Goal: Task Accomplishment & Management: Complete application form

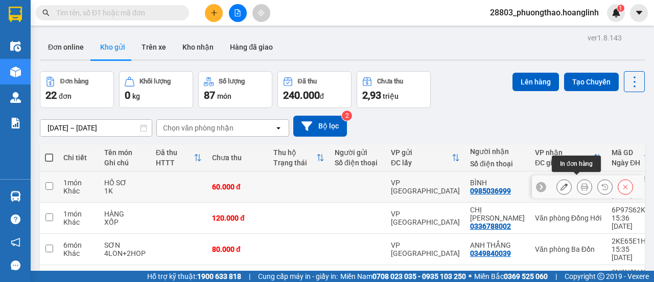
click at [581, 183] on icon at bounding box center [584, 186] width 7 height 7
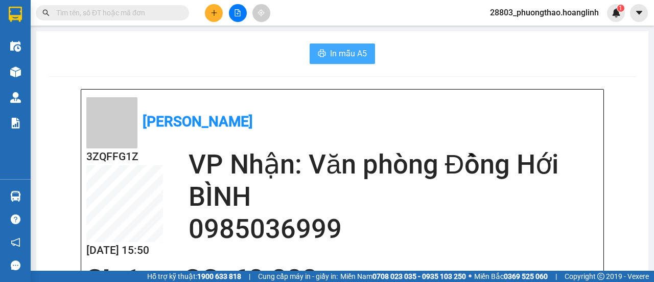
drag, startPoint x: 334, startPoint y: 55, endPoint x: 345, endPoint y: 57, distance: 10.9
click at [335, 54] on span "In mẫu A5" at bounding box center [348, 53] width 37 height 13
click at [220, 20] on div at bounding box center [237, 13] width 77 height 18
click at [216, 14] on button at bounding box center [214, 13] width 18 height 18
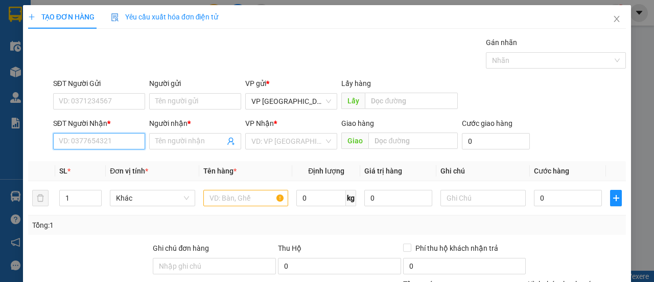
click at [93, 136] on input "SĐT Người Nhận *" at bounding box center [99, 141] width 92 height 16
type input "0939651991"
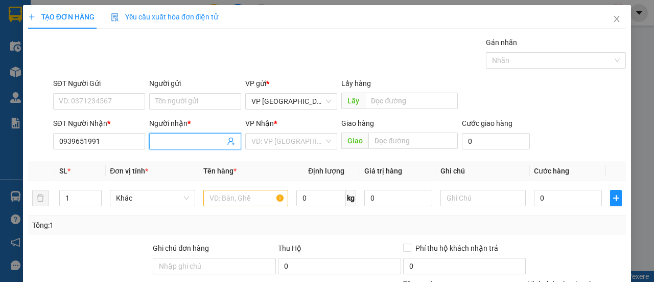
click at [164, 138] on input "Người nhận *" at bounding box center [190, 140] width 70 height 11
type input "A"
click at [286, 143] on input "search" at bounding box center [288, 140] width 73 height 15
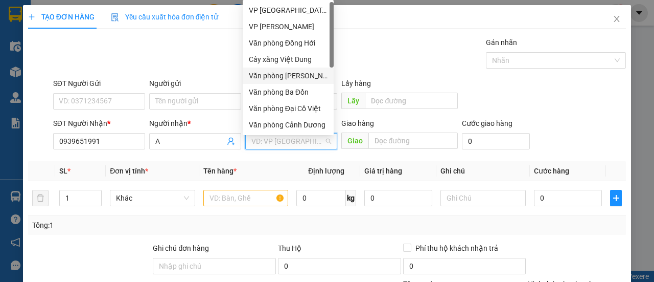
click at [304, 73] on div "Văn phòng [PERSON_NAME]" at bounding box center [288, 75] width 79 height 11
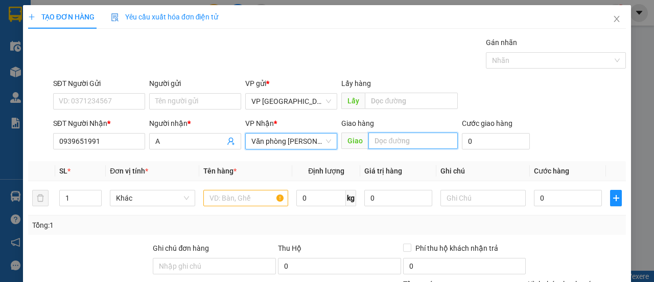
click at [404, 144] on input "text" at bounding box center [413, 140] width 89 height 16
type input "QUẢNG NINH"
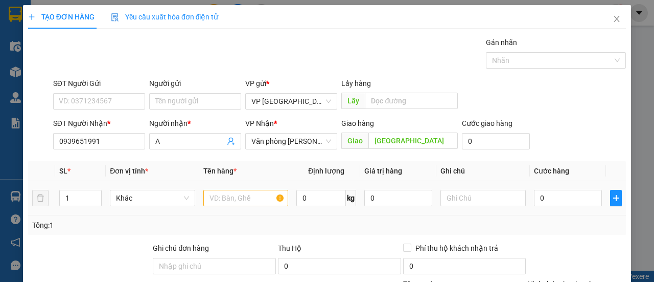
click at [235, 207] on div at bounding box center [245, 198] width 85 height 20
click at [240, 198] on input "text" at bounding box center [245, 198] width 85 height 16
type input "HÀNG"
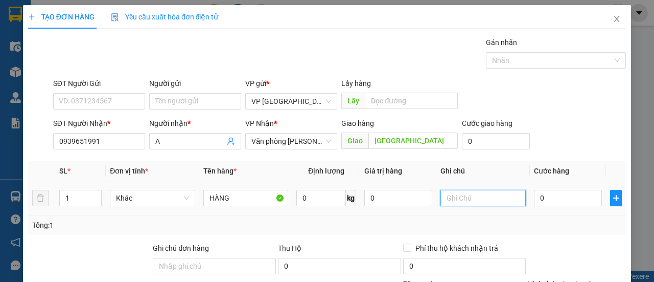
click at [473, 200] on input "text" at bounding box center [483, 198] width 85 height 16
type input "1K"
click at [543, 195] on input "0" at bounding box center [568, 198] width 68 height 16
type input "007"
type input "7"
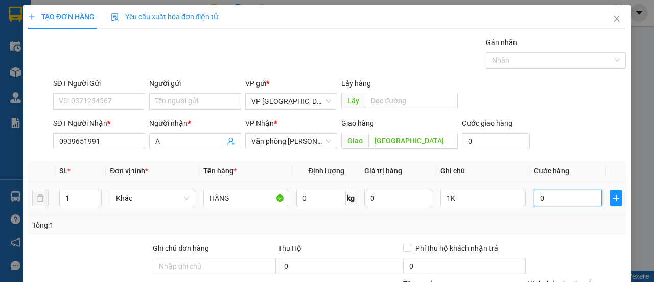
type input "7"
type input "0.070"
type input "70"
click at [545, 85] on div "SĐT Người Gửi VD: 0371234567 Người gửi Tên người gửi VP gửi * VP [GEOGRAPHIC_DA…" at bounding box center [339, 96] width 577 height 36
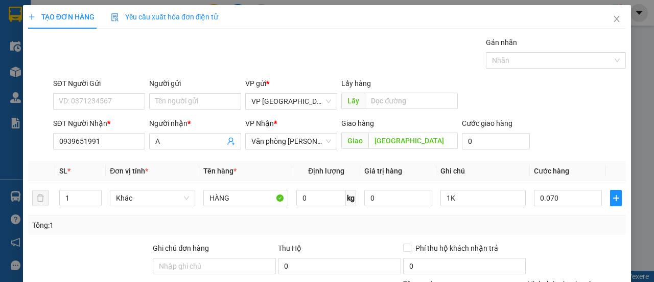
type input "70.000"
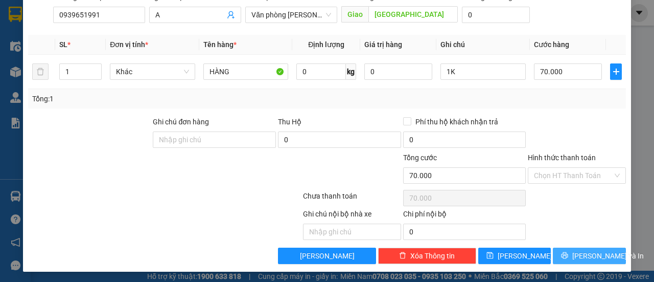
click at [560, 259] on button "[PERSON_NAME] và In" at bounding box center [589, 255] width 73 height 16
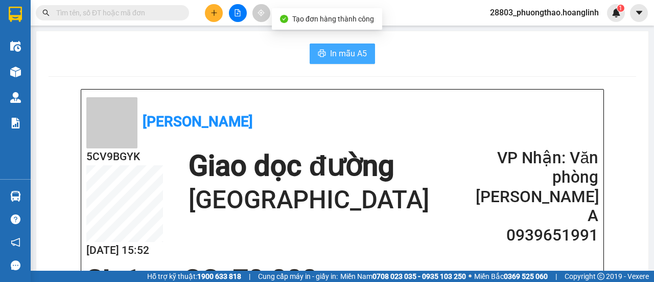
click at [360, 55] on span "In mẫu A5" at bounding box center [348, 53] width 37 height 13
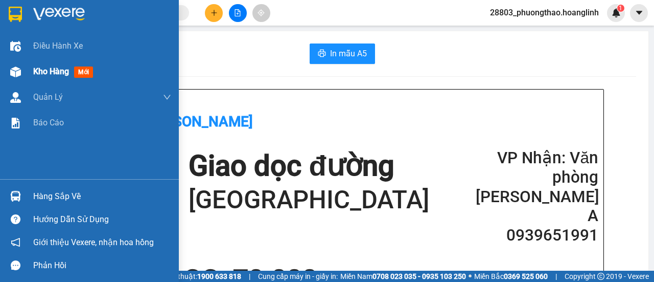
click at [52, 71] on span "Kho hàng" at bounding box center [51, 71] width 36 height 10
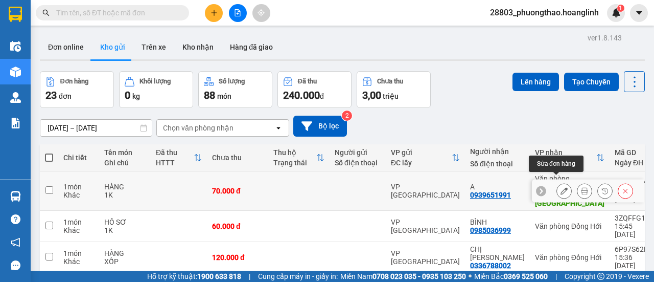
click at [561, 187] on icon at bounding box center [564, 190] width 7 height 7
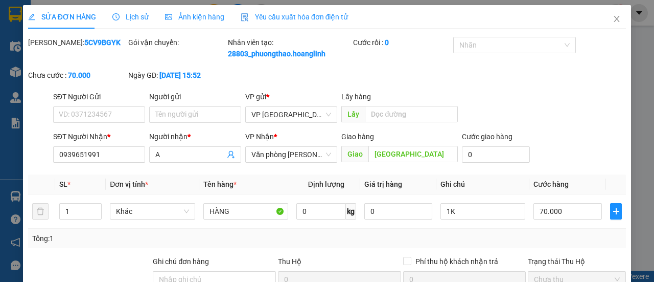
type input "0939651991"
type input "A"
type input "QUẢNG NINH"
type input "70.000"
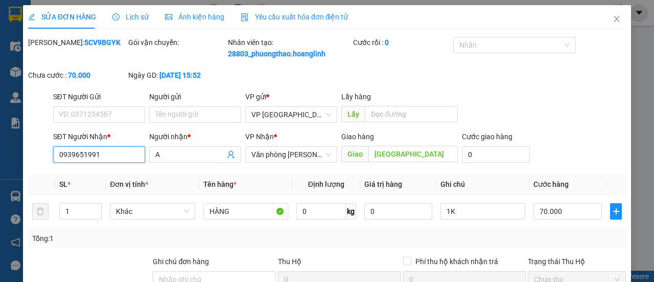
drag, startPoint x: 120, startPoint y: 168, endPoint x: 0, endPoint y: 181, distance: 120.9
click at [0, 178] on div "SỬA ĐƠN HÀNG Lịch sử Ảnh kiện hàng Yêu cầu xuất hóa đơn điện tử Total Paid Fee …" at bounding box center [327, 141] width 654 height 282
type input "0963772183"
drag, startPoint x: 162, startPoint y: 169, endPoint x: 143, endPoint y: 168, distance: 18.4
click at [143, 167] on div "SĐT Người Nhận * 0963772183 Người nhận * A A VP Nhận * Văn phòng Lệ Thủy Giao h…" at bounding box center [339, 149] width 577 height 36
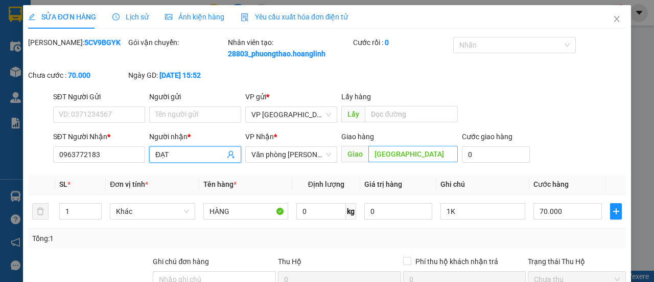
type input "ĐẠT"
type input "N"
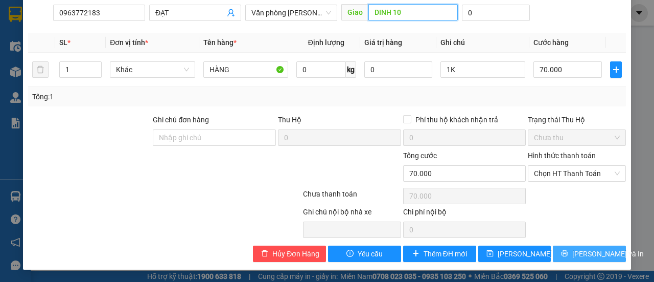
type input "DINH 10"
click at [561, 248] on button "[PERSON_NAME] và In" at bounding box center [589, 253] width 73 height 16
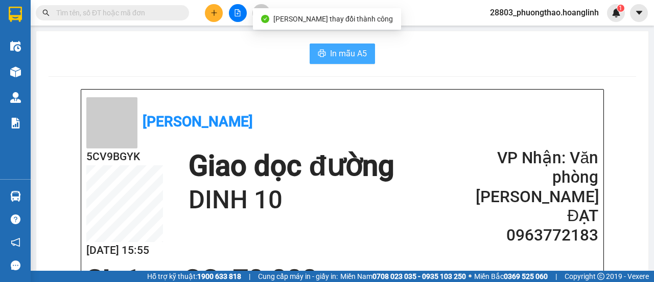
click at [351, 51] on span "In mẫu A5" at bounding box center [348, 53] width 37 height 13
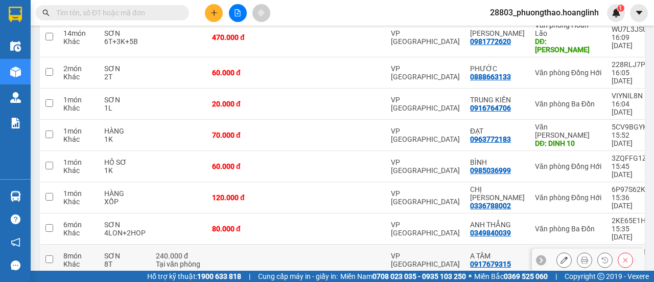
scroll to position [178, 0]
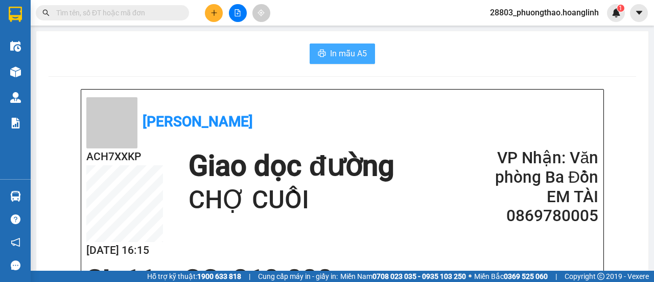
click at [363, 58] on button "In mẫu A5" at bounding box center [342, 53] width 65 height 20
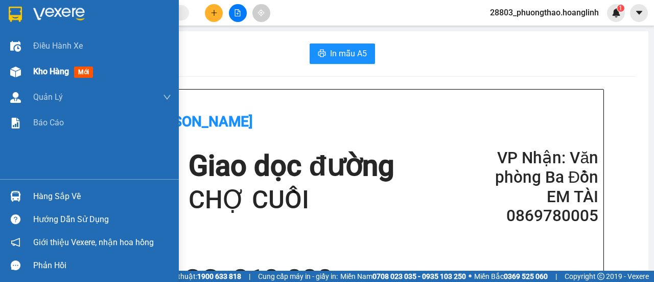
click at [93, 73] on span "mới" at bounding box center [83, 71] width 19 height 11
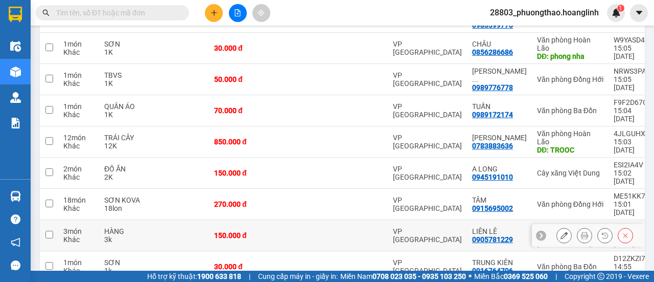
scroll to position [178, 0]
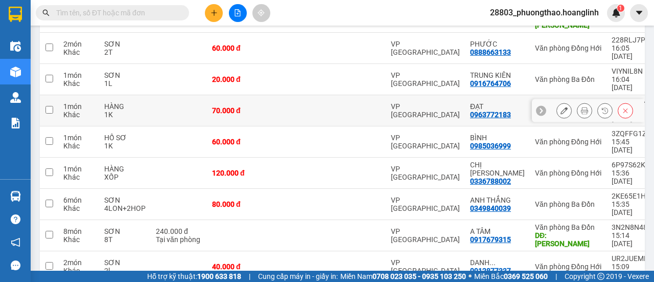
scroll to position [76, 0]
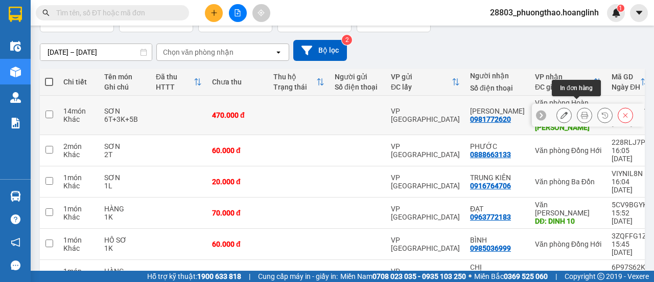
click at [581, 111] on icon at bounding box center [584, 114] width 7 height 7
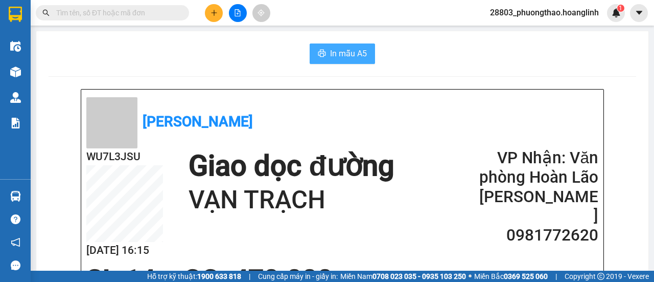
click at [335, 43] on button "In mẫu A5" at bounding box center [342, 53] width 65 height 20
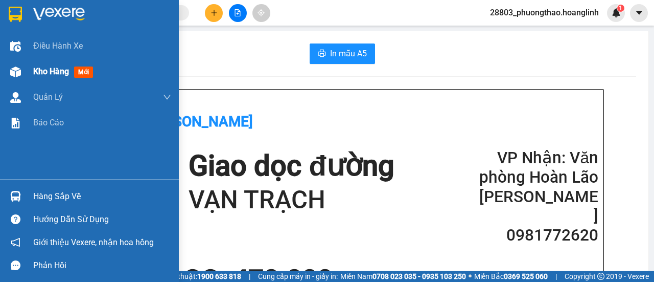
click at [66, 73] on span "Kho hàng" at bounding box center [51, 71] width 36 height 10
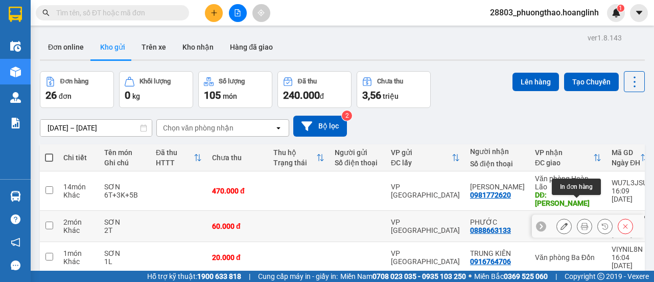
click at [578, 217] on button at bounding box center [585, 226] width 14 height 18
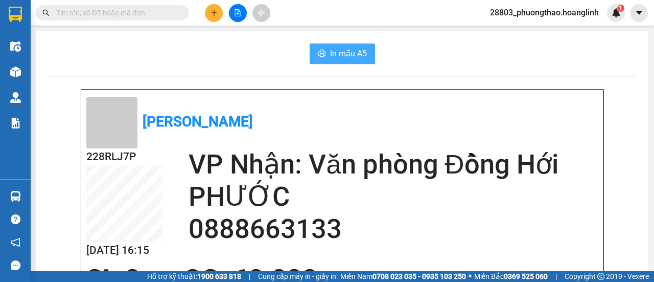
click at [323, 52] on button "In mẫu A5" at bounding box center [342, 53] width 65 height 20
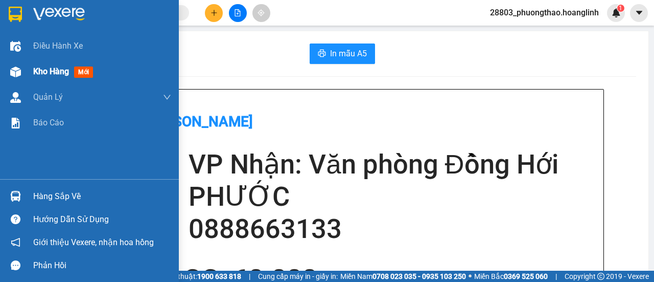
click at [38, 73] on span "Kho hàng" at bounding box center [51, 71] width 36 height 10
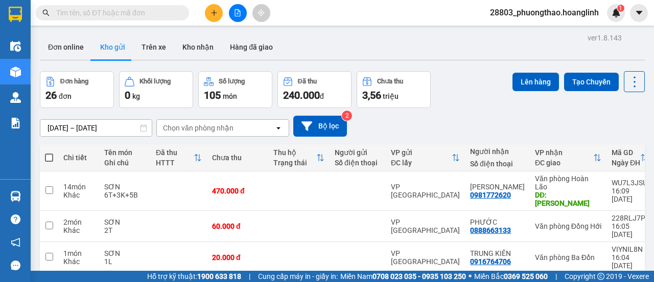
scroll to position [51, 0]
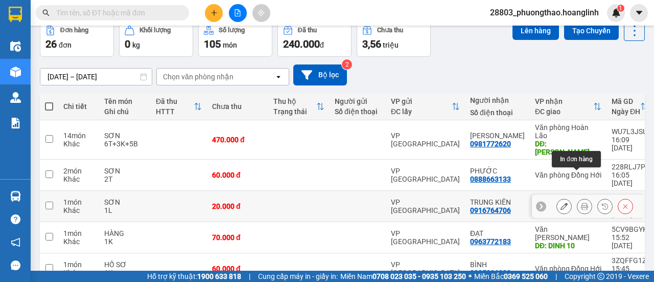
click at [581, 202] on icon at bounding box center [584, 205] width 7 height 7
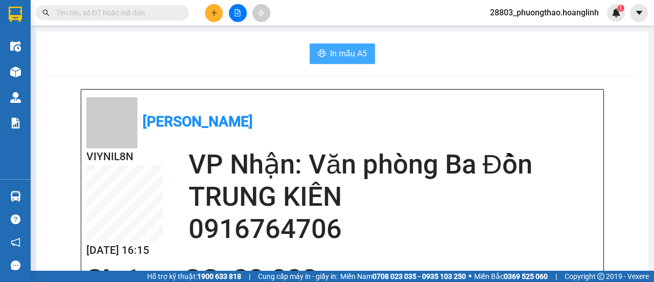
click at [310, 52] on button "In mẫu A5" at bounding box center [342, 53] width 65 height 20
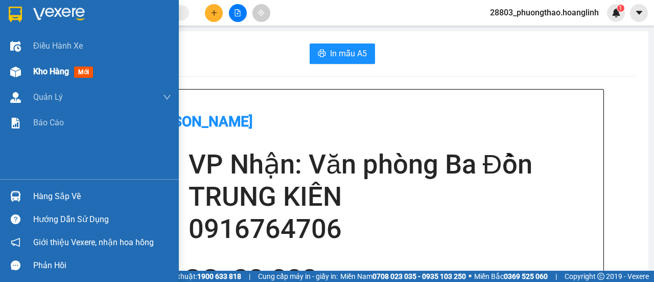
drag, startPoint x: 58, startPoint y: 65, endPoint x: 69, endPoint y: 67, distance: 10.4
click at [58, 65] on div "Kho hàng mới" at bounding box center [102, 72] width 138 height 26
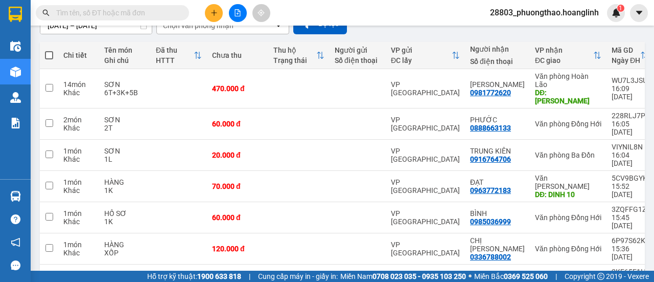
scroll to position [153, 0]
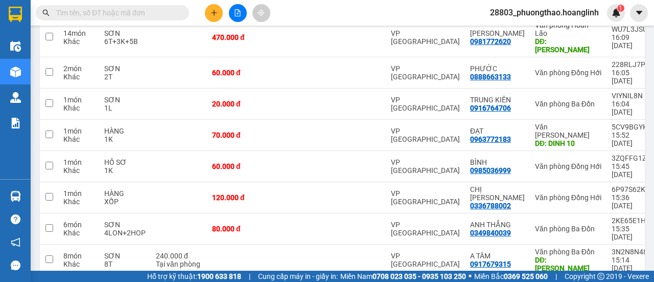
click at [126, 14] on input "text" at bounding box center [116, 12] width 121 height 11
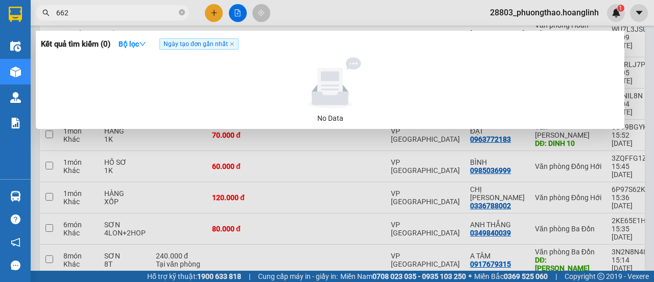
type input "6626"
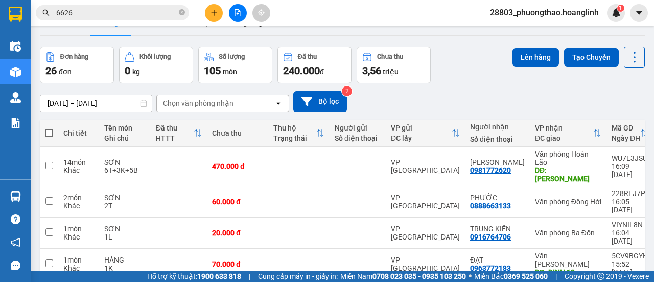
scroll to position [178, 0]
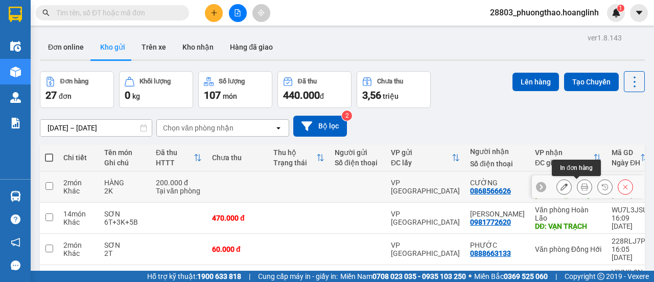
click at [581, 187] on icon at bounding box center [584, 186] width 7 height 7
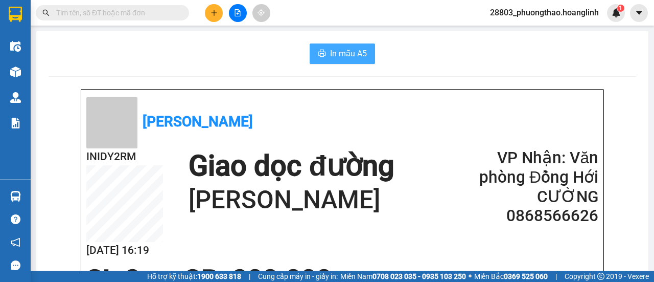
click at [353, 57] on span "In mẫu A5" at bounding box center [348, 53] width 37 height 13
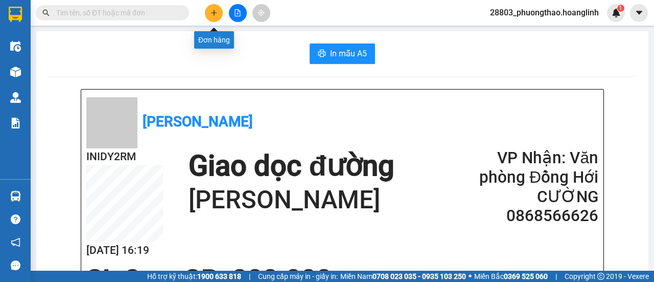
click at [218, 10] on button at bounding box center [214, 13] width 18 height 18
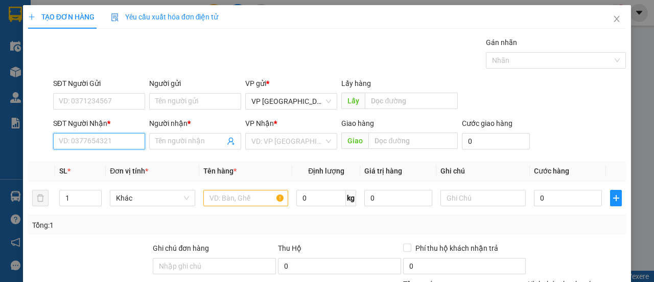
click at [80, 135] on input "SĐT Người Nhận *" at bounding box center [99, 141] width 92 height 16
type input "7"
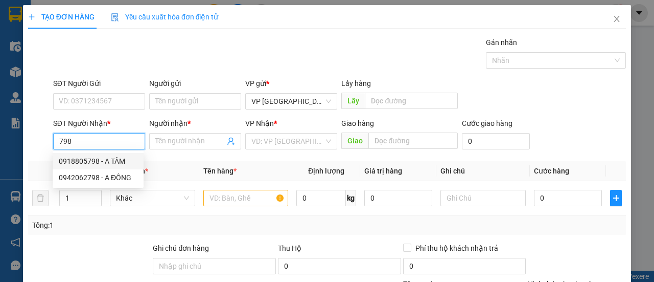
click at [118, 164] on div "0918805798 - A TÂM" at bounding box center [98, 160] width 79 height 11
type input "0918805798"
type input "A TÂM"
type input "500.000"
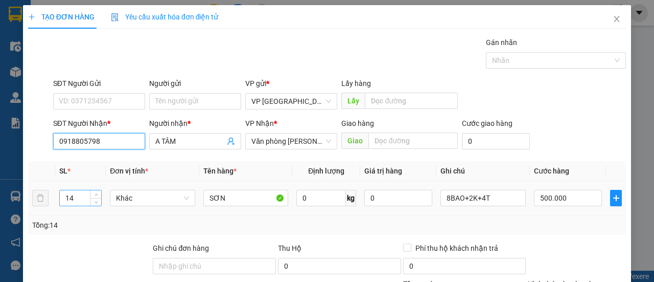
type input "0918805798"
drag, startPoint x: 76, startPoint y: 199, endPoint x: 0, endPoint y: 176, distance: 78.9
click at [0, 178] on div "TẠO ĐƠN HÀNG Yêu cầu xuất hóa đơn điện tử Transit Pickup Surcharge Ids Transit …" at bounding box center [327, 141] width 654 height 282
type input "13"
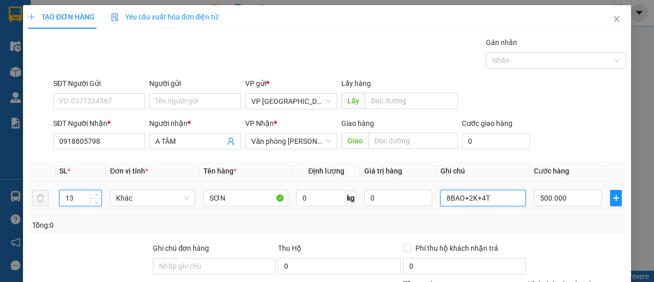
drag, startPoint x: 265, startPoint y: 203, endPoint x: 0, endPoint y: 175, distance: 266.3
click at [78, 189] on tr "13 Khác SƠN 0 kg 0 8BAO+2K+4T 500.000" at bounding box center [327, 198] width 598 height 34
type input "13T"
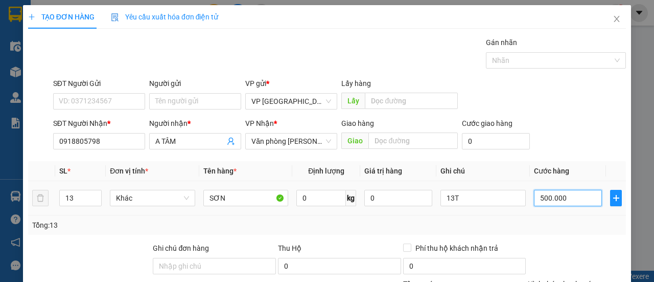
click at [573, 201] on input "500.000" at bounding box center [568, 198] width 68 height 16
type input "00.003"
type input "3"
type input "0.000.039"
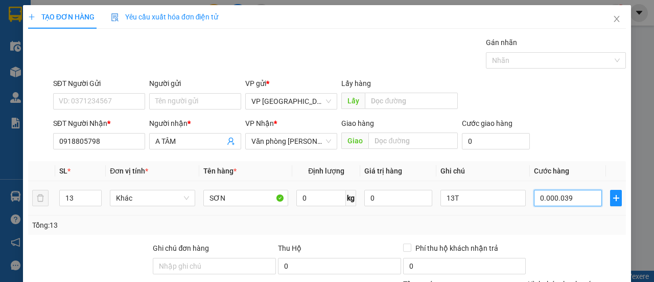
type input "39"
type input "390"
type input "000.000.390"
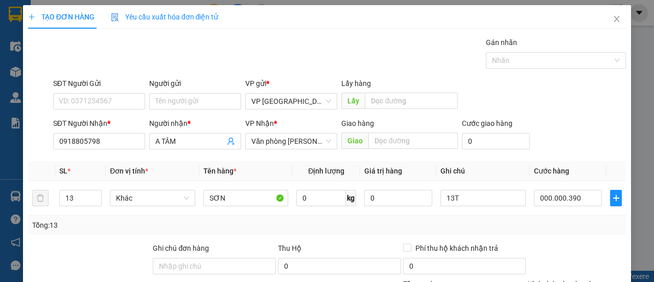
type input "390.000"
click at [573, 106] on div "SĐT Người Gửi VD: 0371234567 Người gửi Tên người gửi VP gửi * VP [GEOGRAPHIC_DA…" at bounding box center [339, 96] width 577 height 36
drag, startPoint x: 127, startPoint y: 144, endPoint x: 0, endPoint y: 151, distance: 127.5
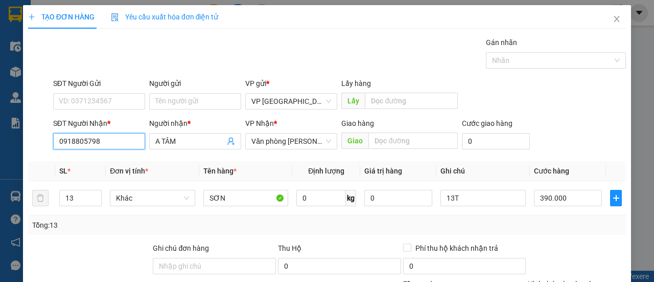
click at [0, 151] on div "TẠO ĐƠN HÀNG Yêu cầu xuất hóa đơn điện tử Transit Pickup Surcharge Ids Transit …" at bounding box center [327, 141] width 654 height 282
click at [110, 164] on div "0918805798 - A TÂM" at bounding box center [98, 160] width 79 height 11
type input "0918805798"
type input "500.000"
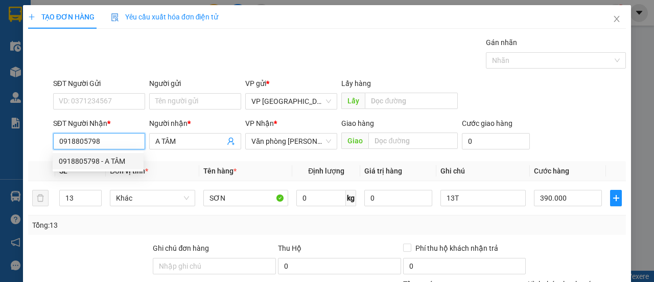
type input "14"
type input "8BAO+2K+4T"
type input "500.000"
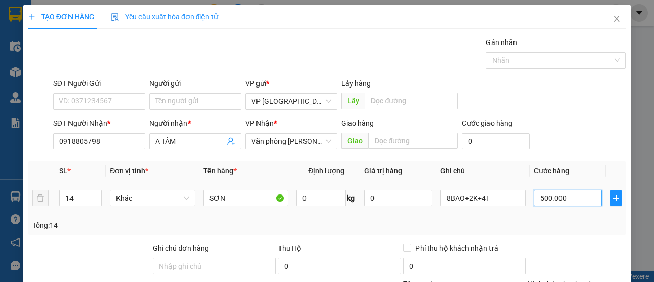
type input "0"
click at [96, 200] on icon "down" at bounding box center [97, 201] width 4 height 4
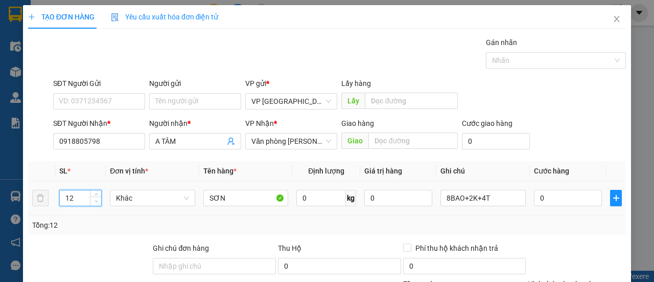
click at [96, 200] on icon "down" at bounding box center [97, 201] width 4 height 4
click at [95, 200] on icon "down" at bounding box center [97, 201] width 4 height 4
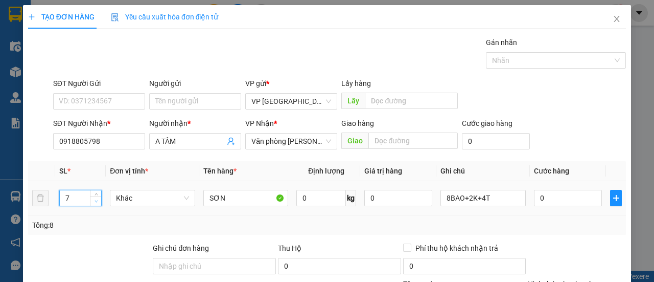
click at [95, 200] on icon "down" at bounding box center [97, 201] width 4 height 4
click at [95, 199] on icon "down" at bounding box center [97, 201] width 4 height 4
click at [95, 195] on icon "up" at bounding box center [97, 196] width 4 height 4
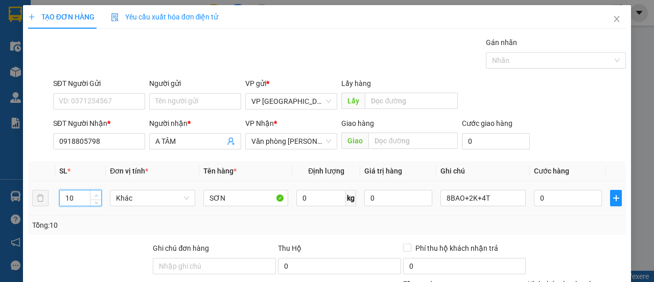
click at [95, 195] on icon "up" at bounding box center [97, 196] width 4 height 4
type input "13"
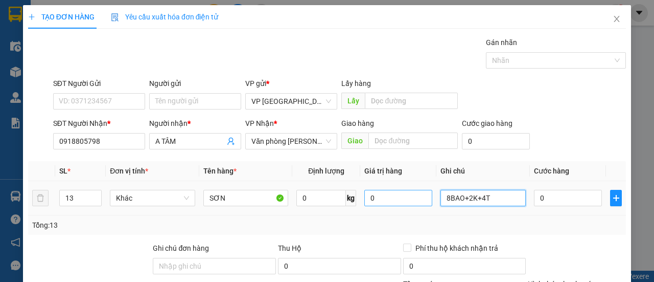
drag, startPoint x: 476, startPoint y: 196, endPoint x: 425, endPoint y: 194, distance: 51.2
click at [437, 200] on td "8BAO+2K+4T" at bounding box center [484, 198] width 94 height 34
type input "4"
type input "13K"
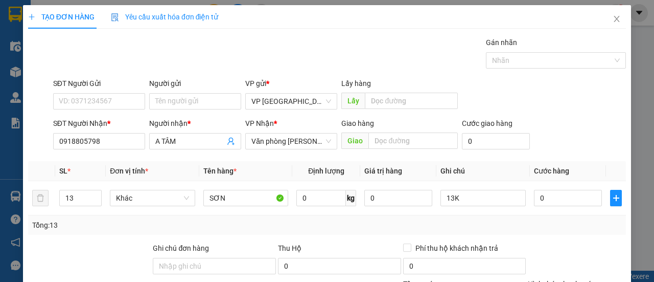
click at [581, 92] on div "SĐT Người Gửi VD: 0371234567 Người gửi Tên người gửi VP gửi * VP [GEOGRAPHIC_DA…" at bounding box center [339, 96] width 577 height 36
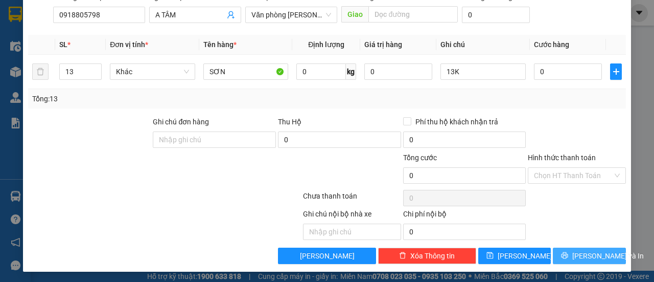
click at [583, 257] on span "[PERSON_NAME] và In" at bounding box center [609, 255] width 72 height 11
click at [571, 252] on button "[PERSON_NAME] và In" at bounding box center [589, 255] width 73 height 16
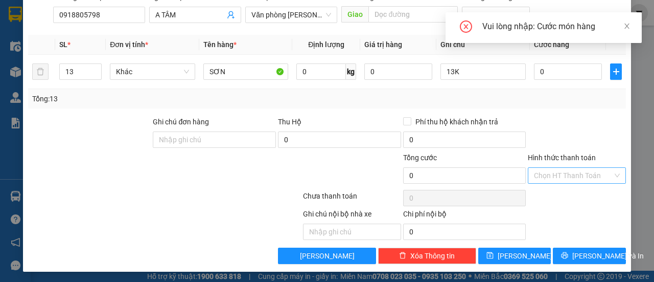
click at [581, 168] on input "Hình thức thanh toán" at bounding box center [573, 175] width 79 height 15
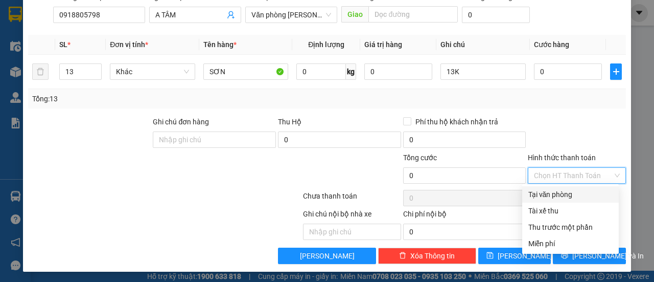
click at [591, 120] on div at bounding box center [577, 134] width 100 height 36
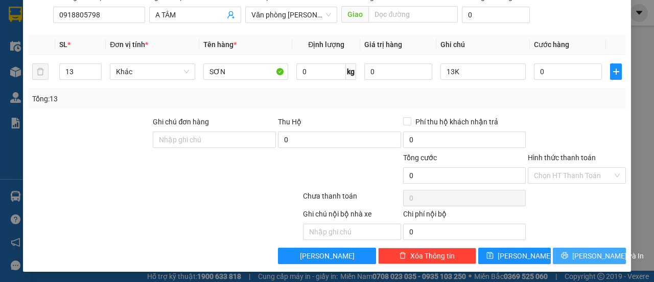
click at [580, 256] on span "[PERSON_NAME] và In" at bounding box center [609, 255] width 72 height 11
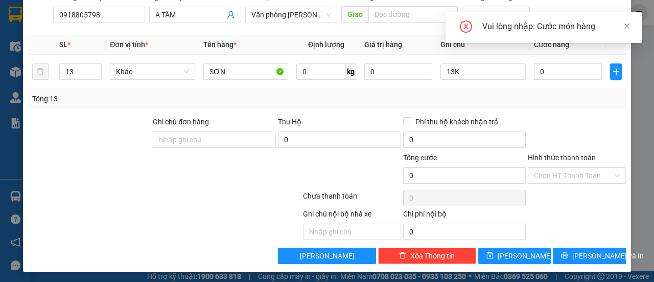
click at [579, 33] on div "Vui lòng nhập: Cước món hàng" at bounding box center [544, 27] width 196 height 31
click at [563, 78] on input "0" at bounding box center [568, 71] width 68 height 16
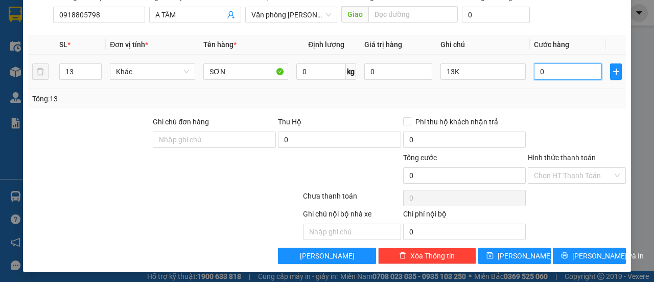
type input "3"
type input "003"
type input "39"
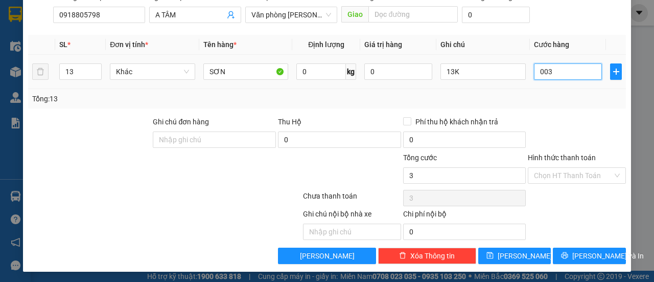
type input "0.039"
type input "390"
type input "00.390"
type input "390.000"
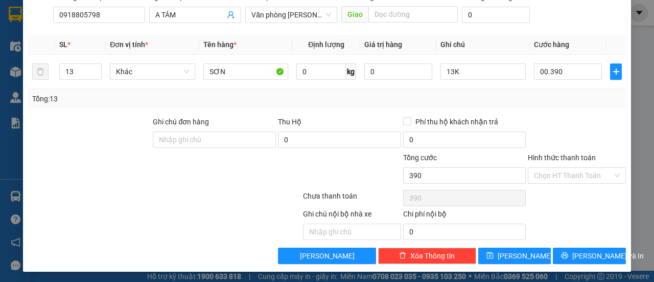
type input "390.000"
click at [567, 116] on div at bounding box center [577, 134] width 100 height 36
click at [582, 256] on span "[PERSON_NAME] và In" at bounding box center [609, 255] width 72 height 11
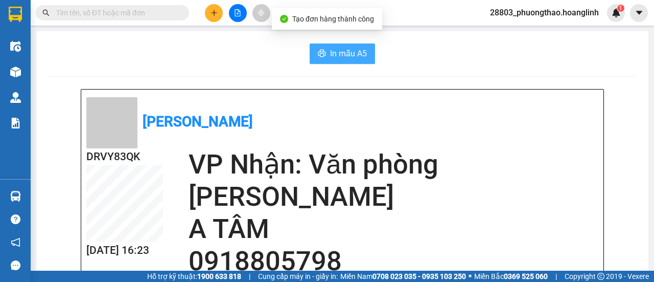
click at [333, 50] on span "In mẫu A5" at bounding box center [348, 53] width 37 height 13
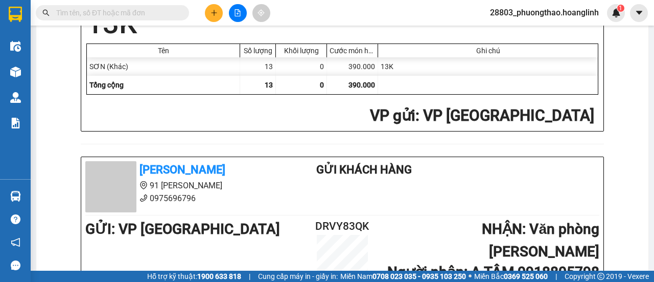
scroll to position [256, 0]
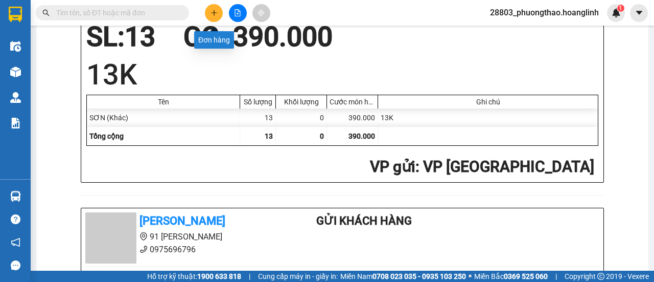
click at [210, 14] on button at bounding box center [214, 13] width 18 height 18
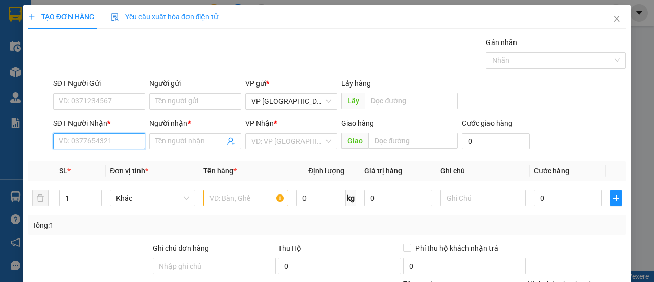
click at [120, 143] on input "SĐT Người Nhận *" at bounding box center [99, 141] width 92 height 16
click at [107, 162] on div "0935200568 - TUẤN" at bounding box center [98, 160] width 79 height 11
type input "0935200568"
type input "TUẤN"
type input "50.000"
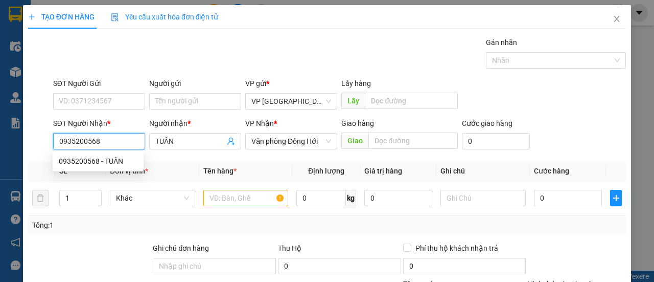
type input "50.000"
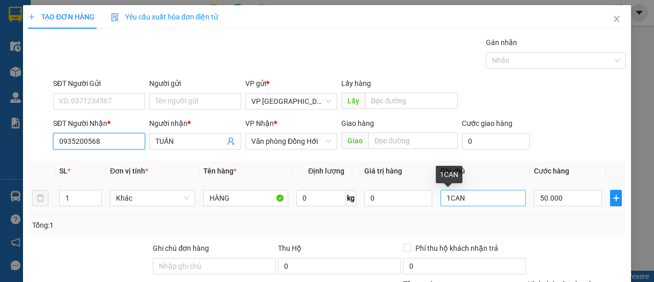
type input "0935200568"
drag, startPoint x: 465, startPoint y: 198, endPoint x: 445, endPoint y: 212, distance: 24.5
click at [445, 212] on td "1CAN" at bounding box center [484, 198] width 94 height 34
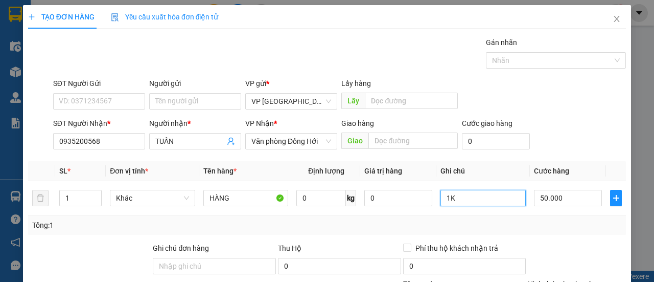
type input "1K"
click at [578, 120] on div "SĐT Người Nhận * 0935200568 Người nhận * TUẤN VP Nhận * Văn phòng Đồng Hới Giao…" at bounding box center [339, 136] width 577 height 36
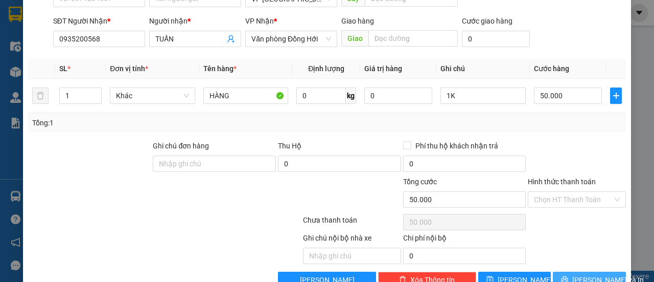
click at [563, 272] on button "[PERSON_NAME] và In" at bounding box center [589, 279] width 73 height 16
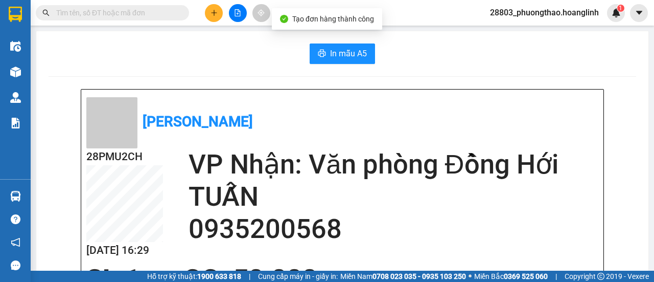
click at [371, 44] on div "In mẫu A5" at bounding box center [343, 53] width 588 height 20
click at [359, 50] on span "In mẫu A5" at bounding box center [348, 53] width 37 height 13
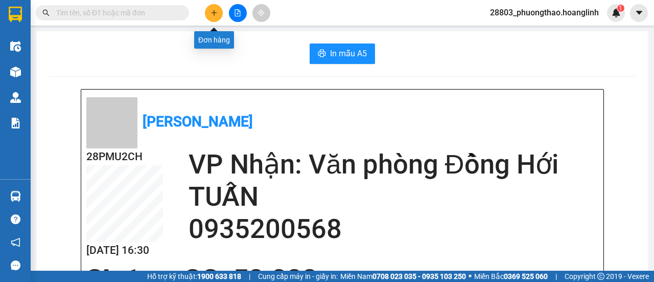
click at [216, 11] on icon "plus" at bounding box center [214, 12] width 7 height 7
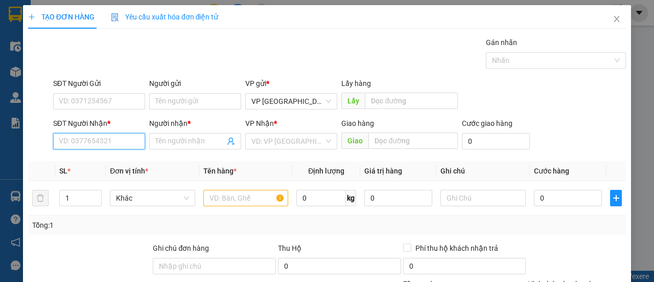
click at [110, 142] on input "SĐT Người Nhận *" at bounding box center [99, 141] width 92 height 16
click at [91, 165] on div "0986665608 - THUAN" at bounding box center [98, 160] width 79 height 11
type input "0986665608"
type input "THUAN"
type input "CẦU NGÒ"
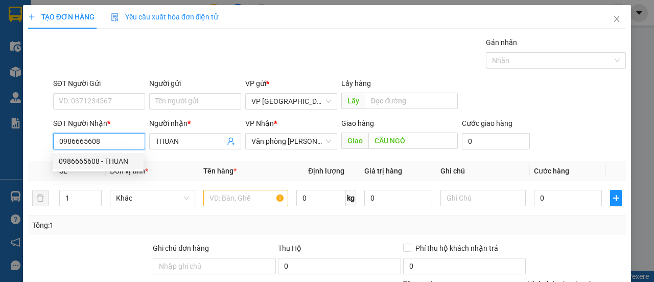
type input "90.000"
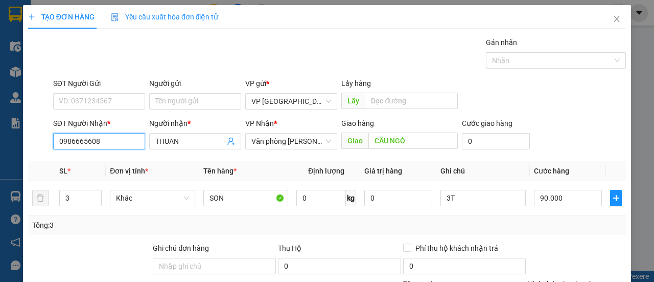
scroll to position [126, 0]
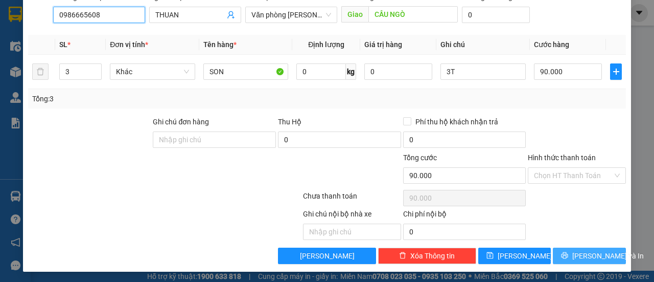
type input "0986665608"
click at [578, 256] on span "[PERSON_NAME] và In" at bounding box center [609, 255] width 72 height 11
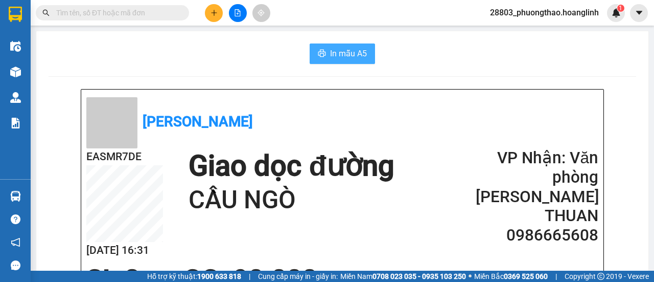
click at [351, 56] on span "In mẫu A5" at bounding box center [348, 53] width 37 height 13
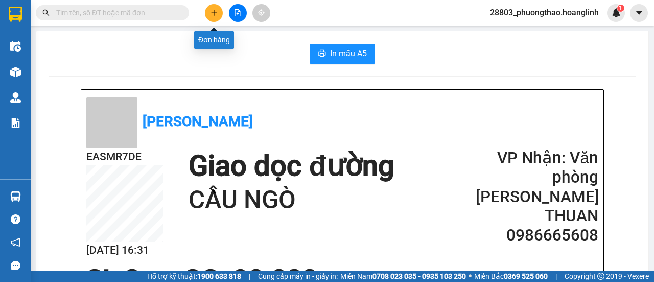
click at [212, 13] on icon "plus" at bounding box center [214, 12] width 7 height 7
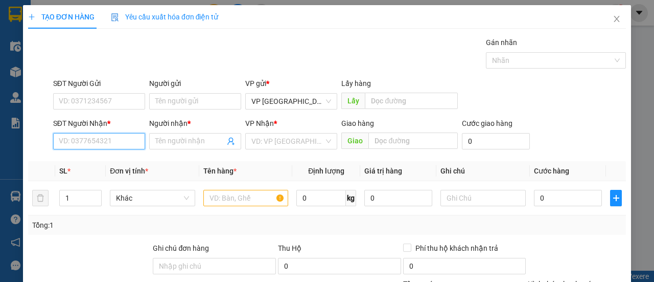
click at [119, 135] on input "SĐT Người Nhận *" at bounding box center [99, 141] width 92 height 16
click at [88, 165] on div "0868363278 - CÔNG" at bounding box center [98, 160] width 79 height 11
type input "0868363278"
type input "CÔNG"
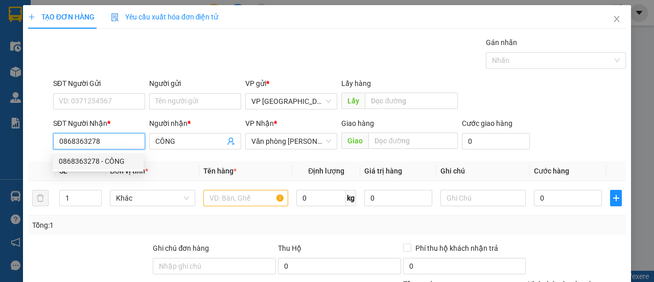
type input "120.000"
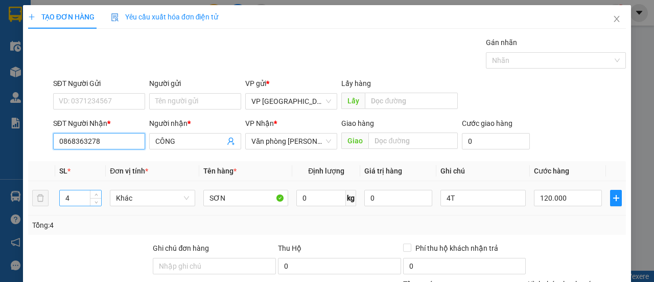
type input "0868363278"
click at [89, 197] on input "4" at bounding box center [81, 197] width 42 height 15
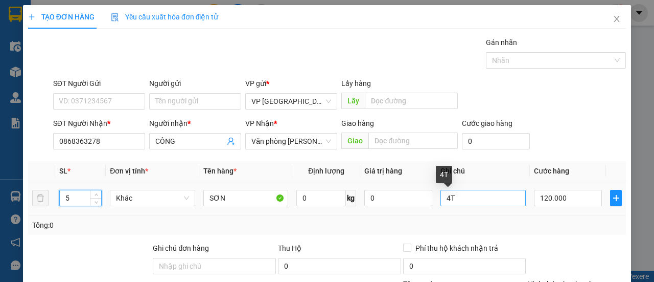
type input "5"
click at [477, 195] on input "4T" at bounding box center [483, 198] width 85 height 16
type input "4"
type input "5T"
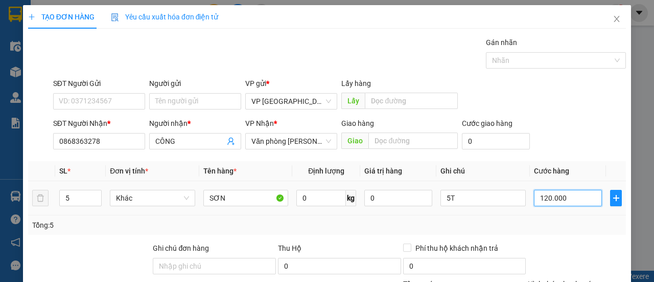
click at [560, 197] on input "120.000" at bounding box center [568, 198] width 68 height 16
type input "0"
type input "2"
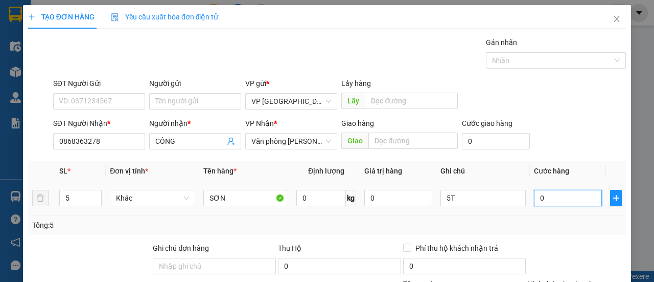
type input "2"
type input "002"
type input "20"
type input "0.020"
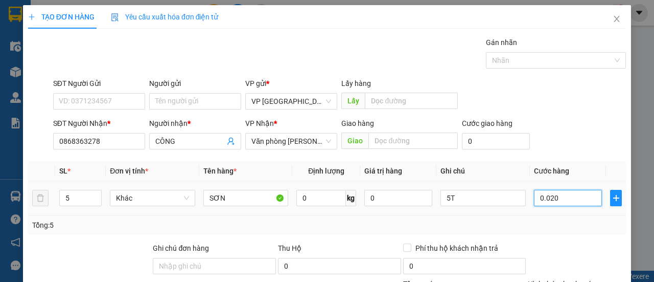
type input "200"
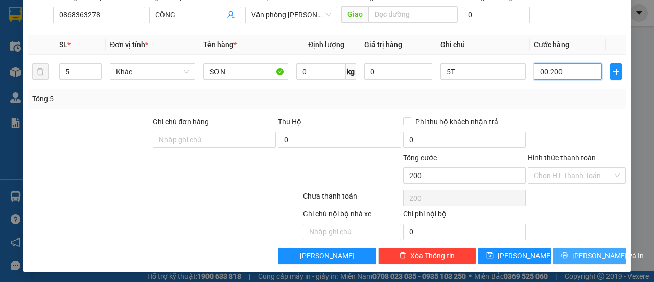
type input "00.200"
click at [595, 251] on span "[PERSON_NAME] và In" at bounding box center [609, 255] width 72 height 11
type input "200.000"
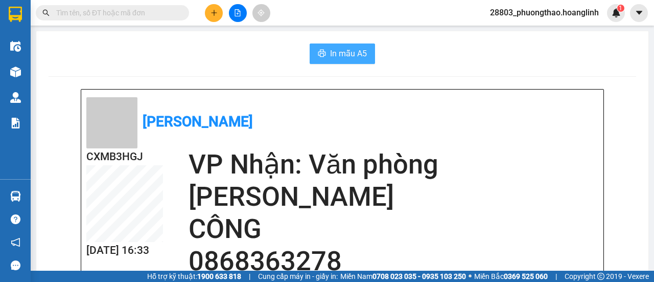
click at [349, 52] on span "In mẫu A5" at bounding box center [348, 53] width 37 height 13
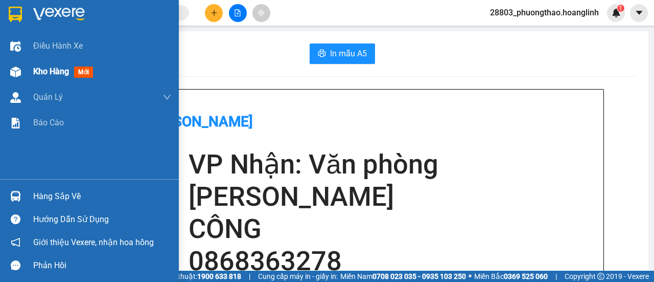
click at [31, 68] on div "Kho hàng mới" at bounding box center [89, 72] width 179 height 26
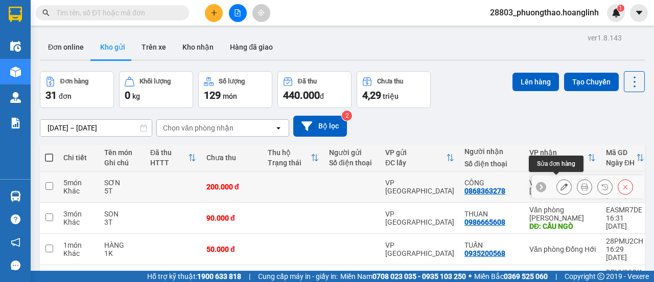
click at [557, 187] on button at bounding box center [564, 187] width 14 height 18
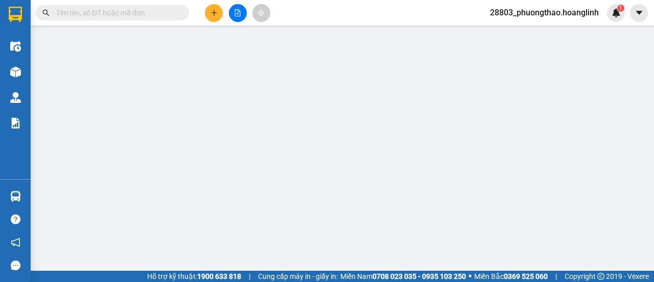
type input "0868363278"
type input "CÔNG"
type input "200.000"
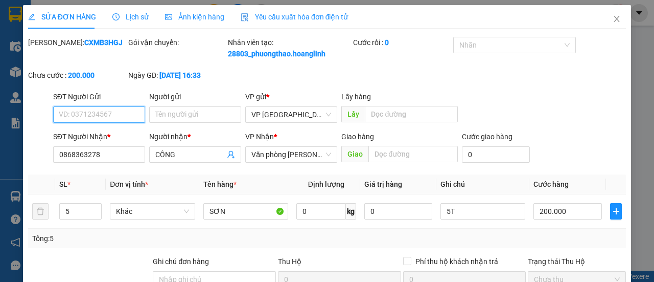
scroll to position [51, 0]
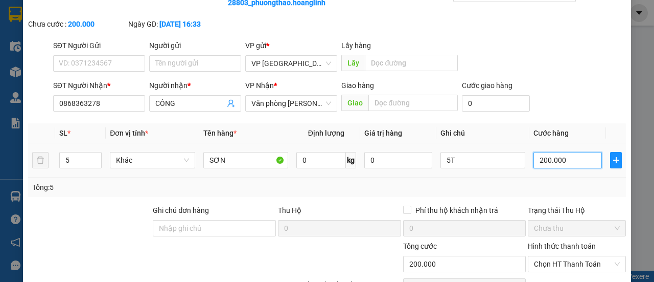
click at [567, 168] on input "200.000" at bounding box center [568, 160] width 69 height 16
type input "00.001"
type input "1"
type input "0.000.015"
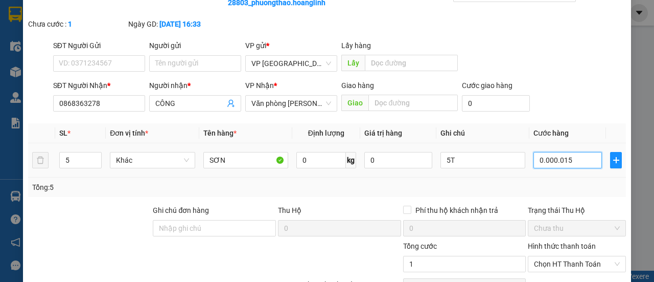
type input "15"
type input "000.000.150"
type input "150"
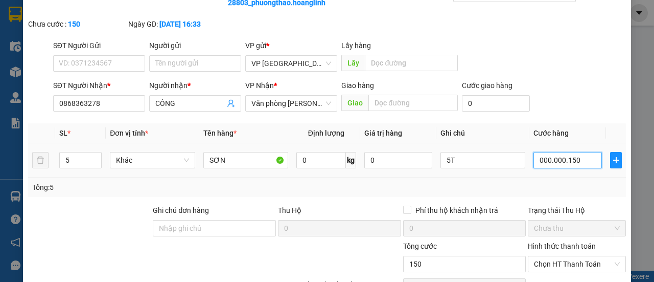
scroll to position [151, 0]
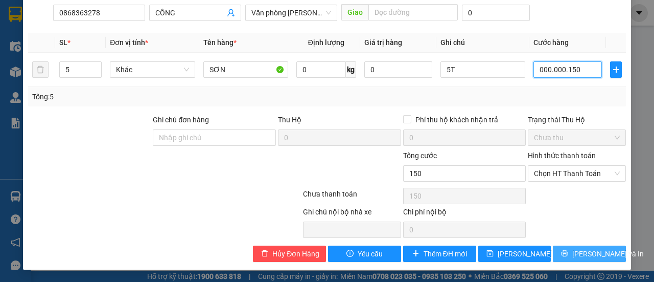
type input "000.000.150"
click at [588, 255] on span "[PERSON_NAME] và In" at bounding box center [609, 253] width 72 height 11
type input "150.000"
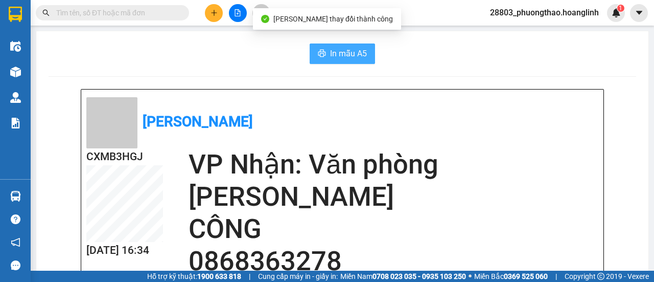
click at [319, 52] on icon "printer" at bounding box center [322, 53] width 8 height 7
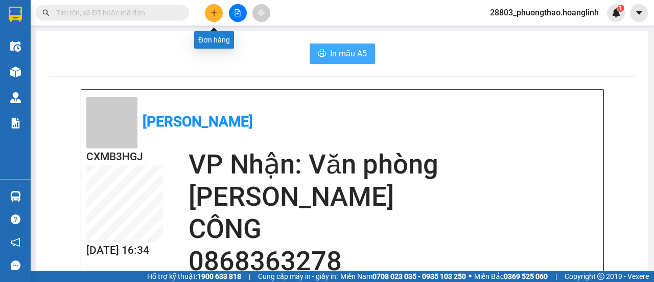
click at [218, 14] on button at bounding box center [214, 13] width 18 height 18
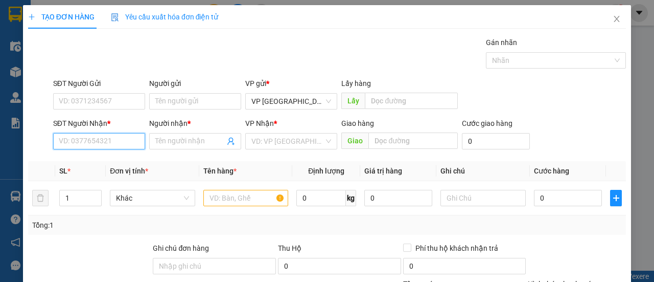
click at [103, 138] on input "SĐT Người Nhận *" at bounding box center [99, 141] width 92 height 16
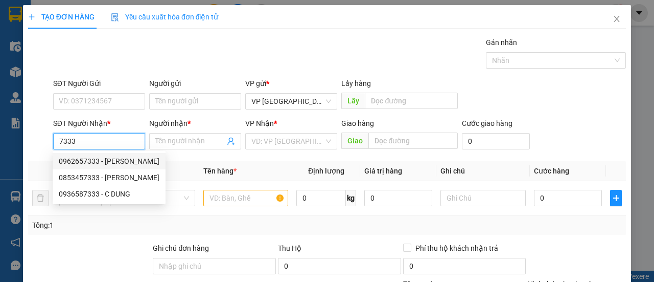
click at [109, 162] on div "0962657333 - [PERSON_NAME]" at bounding box center [109, 160] width 101 height 11
type input "0962657333"
type input "thủy roon"
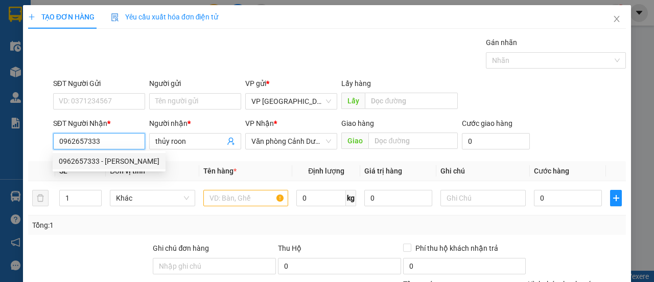
type input "200.000"
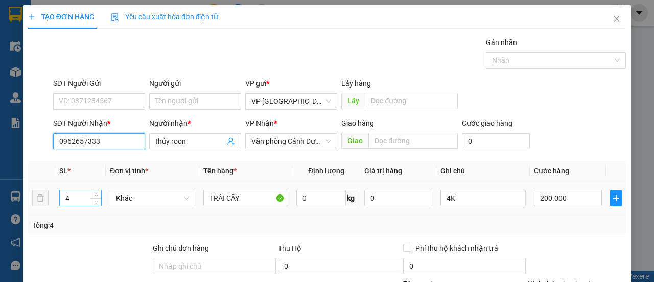
type input "0962657333"
click at [75, 200] on input "4" at bounding box center [81, 197] width 42 height 15
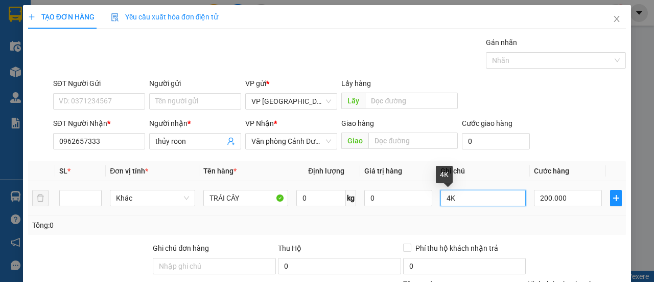
click at [457, 200] on input "4K" at bounding box center [483, 198] width 85 height 16
type input "4"
type input "2"
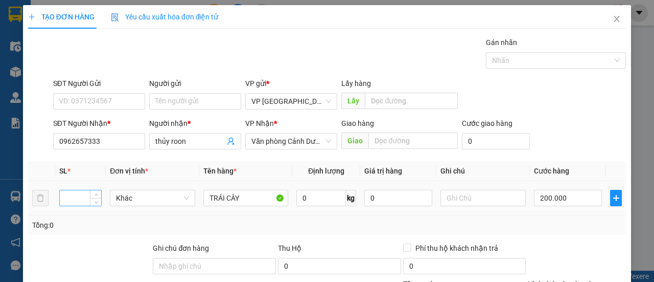
click at [80, 199] on input "number" at bounding box center [81, 197] width 42 height 15
type input "1"
click at [461, 200] on input "text" at bounding box center [483, 198] width 85 height 16
type input "1K"
click at [557, 195] on input "200.000" at bounding box center [568, 198] width 68 height 16
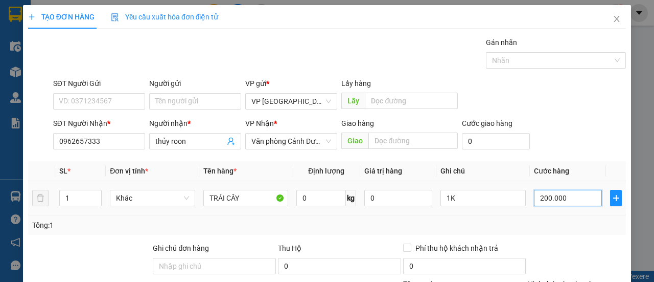
type input "0"
type input "005"
type input "5"
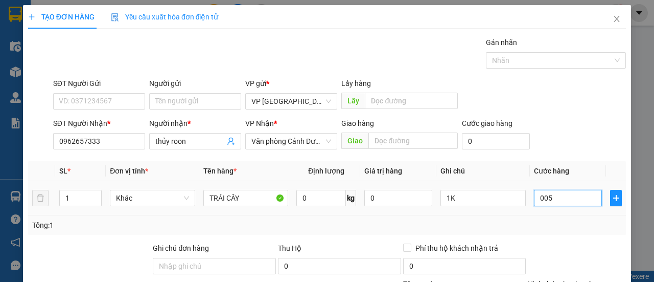
type input "50"
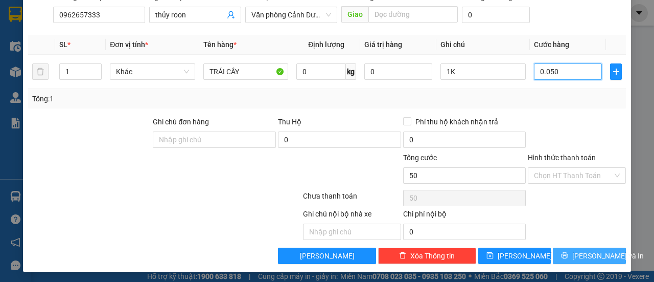
type input "0.050"
type input "50.000"
click at [583, 254] on span "[PERSON_NAME] và In" at bounding box center [609, 255] width 72 height 11
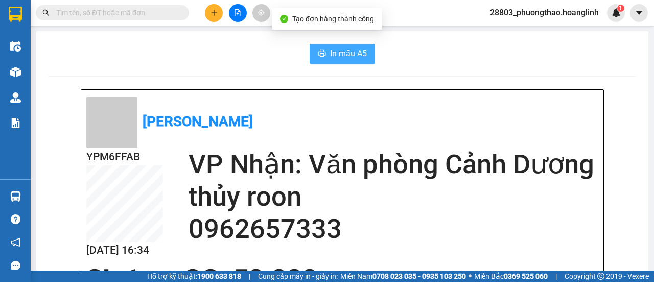
click at [350, 47] on span "In mẫu A5" at bounding box center [348, 53] width 37 height 13
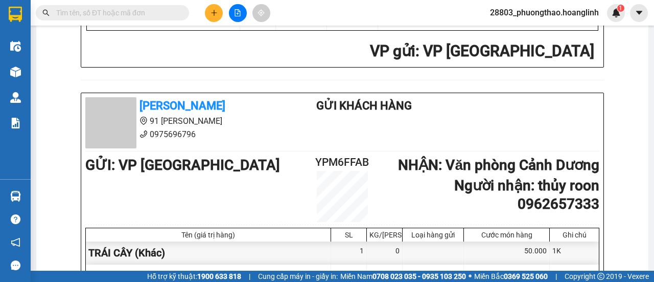
scroll to position [153, 0]
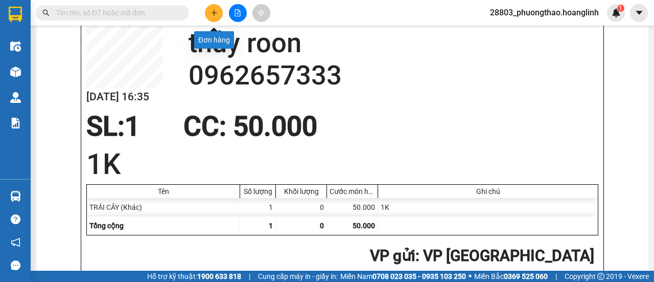
click at [217, 14] on icon "plus" at bounding box center [214, 12] width 7 height 7
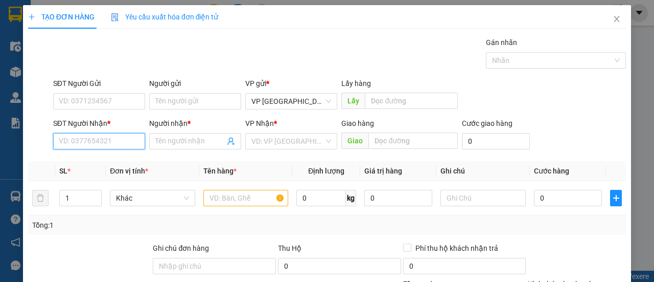
click at [102, 141] on input "SĐT Người Nhận *" at bounding box center [99, 141] width 92 height 16
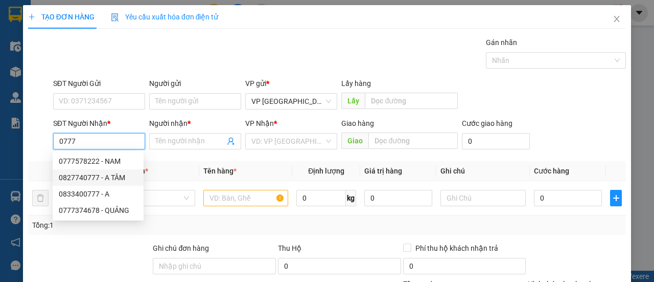
click at [106, 178] on div "0827740777 - A TÂM" at bounding box center [98, 177] width 79 height 11
type input "0827740777"
type input "A TÂM"
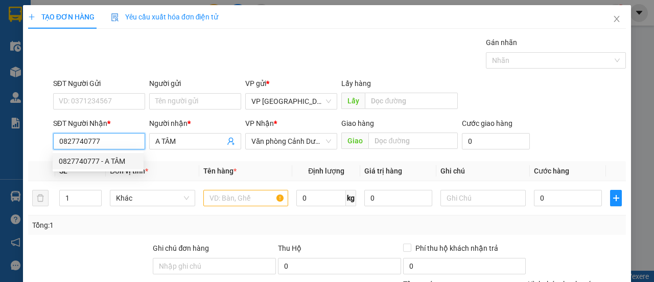
type input "100.000"
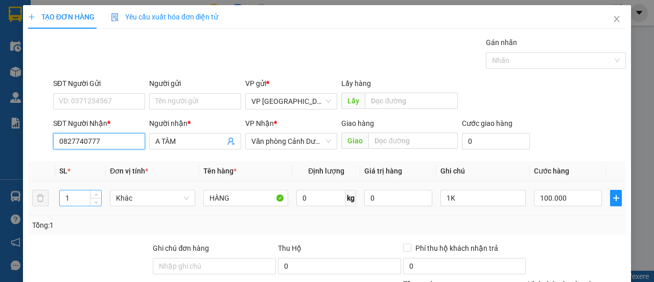
type input "0827740777"
click at [82, 193] on input "1" at bounding box center [81, 197] width 42 height 15
type input "2"
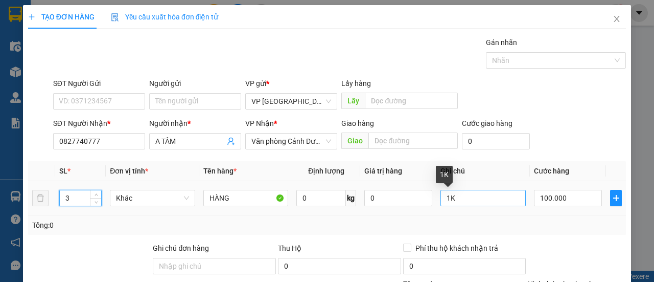
type input "3"
click at [459, 194] on input "1K" at bounding box center [483, 198] width 85 height 16
type input "1"
type input "3K"
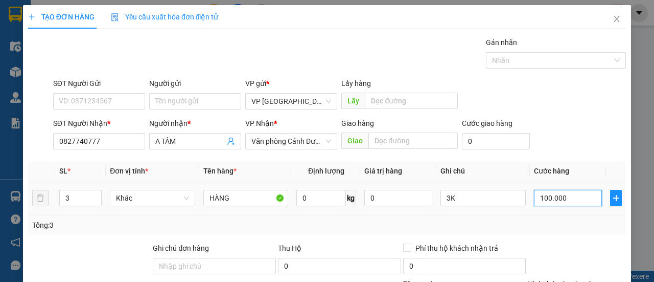
type input "0"
type input "003"
type input "3"
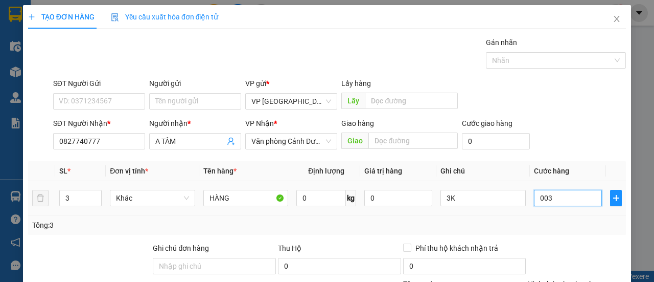
type input "30"
type input "0.030"
type input "300"
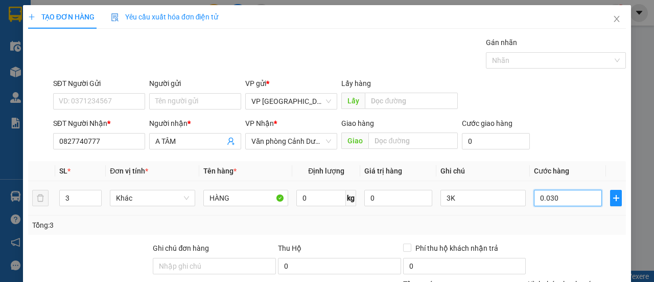
type input "00.300"
type input "30"
type input "0.003"
type input "3"
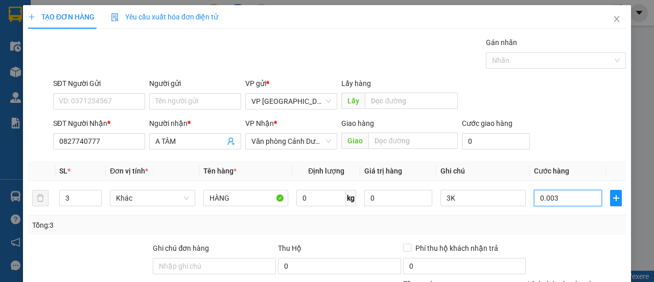
type input "3"
type input "000"
type input "0"
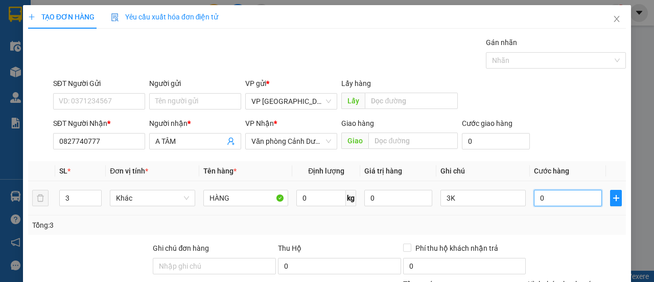
type input "3"
type input "003"
type input "35"
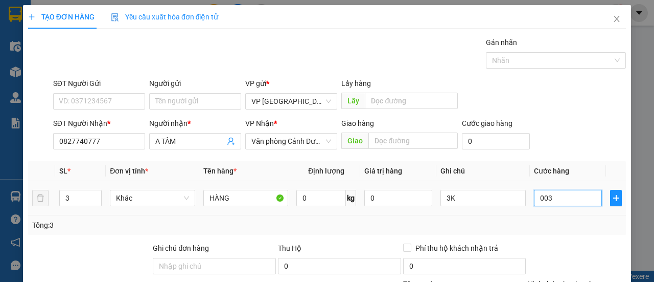
type input "0.035"
type input "350"
type input "00.350"
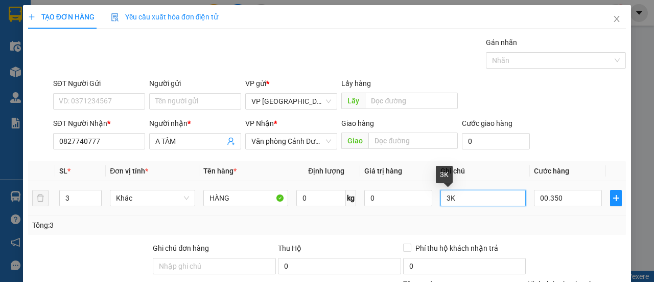
type input "350.000"
click at [458, 198] on input "3K" at bounding box center [483, 198] width 85 height 16
type input "3"
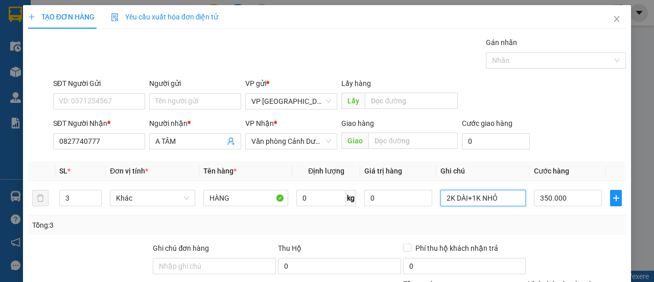
scroll to position [126, 0]
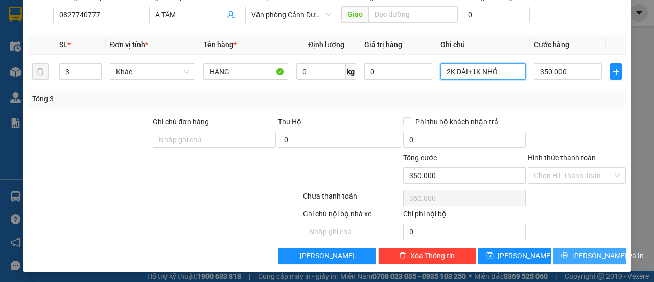
type input "2K DÀI+1K NHỎ"
click at [573, 247] on button "[PERSON_NAME] và In" at bounding box center [589, 255] width 73 height 16
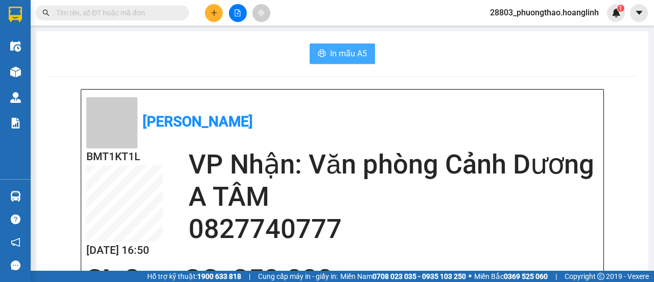
click at [341, 50] on span "In mẫu A5" at bounding box center [348, 53] width 37 height 13
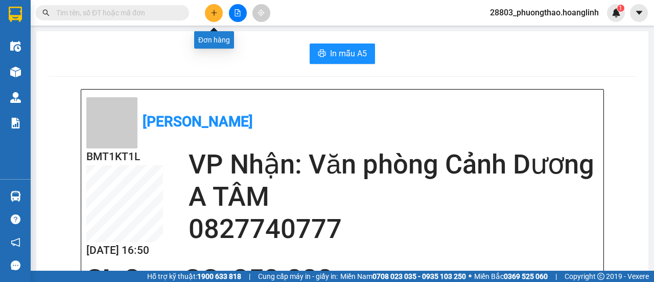
click at [213, 18] on button at bounding box center [214, 13] width 18 height 18
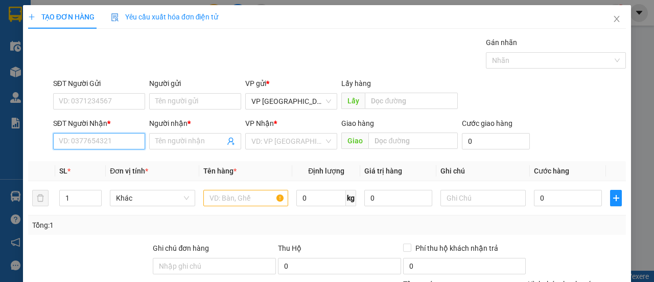
click at [113, 138] on input "SĐT Người Nhận *" at bounding box center [99, 141] width 92 height 16
click at [614, 21] on icon "close" at bounding box center [617, 19] width 6 height 6
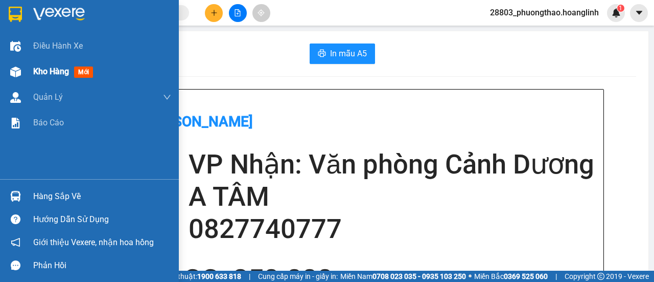
click at [55, 67] on span "Kho hàng" at bounding box center [51, 71] width 36 height 10
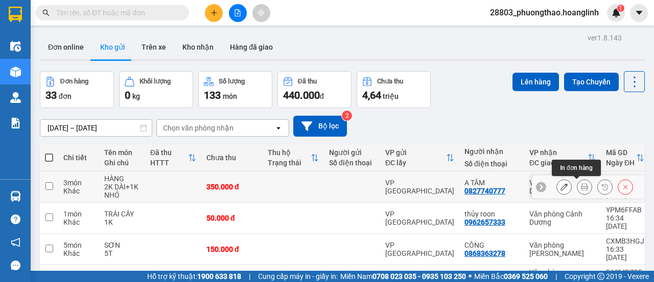
click at [581, 185] on icon at bounding box center [584, 186] width 7 height 7
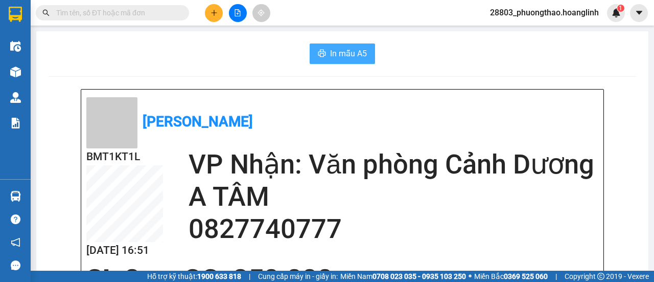
click at [345, 56] on span "In mẫu A5" at bounding box center [348, 53] width 37 height 13
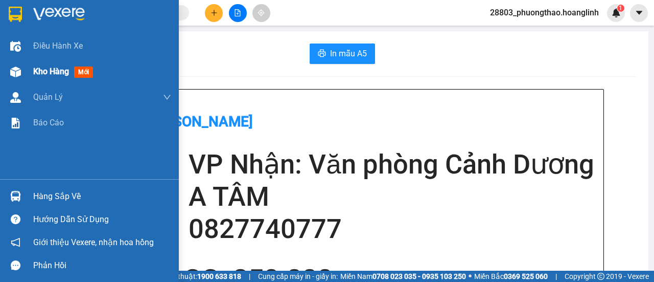
click at [30, 65] on div "Kho hàng mới" at bounding box center [89, 72] width 179 height 26
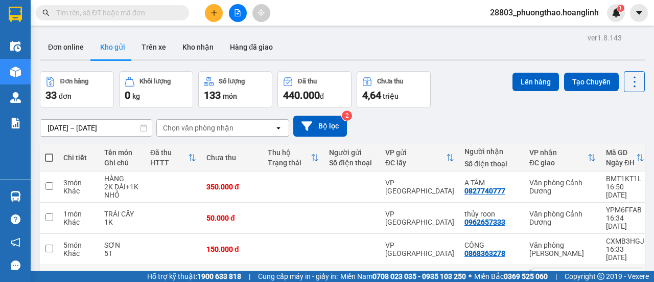
scroll to position [102, 0]
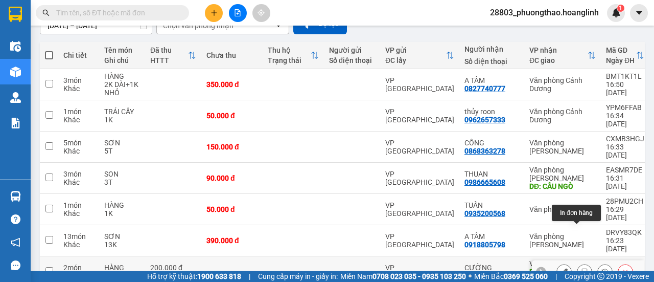
click at [581, 268] on icon at bounding box center [584, 271] width 7 height 7
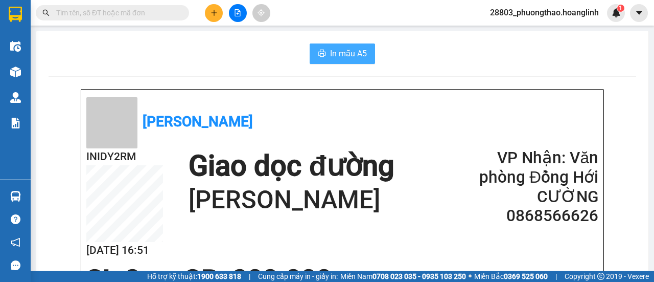
click at [332, 57] on span "In mẫu A5" at bounding box center [348, 53] width 37 height 13
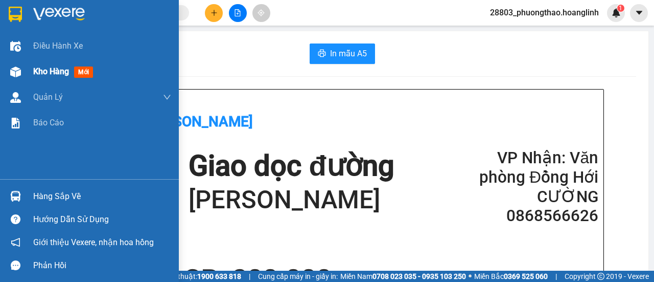
drag, startPoint x: 35, startPoint y: 59, endPoint x: 48, endPoint y: 72, distance: 18.4
click at [35, 60] on div "Kho hàng mới" at bounding box center [102, 72] width 138 height 26
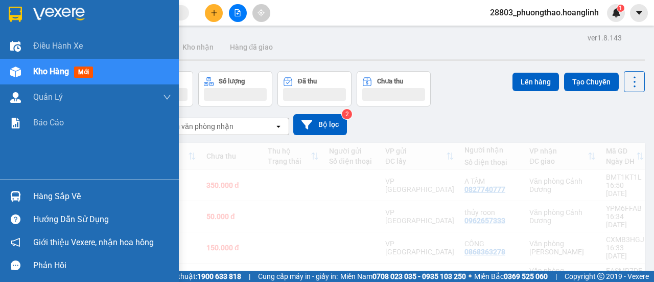
click at [48, 72] on span "Kho hàng" at bounding box center [51, 71] width 36 height 10
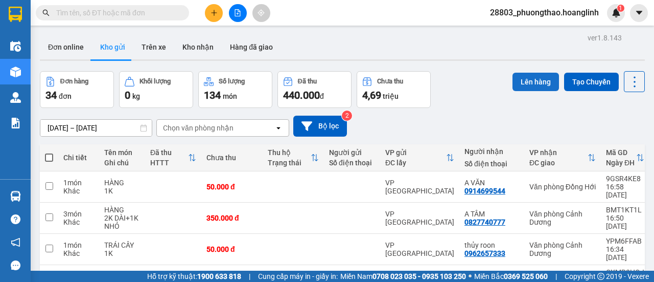
click at [524, 86] on button "Lên hàng" at bounding box center [536, 82] width 47 height 18
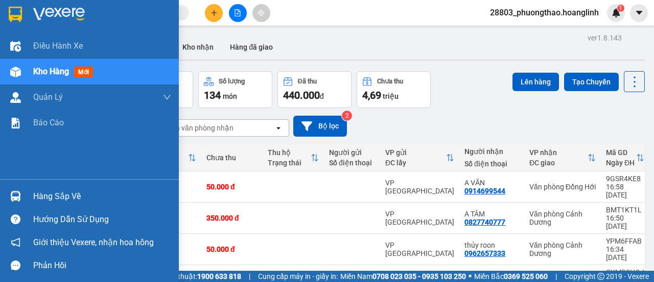
click at [57, 74] on span "Kho hàng" at bounding box center [51, 71] width 36 height 10
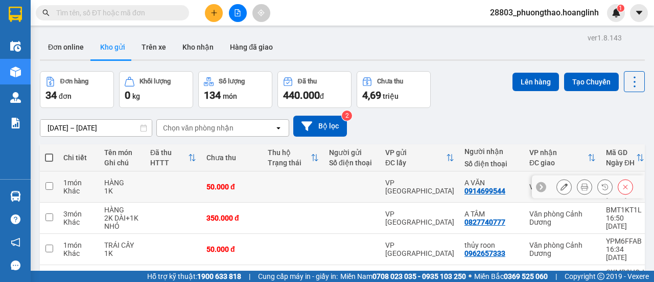
click at [581, 183] on icon at bounding box center [584, 186] width 7 height 7
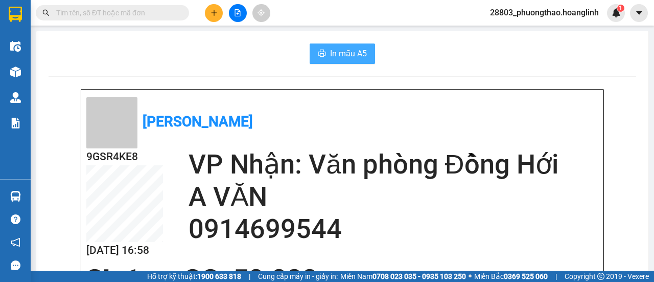
click at [340, 54] on span "In mẫu A5" at bounding box center [348, 53] width 37 height 13
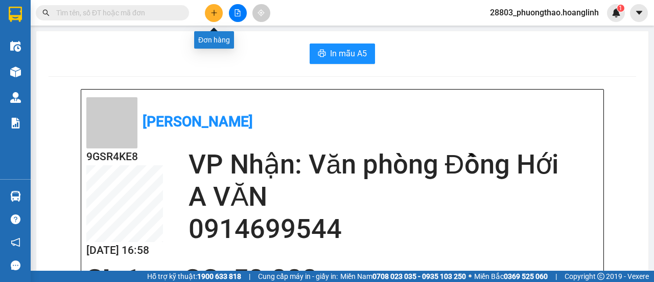
click at [215, 13] on icon "plus" at bounding box center [214, 12] width 7 height 7
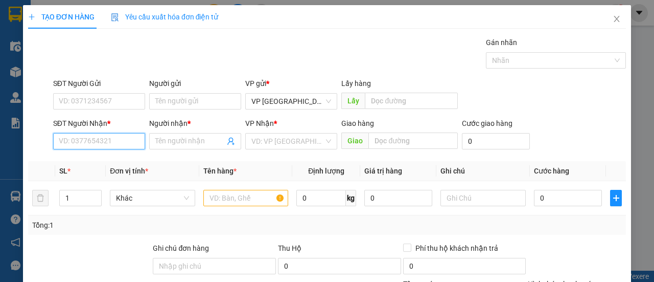
click at [105, 138] on input "SĐT Người Nhận *" at bounding box center [99, 141] width 92 height 16
click at [107, 161] on div "0888663133 - PHƯỚC" at bounding box center [98, 160] width 79 height 11
type input "0888663133"
type input "PHƯỚC"
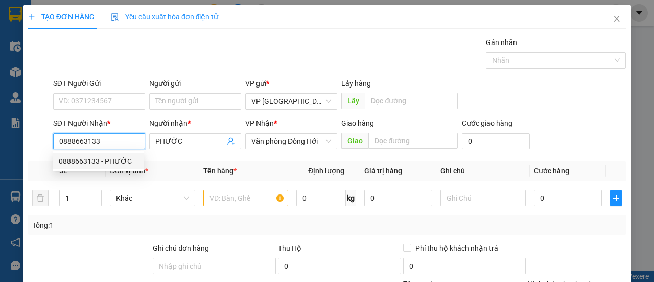
type input "60.000"
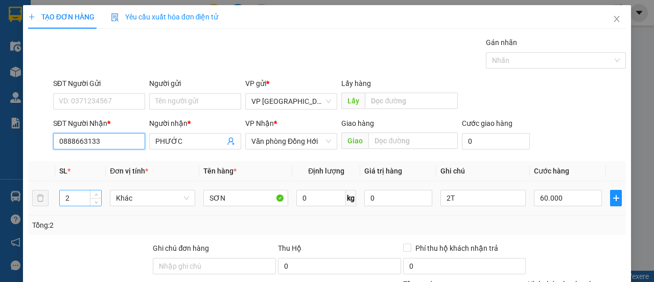
type input "0888663133"
click at [80, 195] on input "2" at bounding box center [81, 197] width 42 height 15
type input "4"
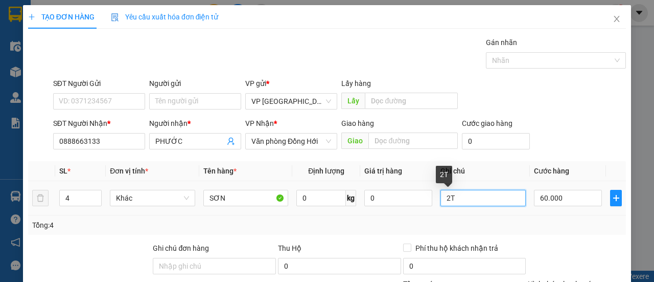
click at [462, 199] on input "2T" at bounding box center [483, 198] width 85 height 16
type input "2"
type input "4T"
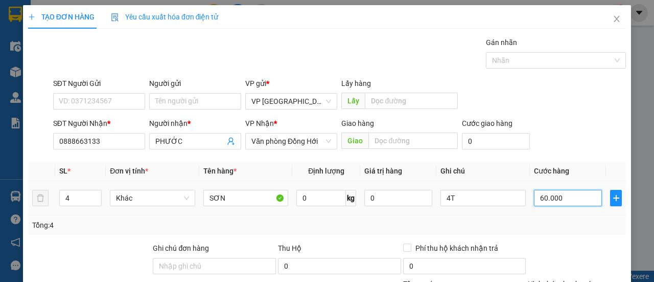
type input "0"
type input "001"
type input "1"
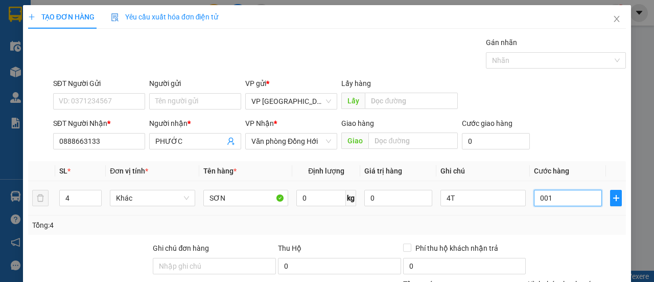
type input "0.012"
type input "12"
type input "00.120"
type input "120"
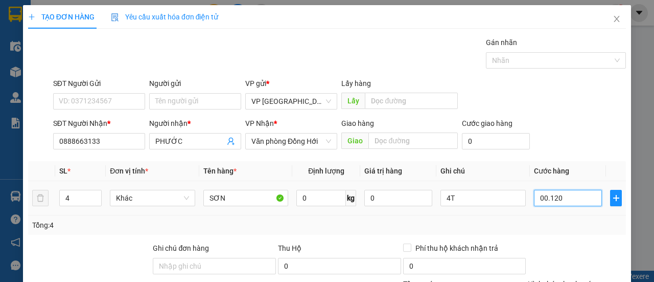
type input "120"
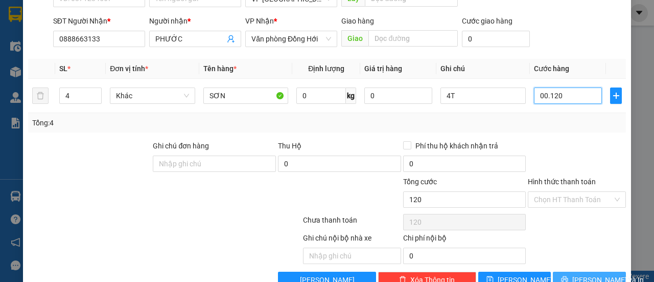
type input "00.120"
click at [594, 275] on span "[PERSON_NAME] và In" at bounding box center [609, 279] width 72 height 11
type input "120.000"
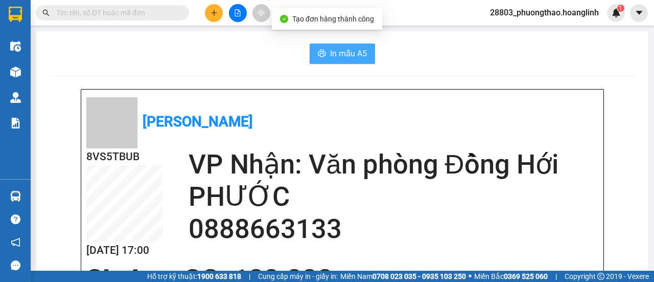
click at [350, 50] on span "In mẫu A5" at bounding box center [348, 53] width 37 height 13
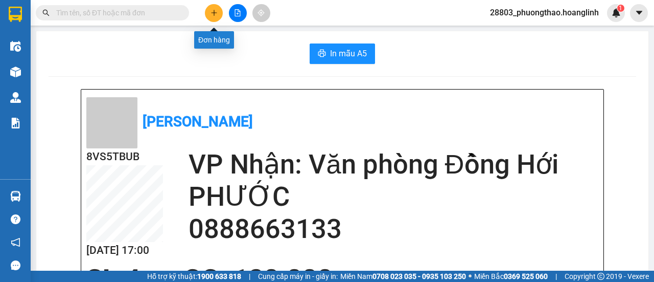
click at [217, 11] on icon "plus" at bounding box center [214, 12] width 7 height 7
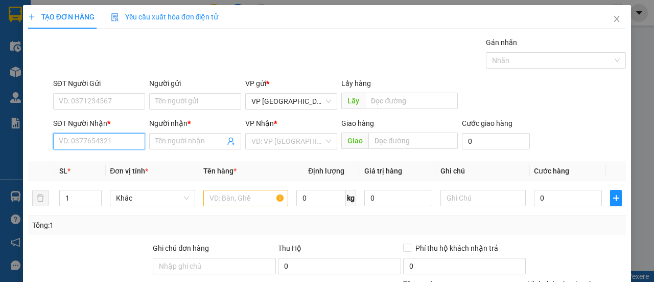
click at [97, 138] on input "SĐT Người Nhận *" at bounding box center [99, 141] width 92 height 16
click at [87, 160] on div "0982363998 - HOÀNG GIA 23357" at bounding box center [112, 160] width 106 height 11
type input "0982363998"
type input "HOÀNG GIA 23357"
type input "[GEOGRAPHIC_DATA]"
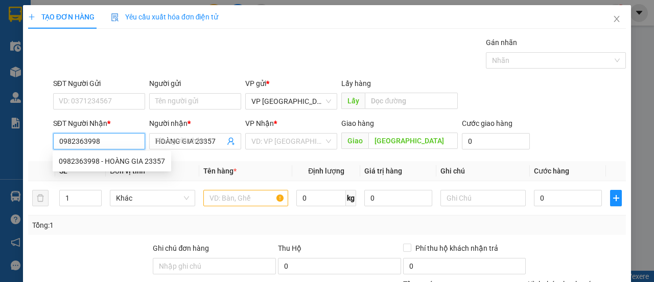
type input "20.000"
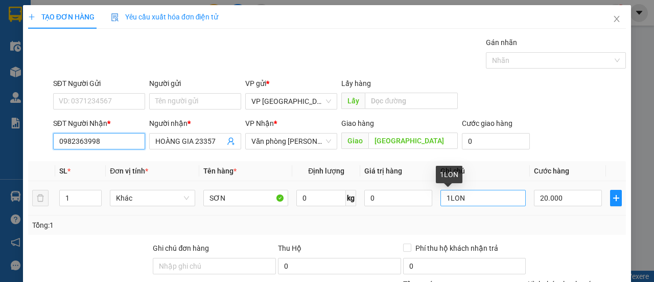
type input "0982363998"
click at [479, 194] on input "1LON" at bounding box center [483, 198] width 85 height 16
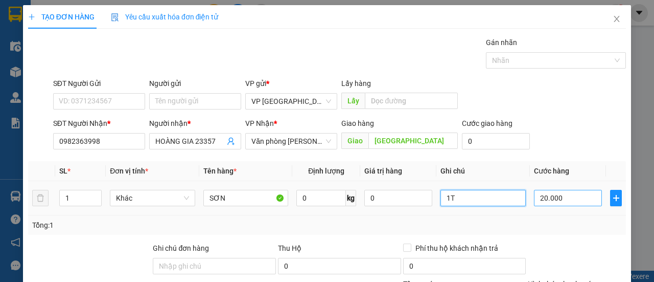
type input "1T"
click at [556, 193] on input "20.000" at bounding box center [568, 198] width 68 height 16
type input "0"
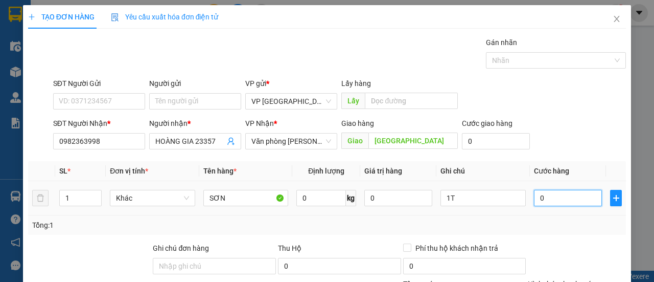
type input "3"
type input "003"
type input "30"
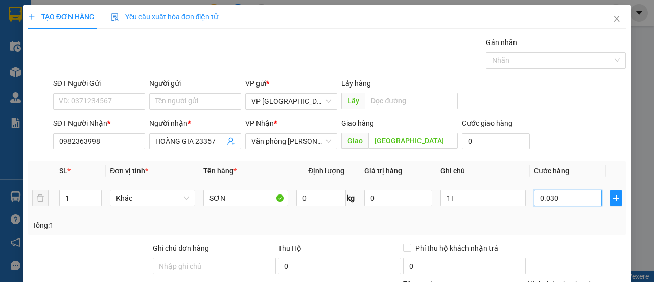
scroll to position [126, 0]
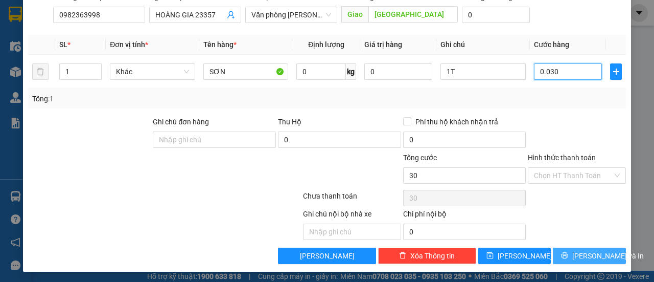
type input "0.030"
click at [567, 253] on icon "printer" at bounding box center [565, 255] width 7 height 7
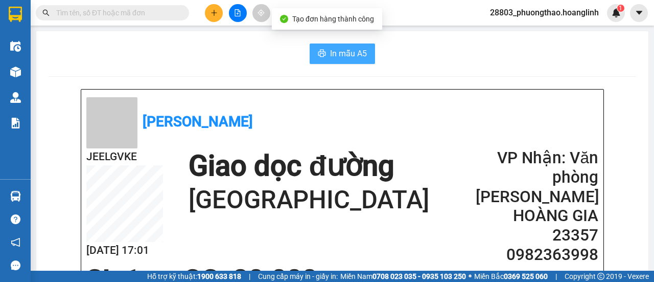
click at [339, 47] on span "In mẫu A5" at bounding box center [348, 53] width 37 height 13
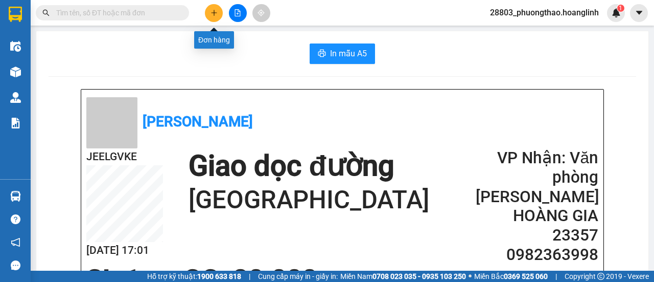
click at [213, 18] on button at bounding box center [214, 13] width 18 height 18
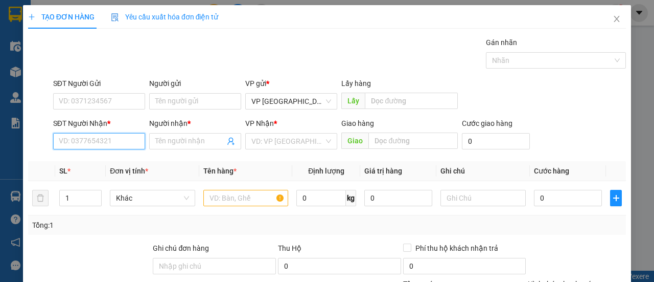
click at [112, 138] on input "SĐT Người Nhận *" at bounding box center [99, 141] width 92 height 16
click at [98, 160] on div "0916394113 - A" at bounding box center [98, 160] width 79 height 11
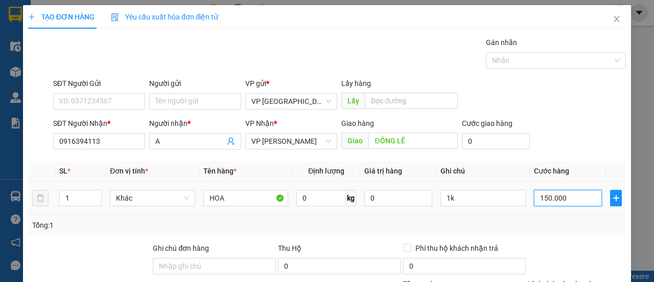
drag, startPoint x: 552, startPoint y: 194, endPoint x: 545, endPoint y: 218, distance: 25.1
click at [552, 194] on input "150.000" at bounding box center [568, 198] width 68 height 16
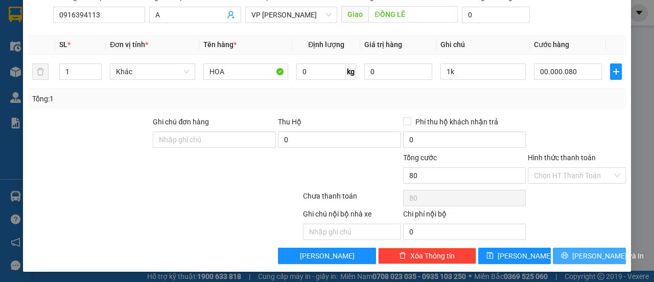
click at [573, 255] on button "[PERSON_NAME] và In" at bounding box center [589, 255] width 73 height 16
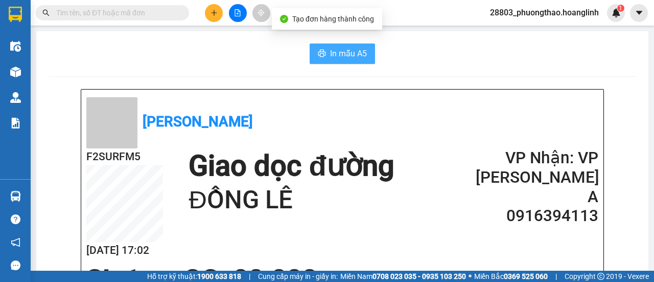
click at [324, 53] on button "In mẫu A5" at bounding box center [342, 53] width 65 height 20
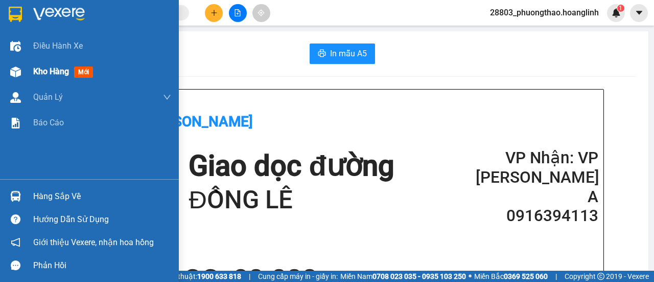
click at [24, 64] on div at bounding box center [16, 72] width 18 height 18
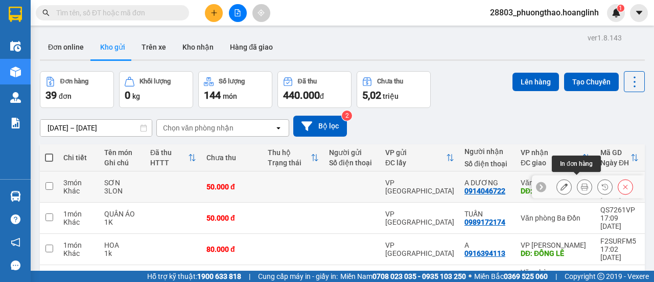
click at [581, 184] on icon at bounding box center [584, 186] width 7 height 7
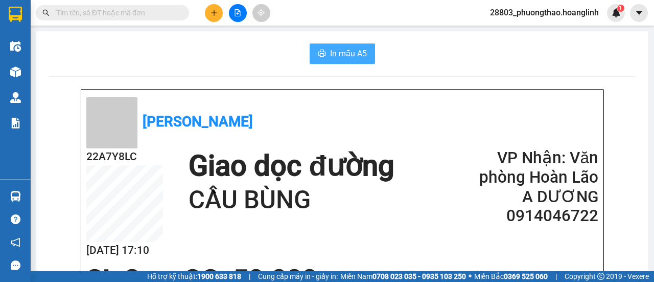
drag, startPoint x: 352, startPoint y: 53, endPoint x: 335, endPoint y: 53, distance: 16.9
click at [347, 53] on span "In mẫu A5" at bounding box center [348, 53] width 37 height 13
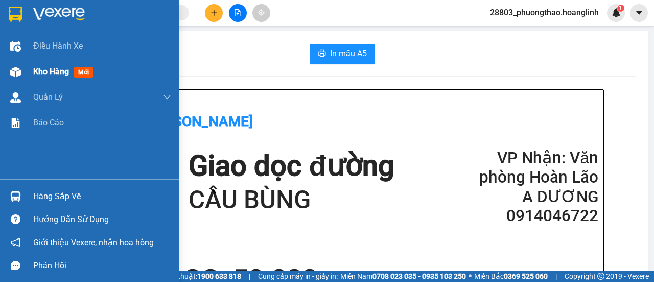
click at [56, 79] on div "Kho hàng mới" at bounding box center [102, 72] width 138 height 26
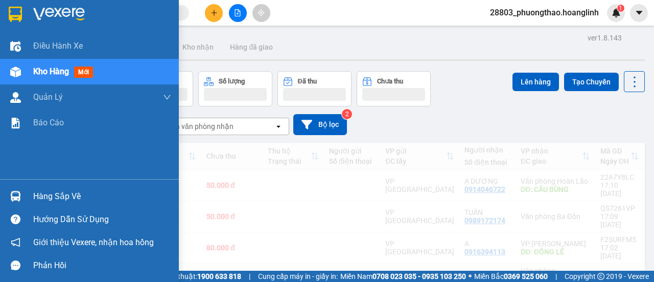
click at [59, 70] on span "Kho hàng" at bounding box center [51, 71] width 36 height 10
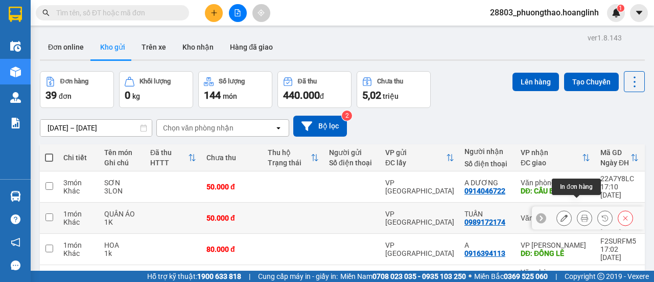
click at [581, 214] on icon at bounding box center [584, 217] width 7 height 7
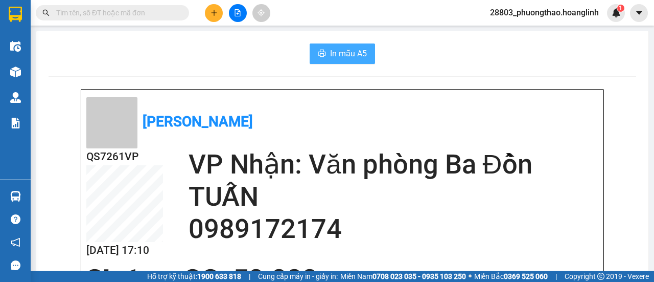
click at [346, 45] on button "In mẫu A5" at bounding box center [342, 53] width 65 height 20
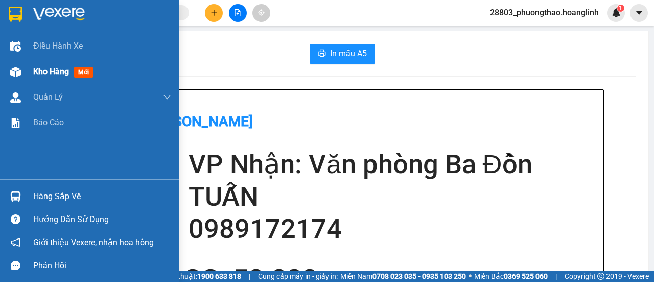
click at [49, 75] on span "Kho hàng" at bounding box center [51, 71] width 36 height 10
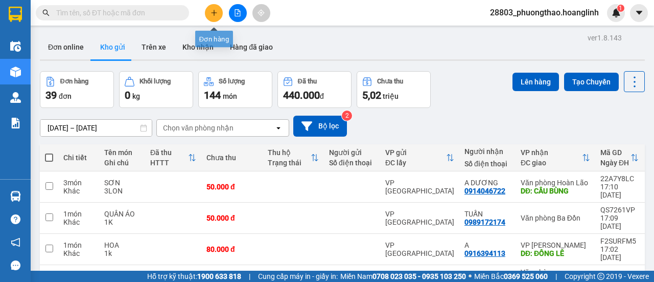
click at [212, 9] on icon "plus" at bounding box center [214, 12] width 7 height 7
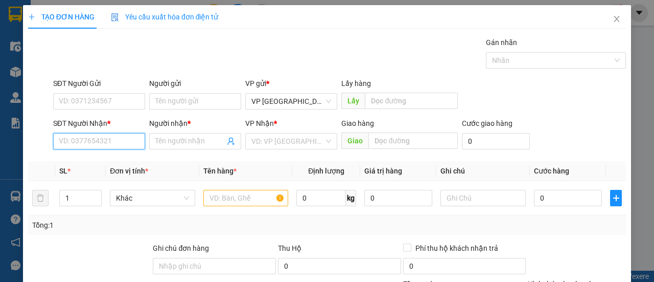
click at [70, 142] on input "SĐT Người Nhận *" at bounding box center [99, 141] width 92 height 16
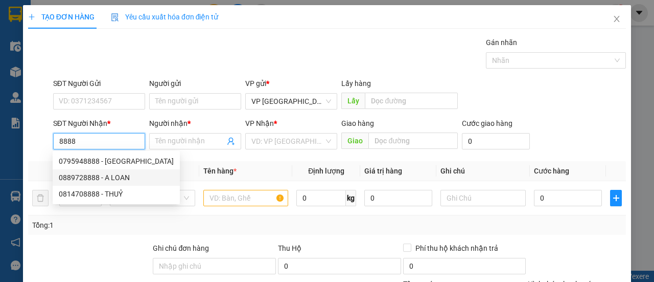
click at [76, 174] on div "0889728888 - A LOAN" at bounding box center [116, 177] width 115 height 11
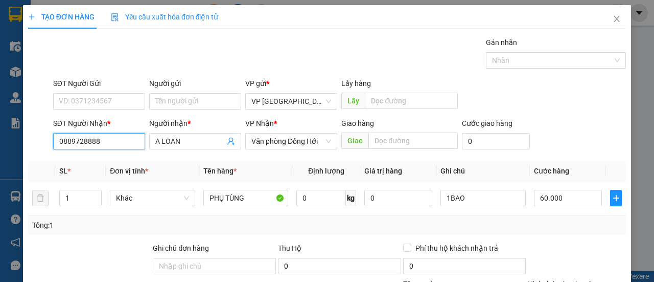
scroll to position [126, 0]
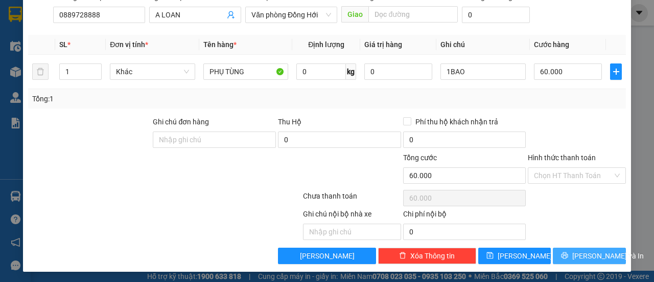
click at [566, 255] on icon "printer" at bounding box center [564, 255] width 7 height 7
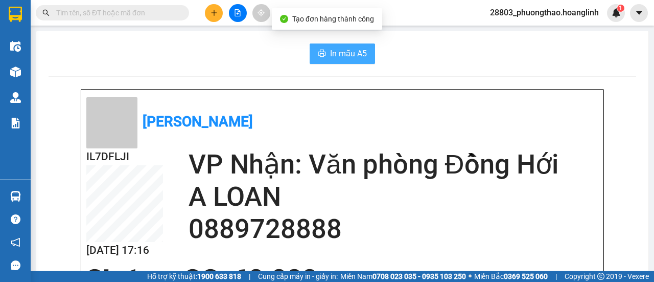
click at [358, 55] on span "In mẫu A5" at bounding box center [348, 53] width 37 height 13
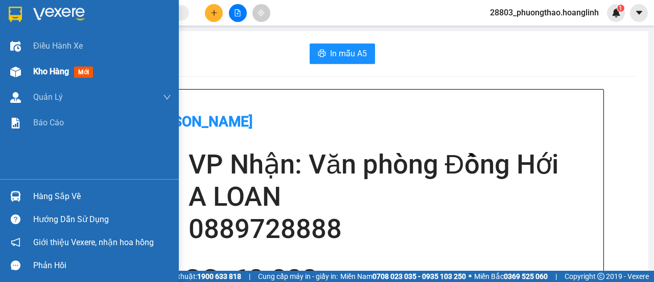
click at [53, 67] on span "Kho hàng" at bounding box center [51, 71] width 36 height 10
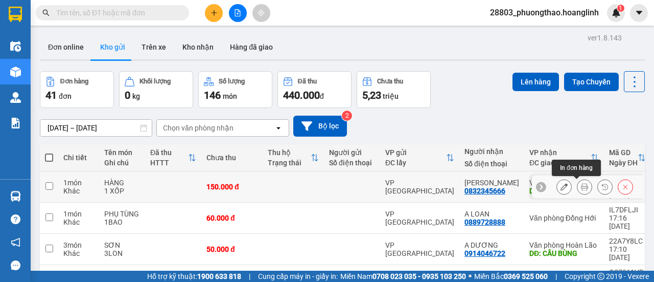
click at [581, 185] on icon at bounding box center [584, 186] width 7 height 7
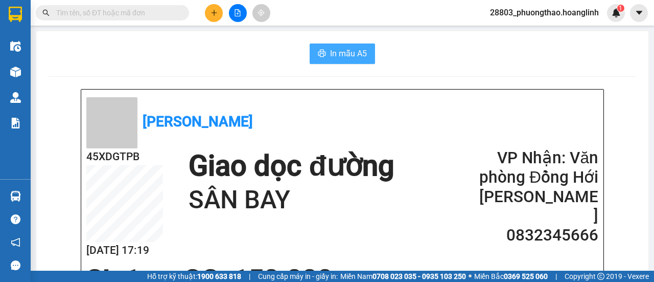
click at [333, 47] on span "In mẫu A5" at bounding box center [348, 53] width 37 height 13
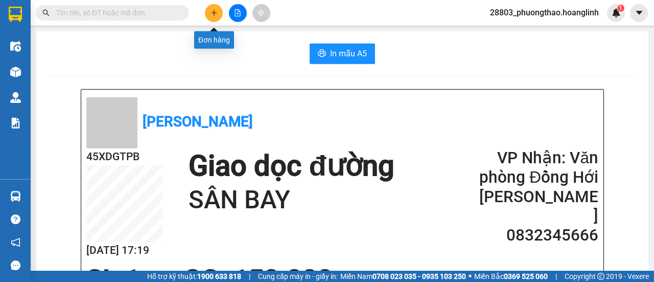
click at [214, 15] on icon "plus" at bounding box center [214, 12] width 7 height 7
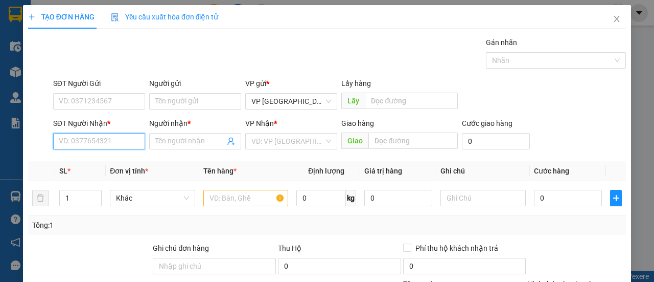
click at [90, 136] on input "SĐT Người Nhận *" at bounding box center [99, 141] width 92 height 16
click at [614, 21] on icon "close" at bounding box center [617, 19] width 6 height 6
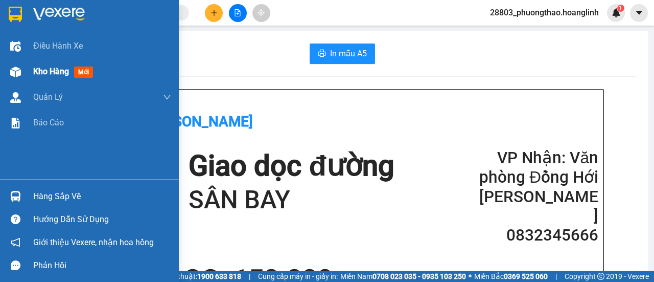
click at [50, 69] on span "Kho hàng" at bounding box center [51, 71] width 36 height 10
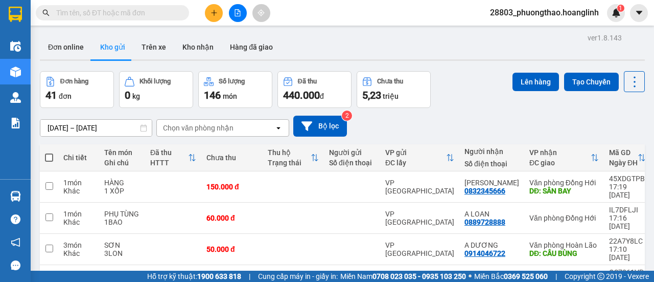
click at [221, 132] on div "Chọn văn phòng nhận" at bounding box center [198, 128] width 71 height 10
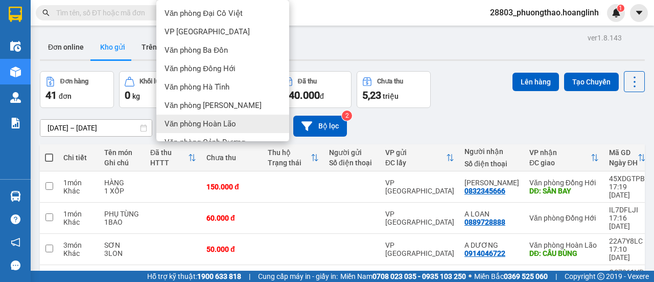
click at [220, 124] on span "Văn phòng Hoàn Lão" at bounding box center [201, 124] width 72 height 10
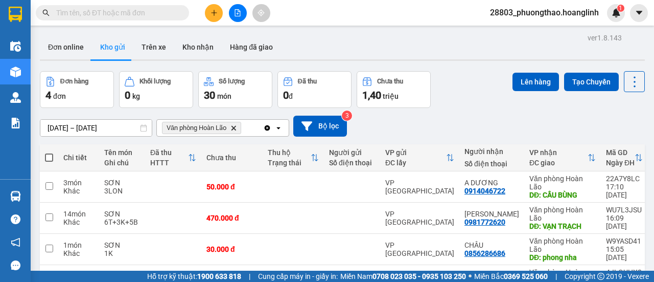
click at [203, 126] on span "Văn phòng Hoàn Lão" at bounding box center [197, 128] width 60 height 8
click at [278, 131] on icon "open" at bounding box center [279, 128] width 8 height 8
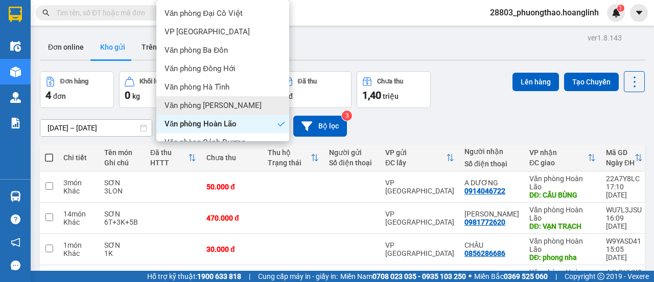
click at [207, 101] on span "Văn phòng [PERSON_NAME]" at bounding box center [213, 105] width 97 height 10
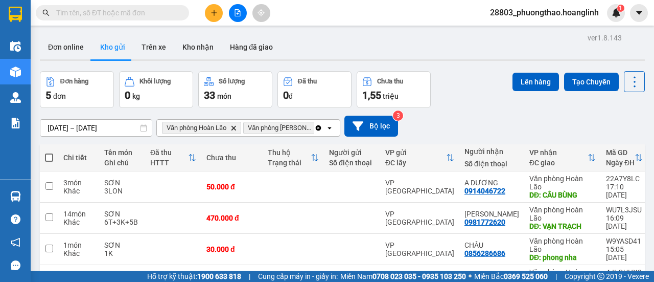
click at [328, 130] on icon "open" at bounding box center [330, 128] width 8 height 8
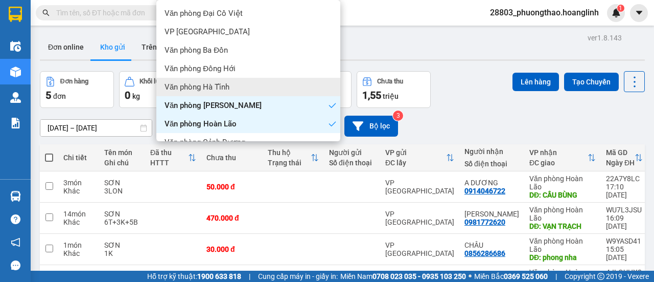
scroll to position [70, 0]
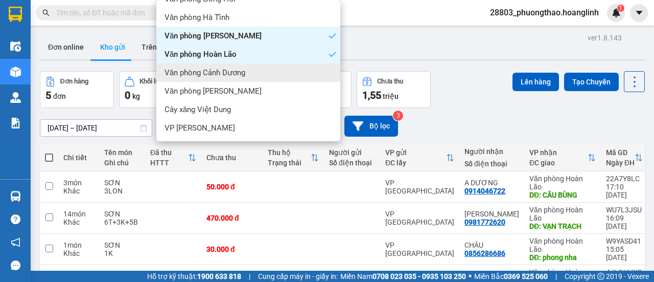
click at [240, 74] on span "Văn phòng Cảnh Dương" at bounding box center [205, 72] width 81 height 10
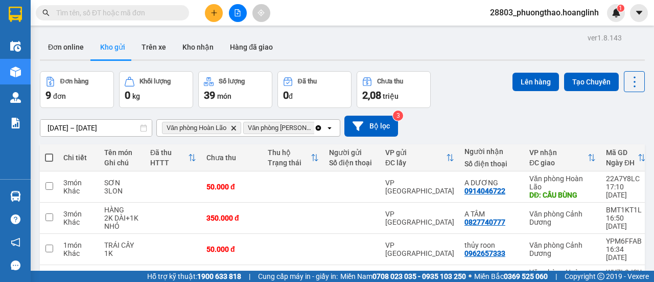
click at [331, 127] on icon "open" at bounding box center [330, 128] width 8 height 8
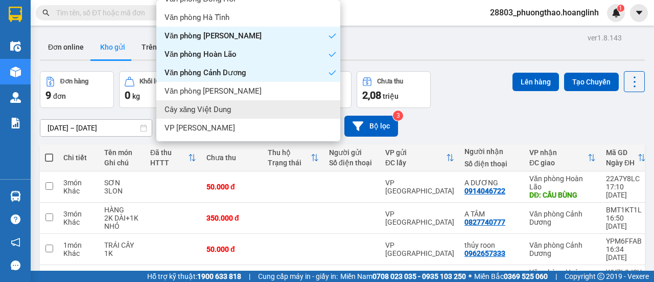
click at [242, 109] on div "Cây xăng Việt Dung" at bounding box center [248, 109] width 184 height 18
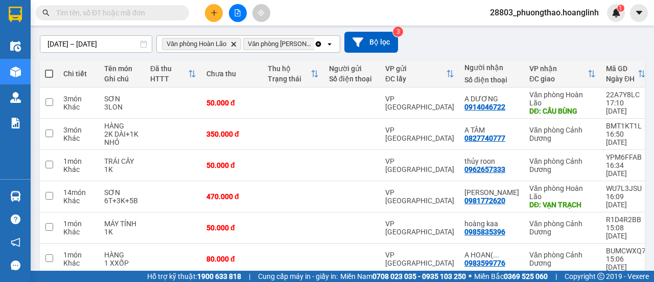
scroll to position [0, 0]
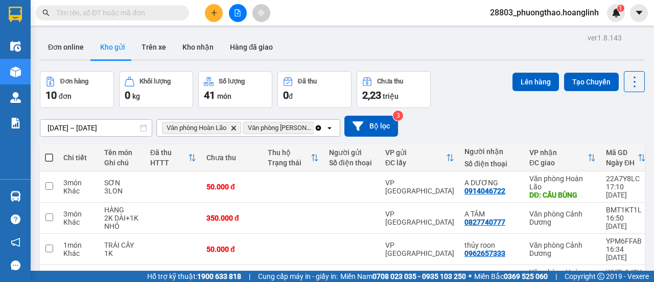
click at [332, 129] on icon "open" at bounding box center [330, 128] width 8 height 8
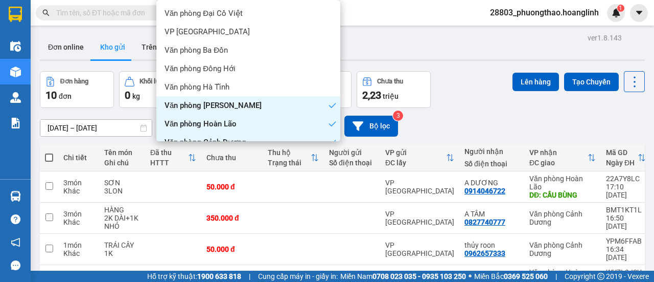
scroll to position [70, 0]
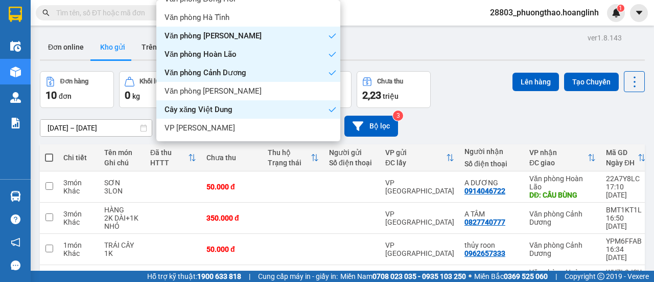
click at [239, 111] on div "Cây xăng Việt Dung" at bounding box center [248, 109] width 184 height 18
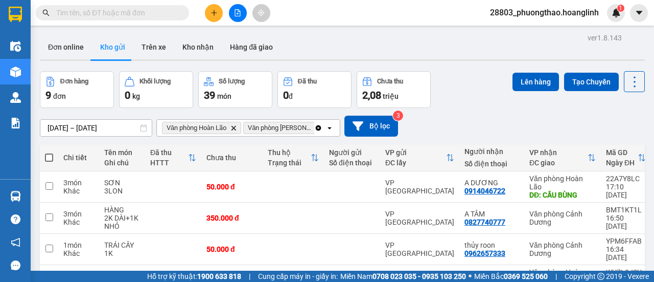
click at [331, 126] on icon "open" at bounding box center [330, 128] width 8 height 8
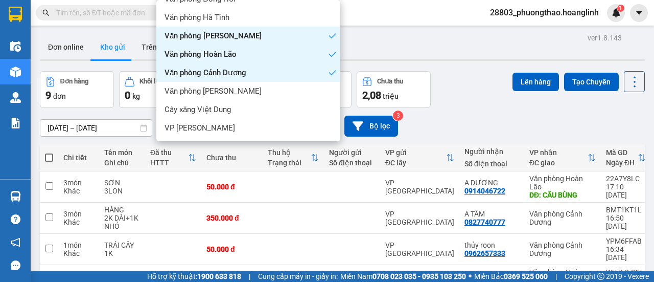
click at [227, 80] on div "Văn phòng Cảnh Dương" at bounding box center [248, 72] width 184 height 18
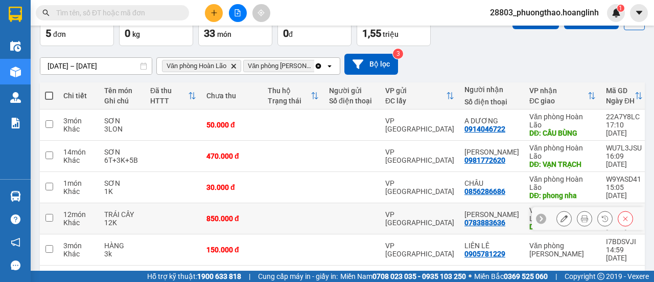
scroll to position [0, 0]
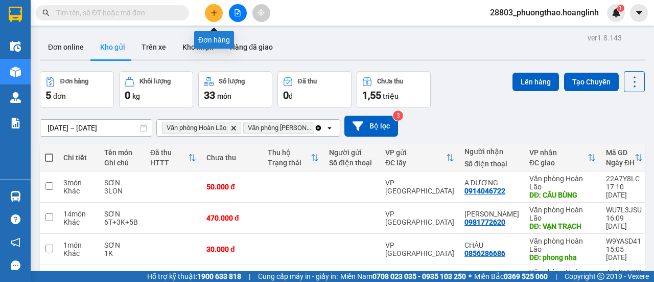
click at [213, 11] on icon "plus" at bounding box center [214, 12] width 7 height 7
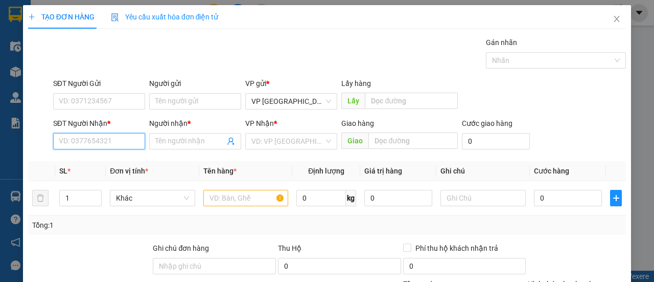
click at [111, 140] on input "SĐT Người Nhận *" at bounding box center [99, 141] width 92 height 16
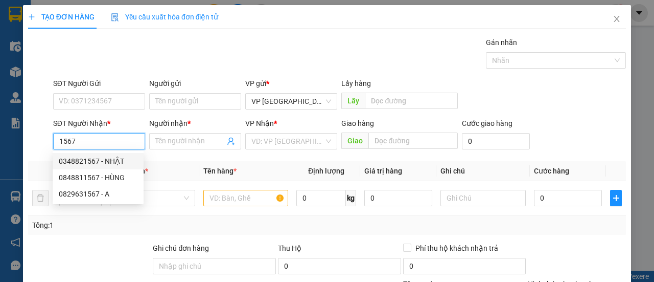
click at [102, 162] on div "0348821567 - NHẬT" at bounding box center [98, 160] width 79 height 11
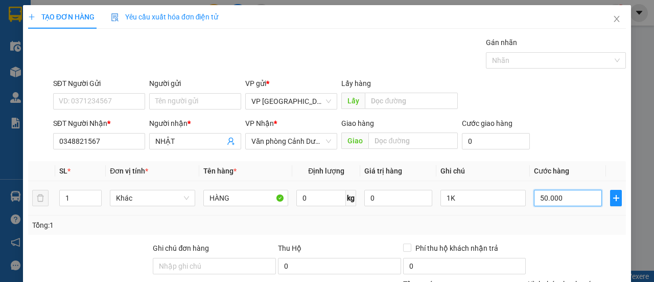
click at [543, 202] on input "50.000" at bounding box center [568, 198] width 68 height 16
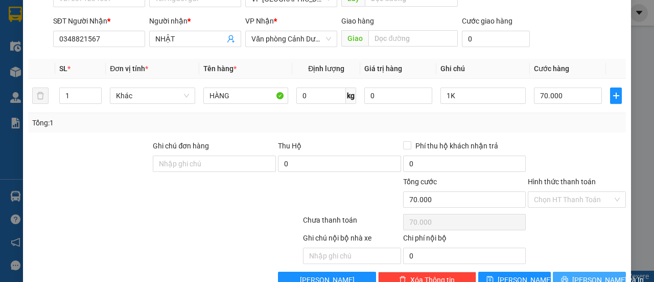
click at [567, 273] on button "[PERSON_NAME] và In" at bounding box center [589, 279] width 73 height 16
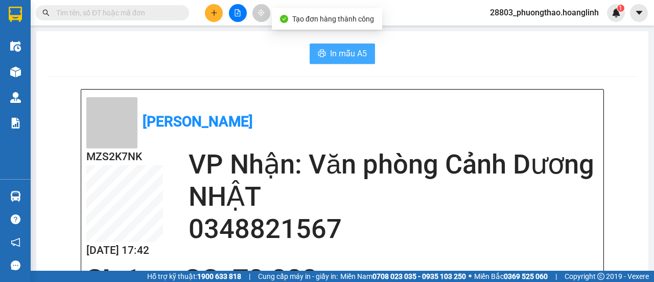
click at [333, 49] on span "In mẫu A5" at bounding box center [348, 53] width 37 height 13
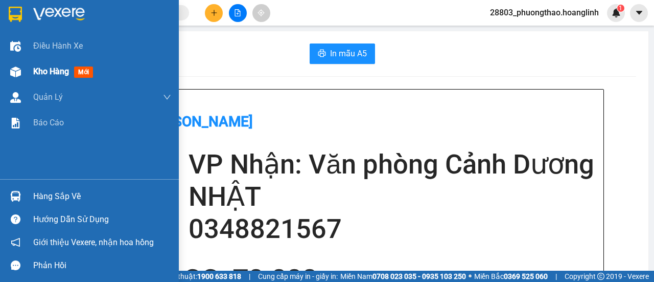
click at [40, 68] on span "Kho hàng" at bounding box center [51, 71] width 36 height 10
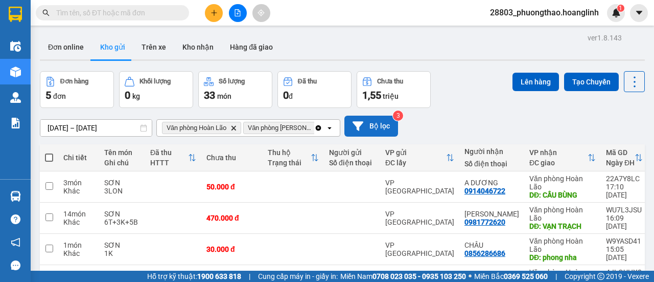
click at [317, 129] on icon "Clear all" at bounding box center [319, 128] width 6 height 6
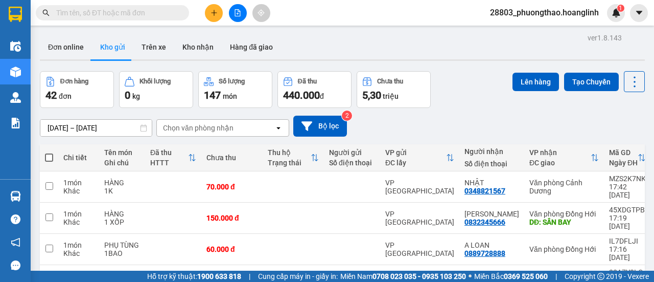
click at [255, 128] on div "Chọn văn phòng nhận" at bounding box center [216, 128] width 118 height 16
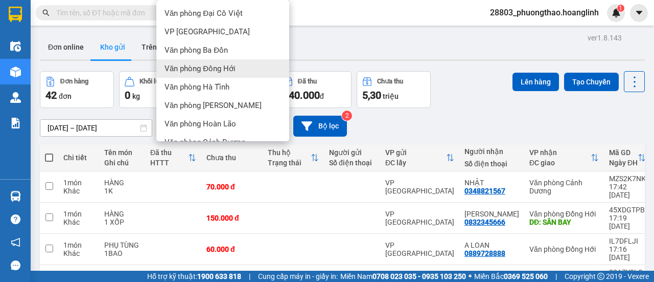
click at [219, 66] on span "Văn phòng Đồng Hới" at bounding box center [200, 68] width 71 height 10
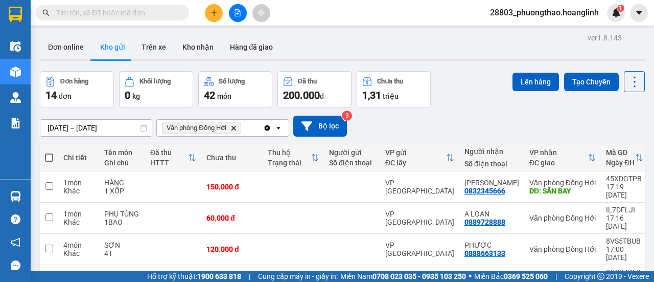
click at [277, 129] on icon "open" at bounding box center [279, 128] width 8 height 8
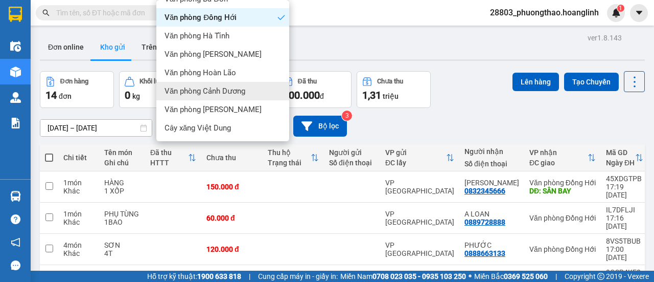
scroll to position [70, 0]
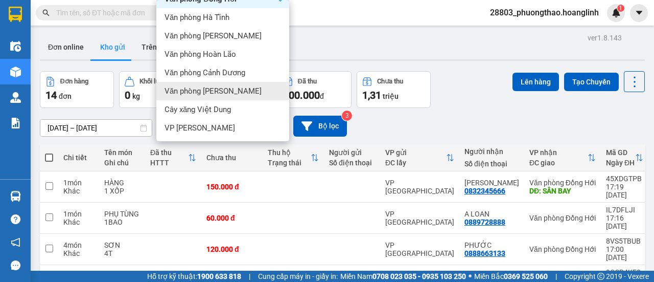
click at [223, 94] on span "Văn phòng [PERSON_NAME]" at bounding box center [213, 91] width 97 height 10
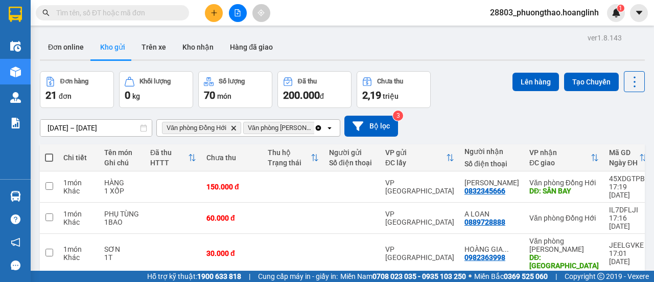
click at [320, 128] on icon "Clear all" at bounding box center [319, 128] width 6 height 6
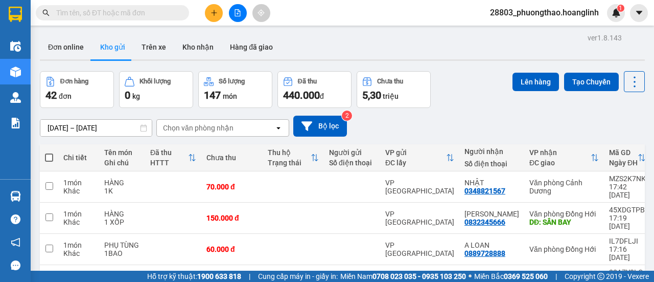
click at [234, 131] on div "Chọn văn phòng nhận" at bounding box center [216, 128] width 118 height 16
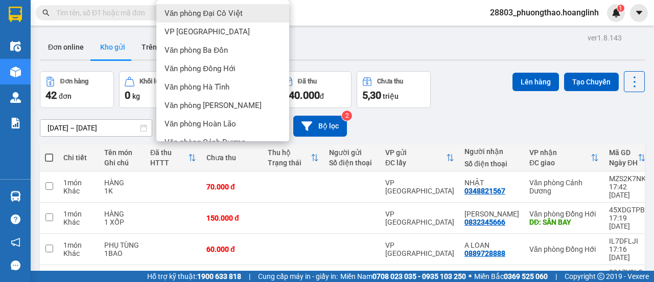
click at [223, 13] on span "Văn phòng Đại Cồ Việt" at bounding box center [204, 13] width 78 height 10
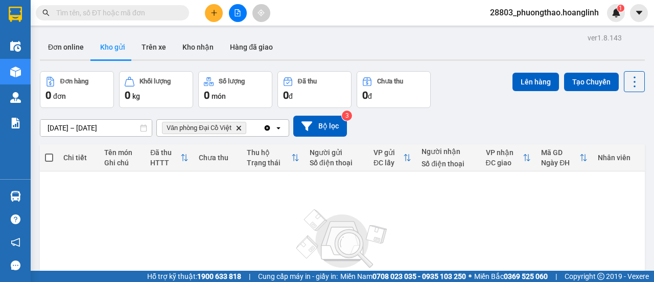
click at [238, 126] on icon "Văn phòng Đại Cồ Việt, close by backspace" at bounding box center [238, 127] width 5 height 5
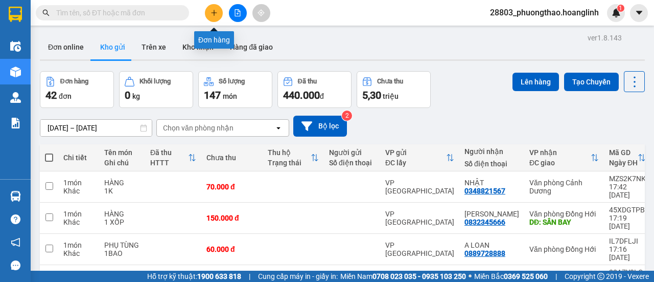
click at [212, 12] on icon "plus" at bounding box center [214, 12] width 7 height 7
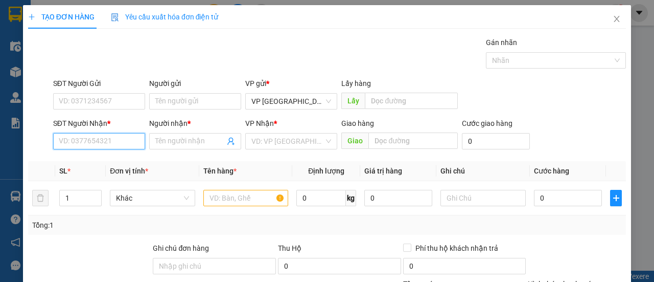
click at [96, 143] on input "SĐT Người Nhận *" at bounding box center [99, 141] width 92 height 16
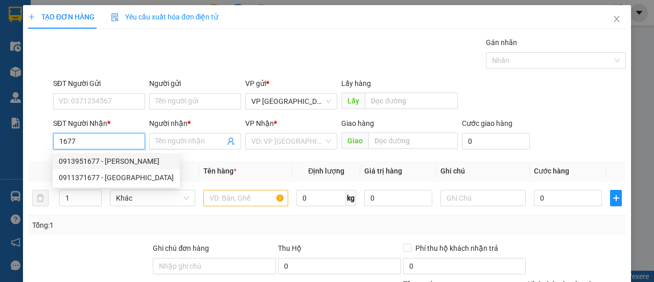
click at [117, 157] on div "0913951677 - [PERSON_NAME]" at bounding box center [116, 160] width 115 height 11
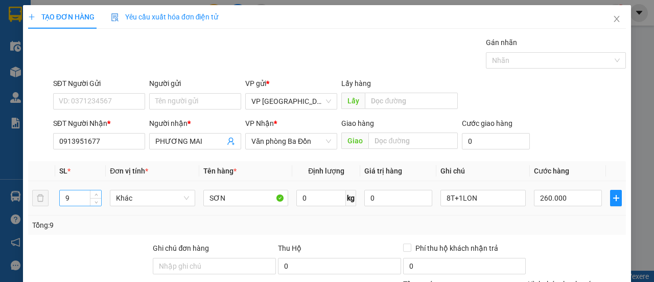
click at [77, 204] on input "9" at bounding box center [81, 197] width 42 height 15
click at [454, 198] on input "8T+1LON" at bounding box center [483, 198] width 85 height 16
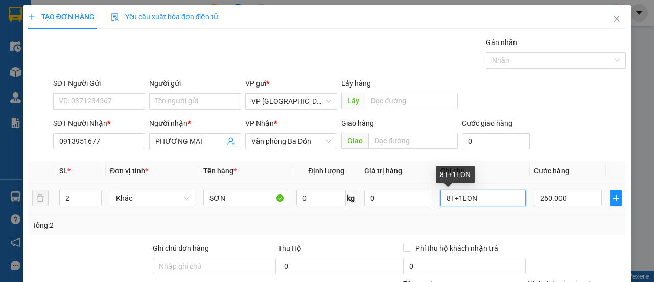
click at [447, 198] on input "8T+1LON" at bounding box center [483, 198] width 85 height 16
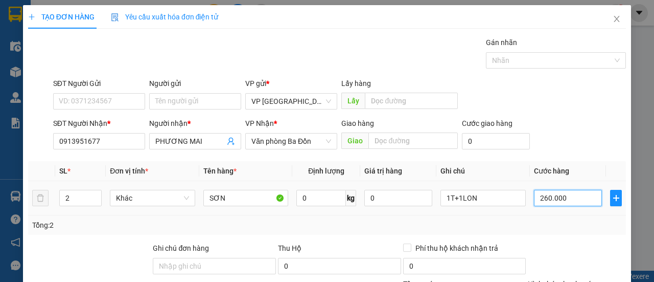
click at [570, 196] on input "260.000" at bounding box center [568, 198] width 68 height 16
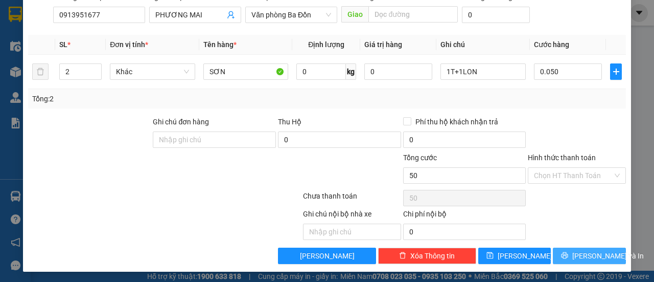
click at [584, 255] on span "[PERSON_NAME] và In" at bounding box center [609, 255] width 72 height 11
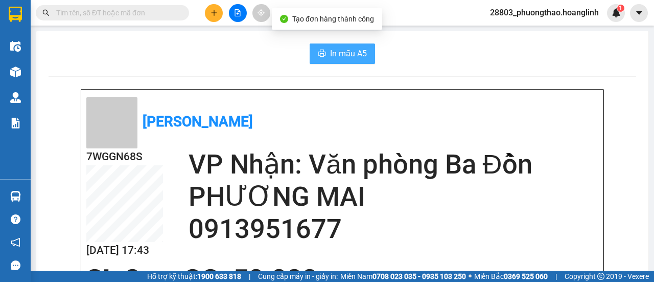
click at [345, 48] on span "In mẫu A5" at bounding box center [348, 53] width 37 height 13
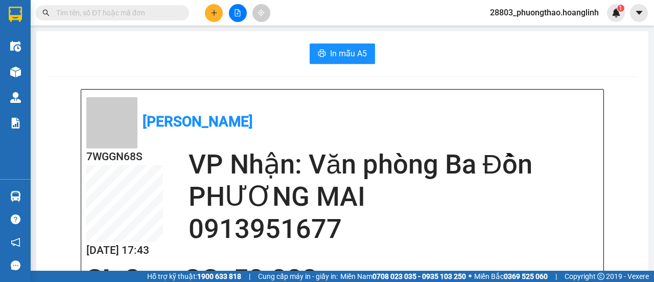
click at [207, 19] on div at bounding box center [237, 13] width 77 height 18
click at [213, 8] on button at bounding box center [214, 13] width 18 height 18
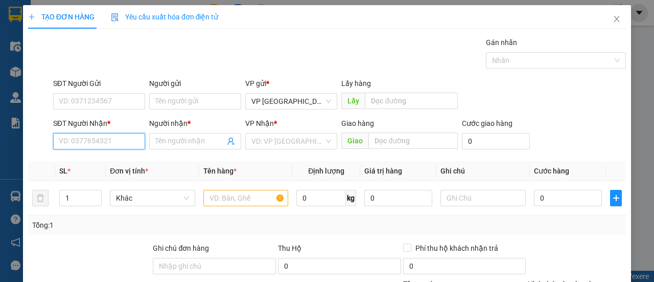
click at [107, 133] on input "SĐT Người Nhận *" at bounding box center [99, 141] width 92 height 16
click at [91, 162] on div "0976544528 - A" at bounding box center [98, 160] width 79 height 11
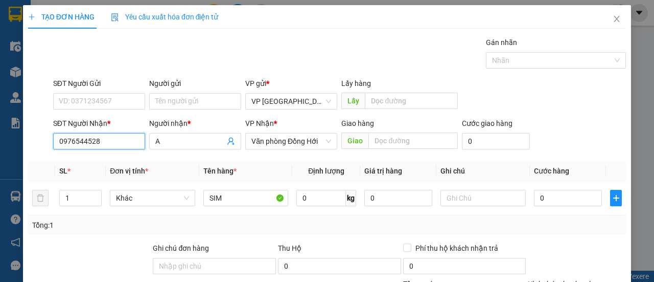
scroll to position [126, 0]
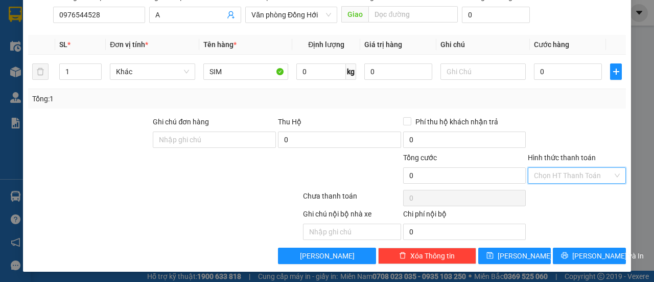
click at [537, 178] on input "Hình thức thanh toán" at bounding box center [573, 175] width 79 height 15
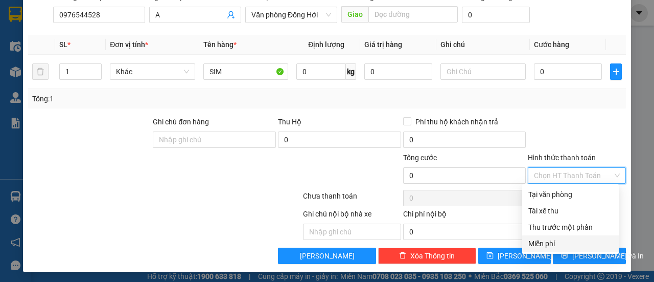
click at [538, 243] on div "Miễn phí" at bounding box center [571, 243] width 84 height 11
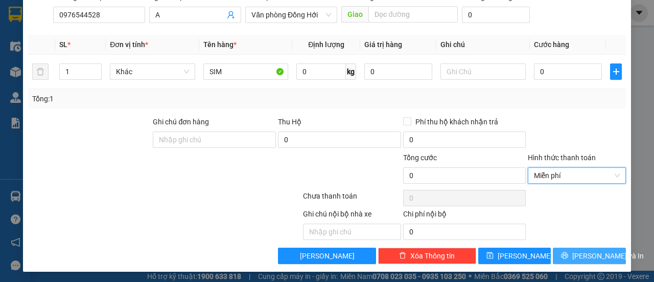
click at [556, 258] on button "[PERSON_NAME] và In" at bounding box center [589, 255] width 73 height 16
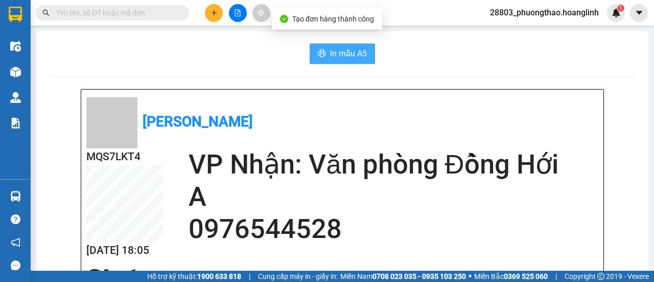
click at [360, 53] on span "In mẫu A5" at bounding box center [348, 53] width 37 height 13
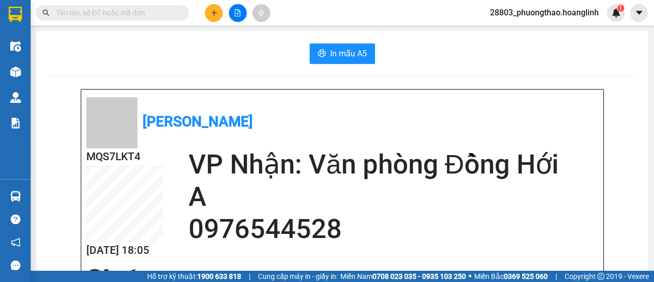
click at [218, 16] on button at bounding box center [214, 13] width 18 height 18
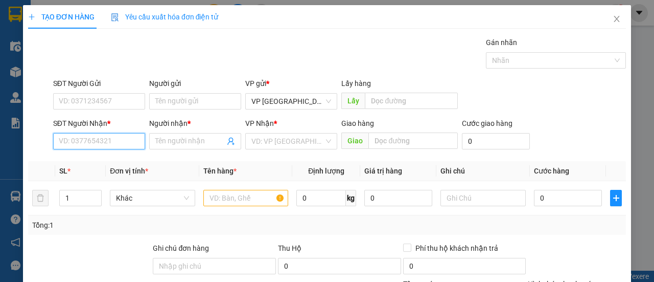
click at [82, 144] on input "SĐT Người Nhận *" at bounding box center [99, 141] width 92 height 16
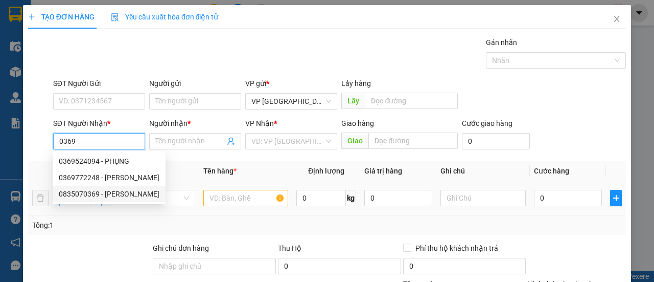
drag, startPoint x: 83, startPoint y: 194, endPoint x: 73, endPoint y: 197, distance: 10.7
click at [82, 194] on div "0835070369 - [PERSON_NAME]" at bounding box center [109, 193] width 101 height 11
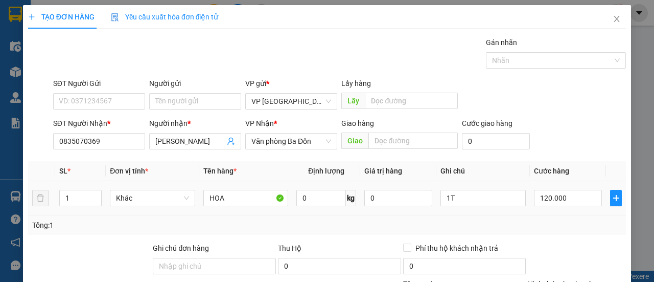
click at [562, 206] on div "120.000" at bounding box center [568, 198] width 68 height 20
click at [563, 202] on input "120.000" at bounding box center [568, 198] width 68 height 16
click at [567, 162] on th "Cước hàng" at bounding box center [568, 171] width 76 height 20
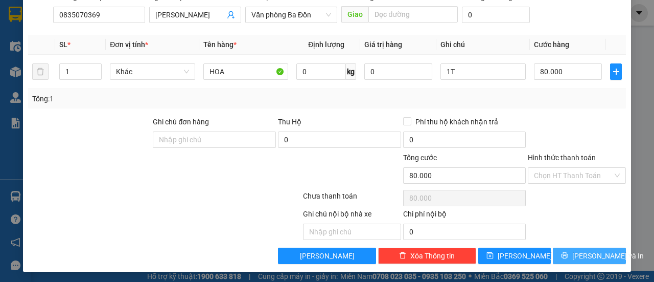
click at [566, 255] on icon "printer" at bounding box center [564, 255] width 7 height 7
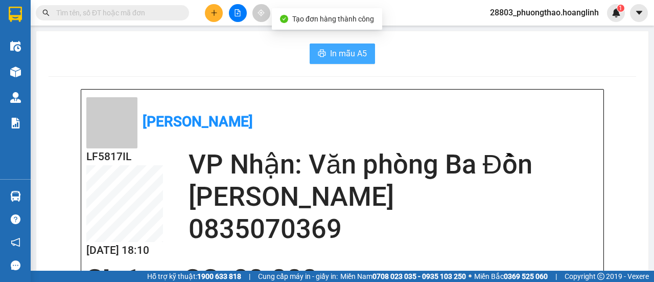
click at [348, 43] on button "In mẫu A5" at bounding box center [342, 53] width 65 height 20
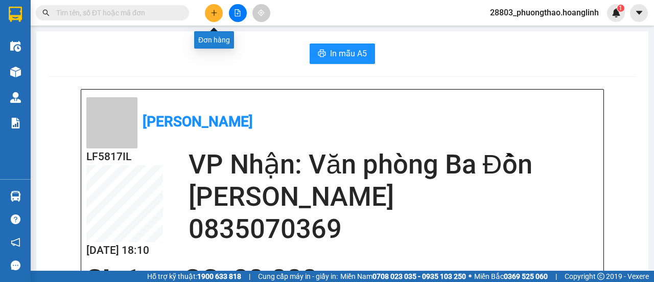
click at [216, 13] on icon "plus" at bounding box center [214, 12] width 7 height 7
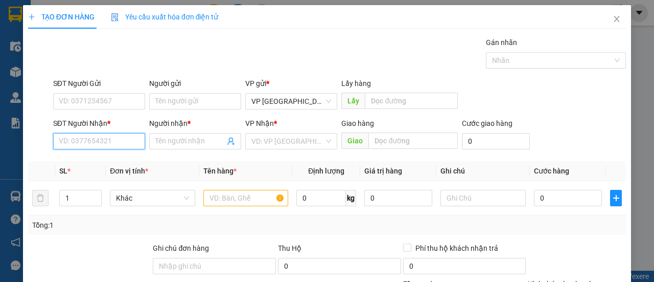
click at [92, 139] on input "SĐT Người Nhận *" at bounding box center [99, 141] width 92 height 16
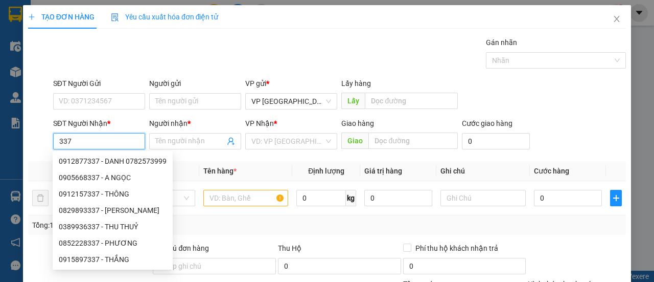
click at [56, 144] on input "337" at bounding box center [99, 141] width 92 height 16
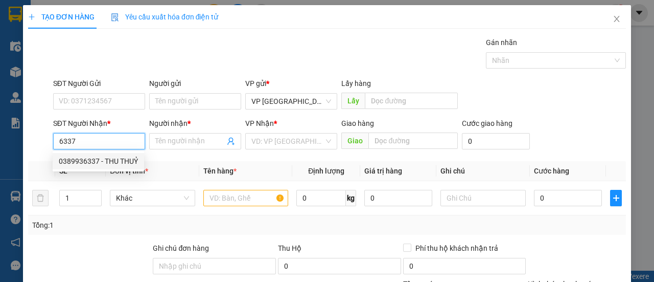
click at [98, 165] on div "0389936337 - THU THUỶ" at bounding box center [98, 160] width 79 height 11
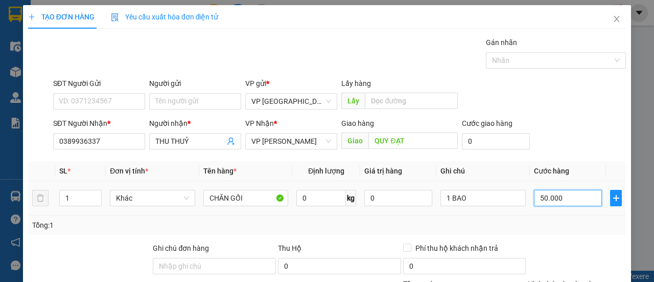
click at [551, 193] on input "50.000" at bounding box center [568, 198] width 68 height 16
click at [626, 133] on div "TẠO ĐƠN HÀNG Yêu cầu xuất hóa đơn điện tử Transit Pickup Surcharge Ids Transit …" at bounding box center [327, 141] width 654 height 282
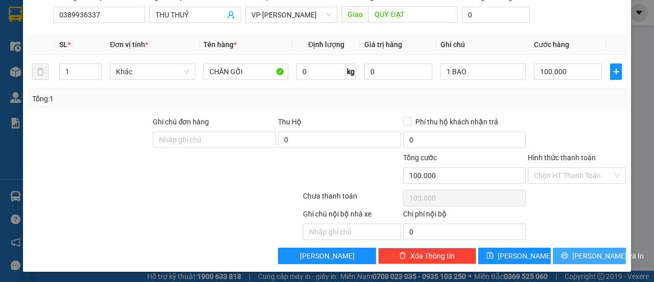
click at [575, 255] on span "[PERSON_NAME] và In" at bounding box center [609, 255] width 72 height 11
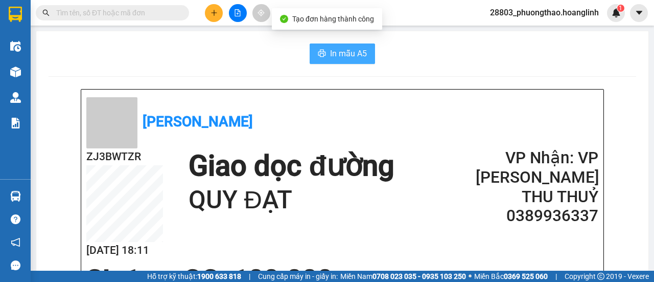
click at [351, 43] on button "In mẫu A5" at bounding box center [342, 53] width 65 height 20
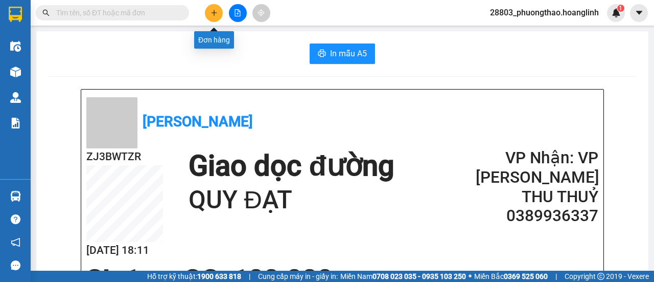
click at [217, 11] on icon "plus" at bounding box center [214, 12] width 7 height 7
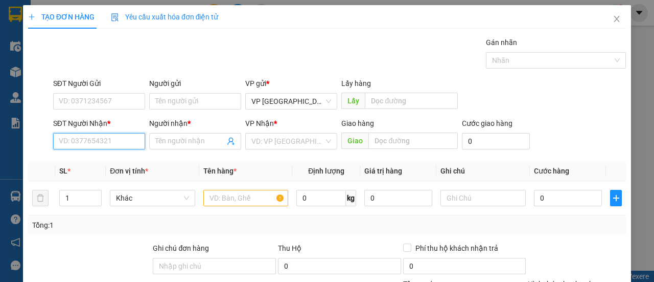
click at [90, 141] on input "SĐT Người Nhận *" at bounding box center [99, 141] width 92 height 16
click at [105, 165] on div "0966439597 - TÂM" at bounding box center [98, 160] width 79 height 11
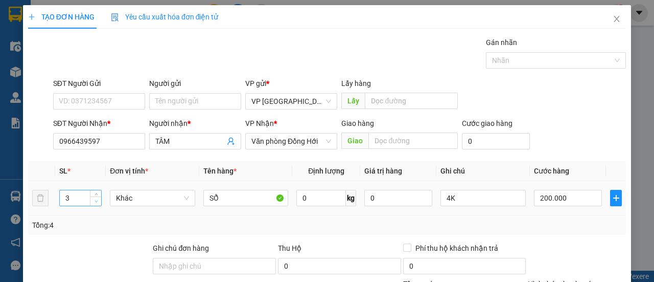
click at [95, 200] on icon "down" at bounding box center [97, 201] width 4 height 4
drag, startPoint x: 236, startPoint y: 200, endPoint x: 447, endPoint y: 234, distance: 213.3
click at [443, 233] on div "SL * Đơn vị tính * Tên hàng * Định lượng Giá trị hàng Ghi chú Cước hàng 3 Khác …" at bounding box center [327, 198] width 598 height 74
drag, startPoint x: 487, startPoint y: 198, endPoint x: 206, endPoint y: 180, distance: 281.7
click at [210, 182] on tr "3 Khác SỔ 0 kg 0 4K 200.000" at bounding box center [327, 198] width 598 height 34
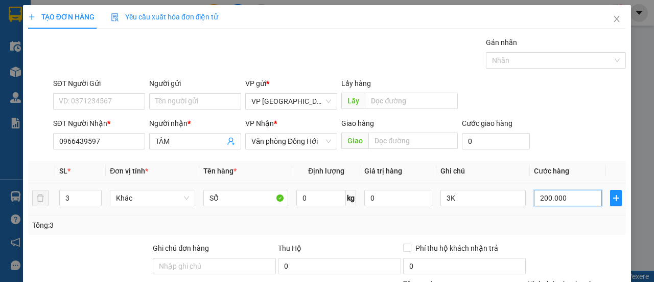
click at [561, 197] on input "200.000" at bounding box center [568, 198] width 68 height 16
click at [556, 160] on div "Transit Pickup Surcharge Ids Transit Deliver Surcharge Ids Transit Deliver Surc…" at bounding box center [327, 213] width 598 height 353
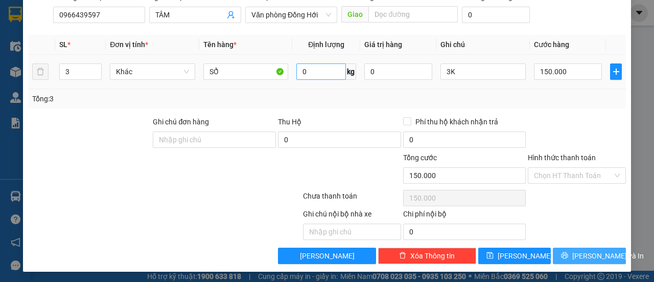
drag, startPoint x: 559, startPoint y: 253, endPoint x: 337, endPoint y: 78, distance: 282.2
click at [554, 250] on button "[PERSON_NAME] và In" at bounding box center [589, 255] width 73 height 16
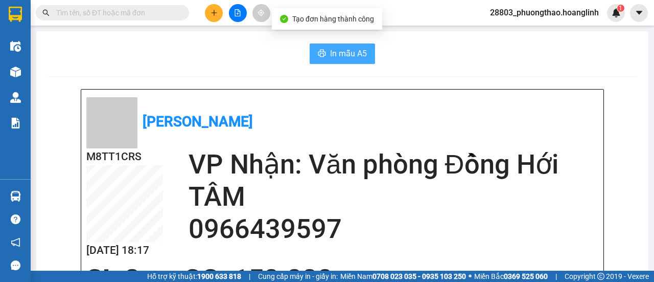
click at [356, 53] on span "In mẫu A5" at bounding box center [348, 53] width 37 height 13
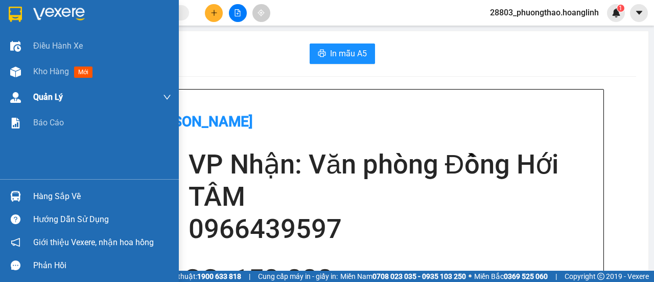
drag, startPoint x: 65, startPoint y: 74, endPoint x: 88, endPoint y: 108, distance: 41.0
click at [64, 74] on span "Kho hàng" at bounding box center [51, 71] width 36 height 10
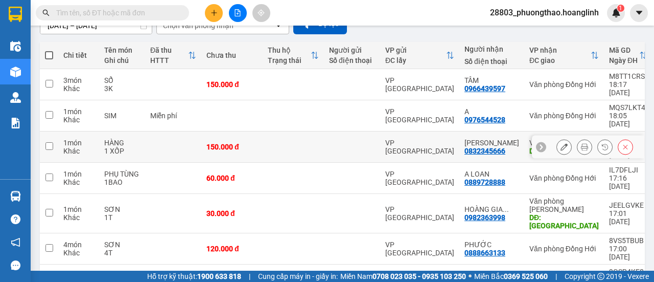
scroll to position [186, 0]
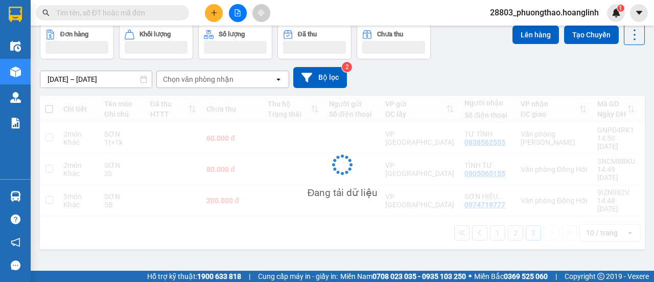
scroll to position [47, 0]
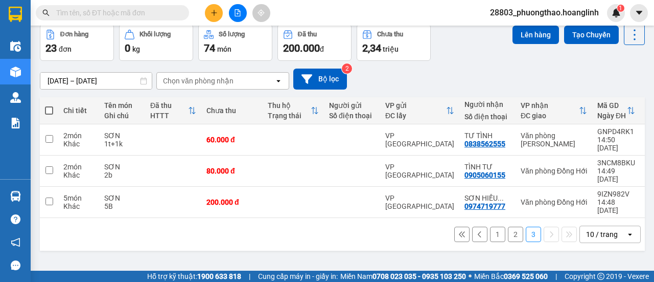
click at [508, 226] on button "2" at bounding box center [515, 233] width 15 height 15
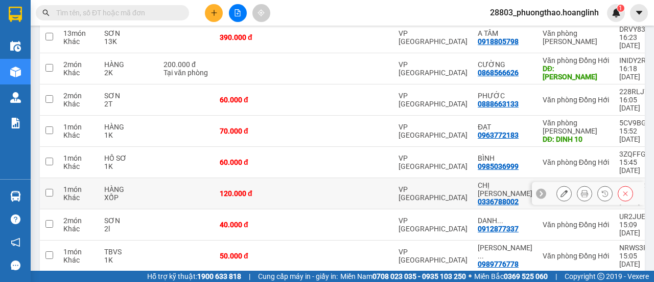
scroll to position [186, 0]
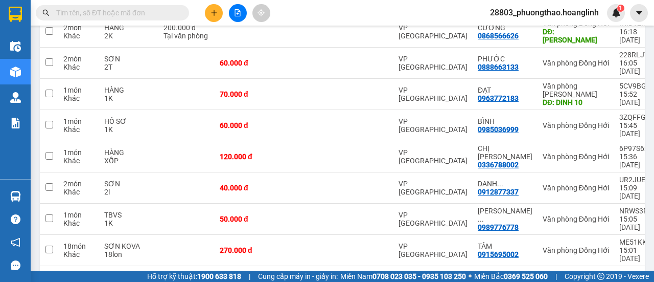
drag, startPoint x: 545, startPoint y: 242, endPoint x: 540, endPoint y: 240, distance: 5.7
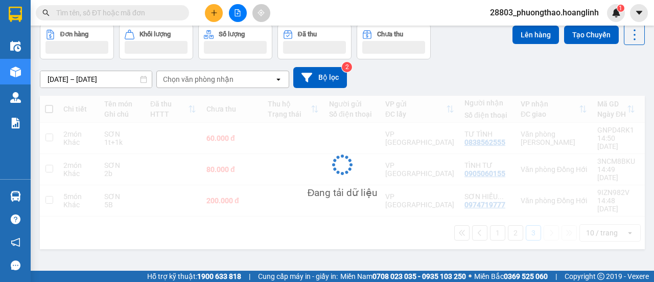
scroll to position [47, 0]
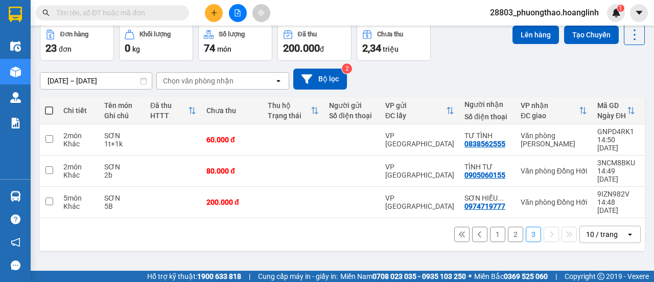
drag, startPoint x: 545, startPoint y: 223, endPoint x: 533, endPoint y: 221, distance: 11.9
click at [545, 223] on div "1 2 3 10 / trang open" at bounding box center [342, 234] width 605 height 33
click at [494, 226] on button "1" at bounding box center [497, 233] width 15 height 15
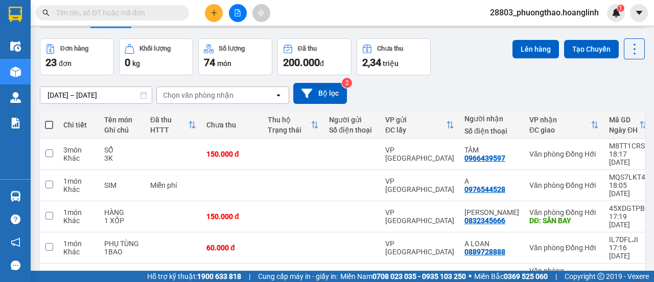
scroll to position [0, 0]
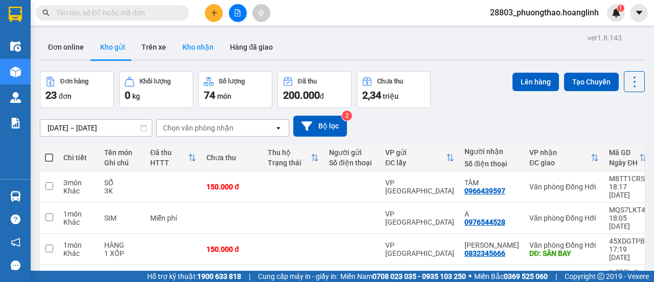
click at [197, 49] on button "Kho nhận" at bounding box center [198, 47] width 48 height 25
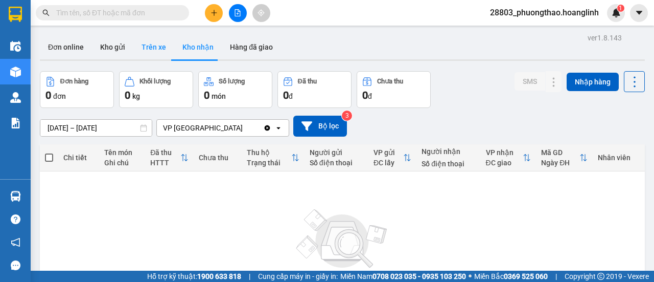
click at [140, 42] on button "Trên xe" at bounding box center [153, 47] width 41 height 25
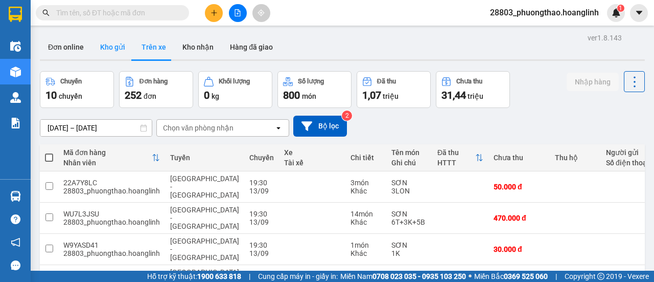
click at [114, 42] on button "Kho gửi" at bounding box center [112, 47] width 41 height 25
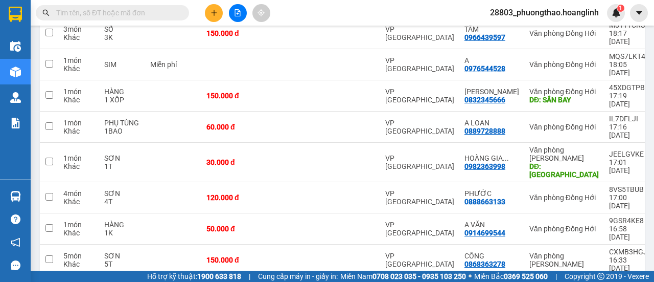
scroll to position [186, 0]
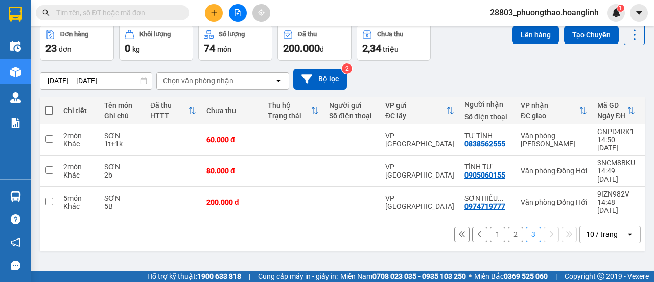
scroll to position [0, 0]
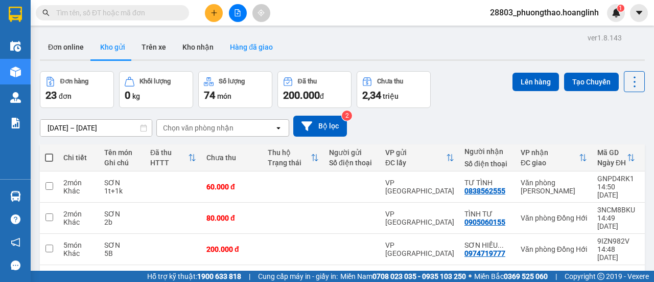
click at [237, 52] on button "Hàng đã giao" at bounding box center [251, 47] width 59 height 25
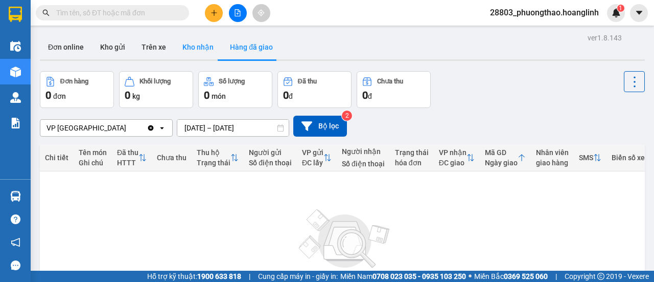
click at [211, 52] on button "Kho nhận" at bounding box center [198, 47] width 48 height 25
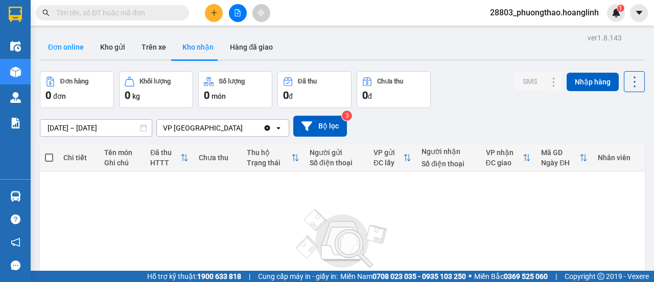
click at [76, 48] on button "Đơn online" at bounding box center [66, 47] width 52 height 25
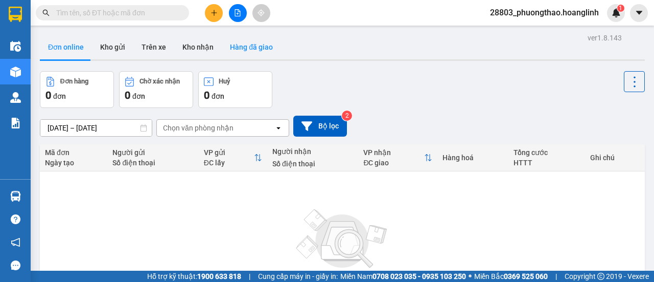
click at [241, 48] on button "Hàng đã giao" at bounding box center [251, 47] width 59 height 25
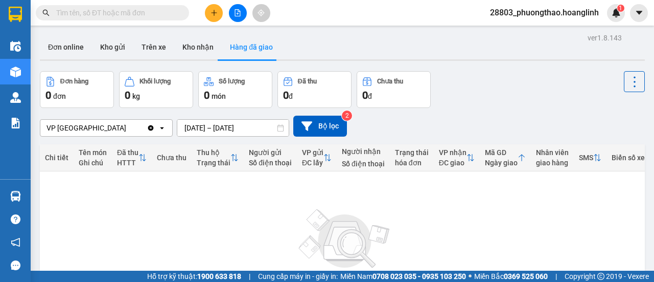
click at [221, 126] on div "ver 1.8.143 Đơn online Kho gửi Trên xe Kho nhận Hàng đã giao Đơn hàng 0 đơn Khố…" at bounding box center [342, 199] width 613 height 337
drag, startPoint x: 593, startPoint y: 138, endPoint x: 530, endPoint y: 124, distance: 64.9
click at [594, 135] on div "VP Mỹ Đình Clear value open [DATE] – [DATE] Press the down arrow key to interac…" at bounding box center [342, 126] width 605 height 36
click at [315, 124] on button "Bộ lọc" at bounding box center [320, 126] width 54 height 21
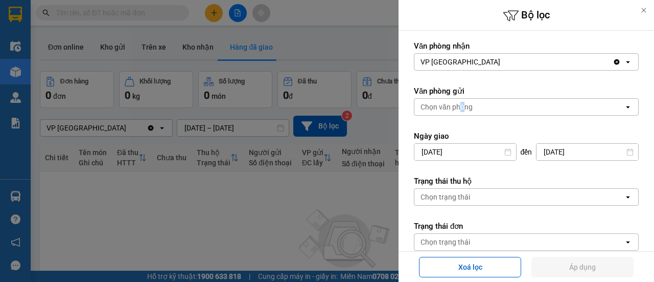
click at [462, 111] on div "Chọn văn phòng" at bounding box center [520, 107] width 210 height 16
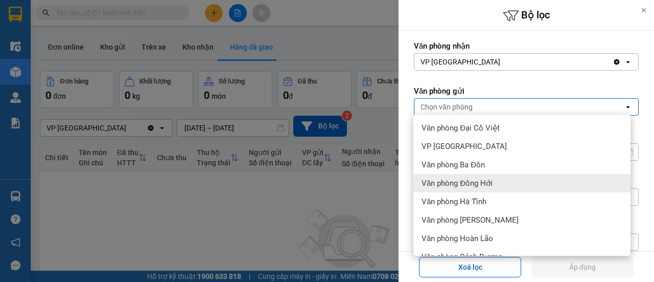
scroll to position [51, 0]
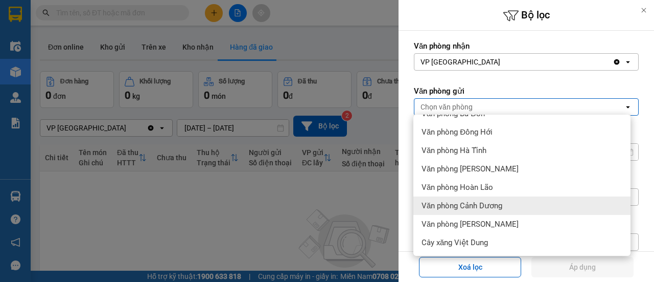
click at [493, 211] on div "Văn phòng Cảnh Dương" at bounding box center [522, 205] width 217 height 18
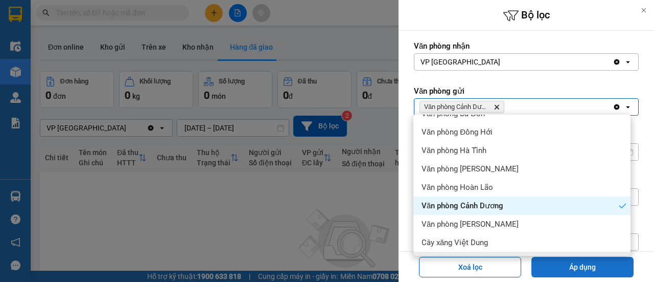
click at [603, 264] on button "Áp dụng" at bounding box center [583, 267] width 102 height 20
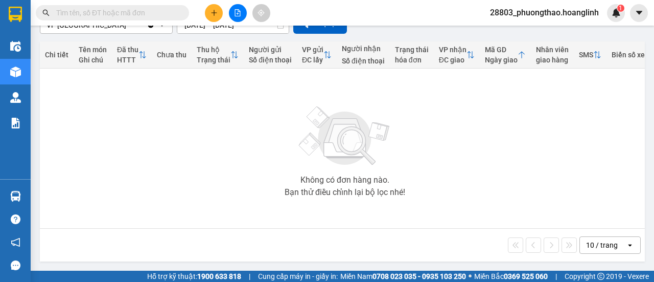
scroll to position [0, 0]
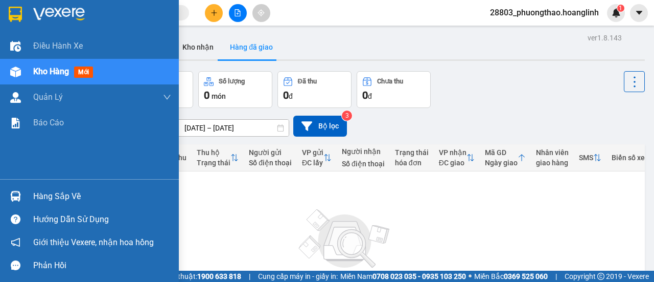
click at [63, 78] on div "Kho hàng mới" at bounding box center [102, 72] width 138 height 26
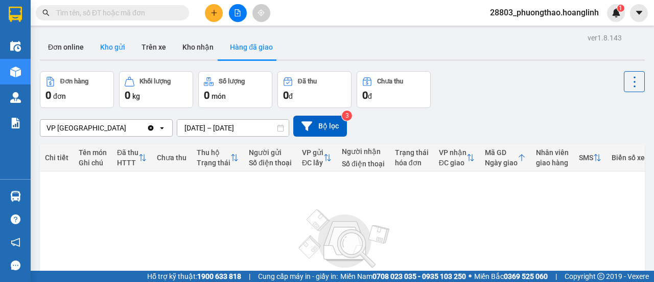
click at [111, 51] on button "Kho gửi" at bounding box center [112, 47] width 41 height 25
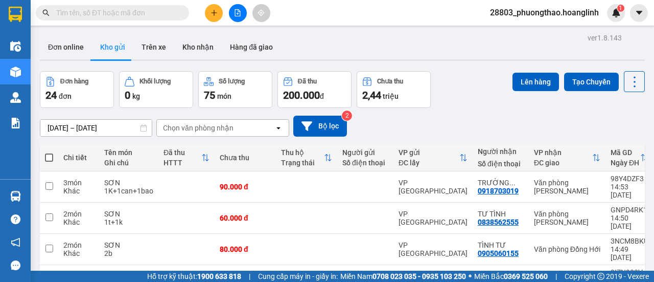
scroll to position [47, 0]
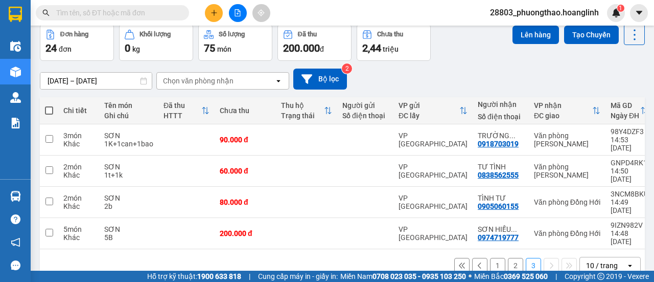
click at [490, 258] on button "1" at bounding box center [497, 265] width 15 height 15
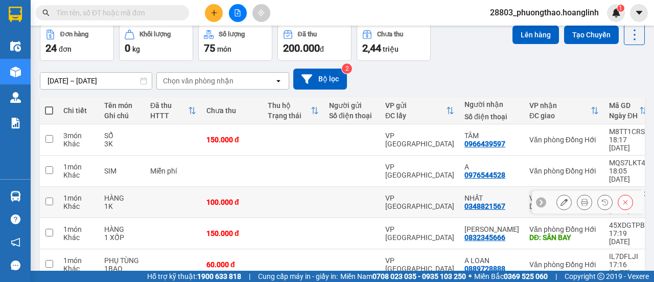
click at [581, 198] on icon at bounding box center [584, 201] width 7 height 7
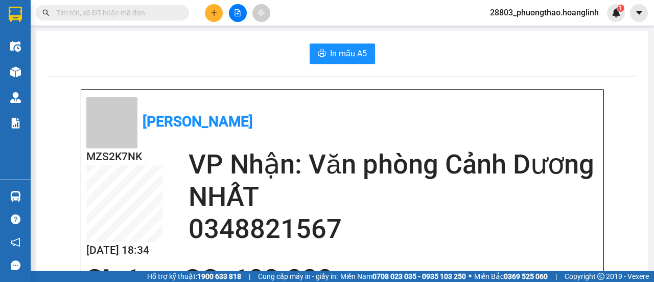
click at [352, 61] on button "In mẫu A5" at bounding box center [342, 53] width 65 height 20
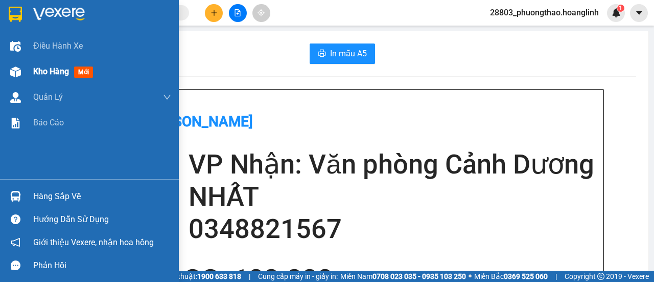
click at [51, 75] on span "Kho hàng" at bounding box center [51, 71] width 36 height 10
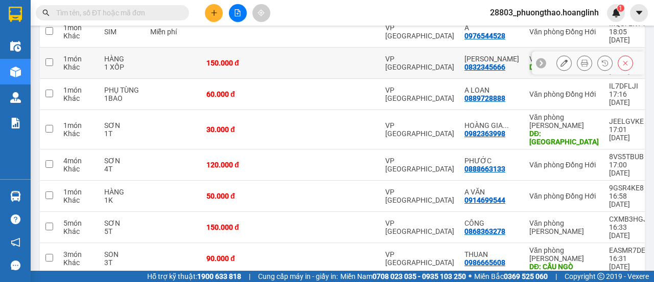
scroll to position [84, 0]
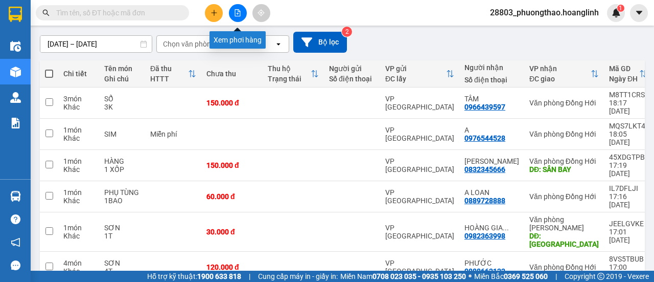
click at [238, 16] on icon "file-add" at bounding box center [238, 12] width 6 height 7
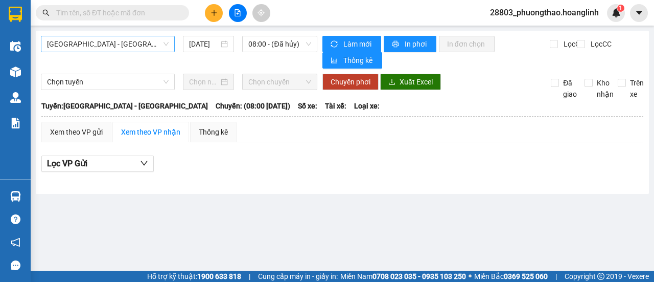
click at [58, 48] on span "[GEOGRAPHIC_DATA] - [GEOGRAPHIC_DATA]" at bounding box center [108, 43] width 122 height 15
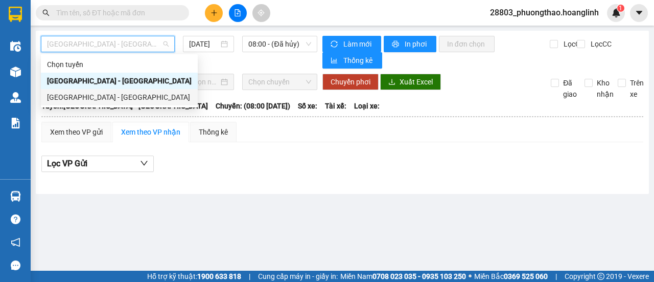
click at [73, 96] on div "[GEOGRAPHIC_DATA] - [GEOGRAPHIC_DATA]" at bounding box center [119, 97] width 145 height 11
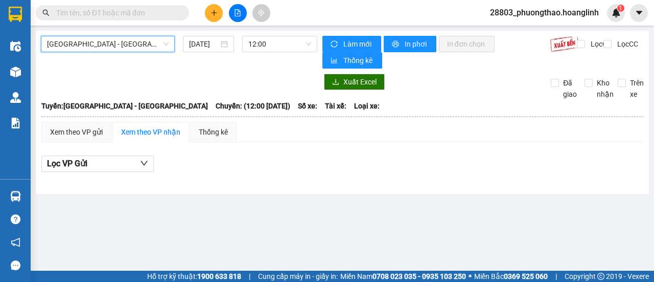
click at [212, 13] on icon "plus" at bounding box center [214, 12] width 7 height 7
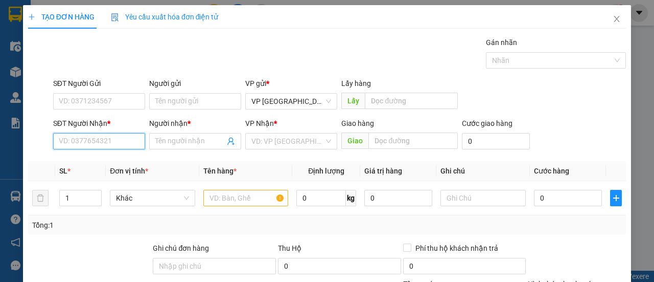
click at [70, 134] on input "SĐT Người Nhận *" at bounding box center [99, 141] width 92 height 16
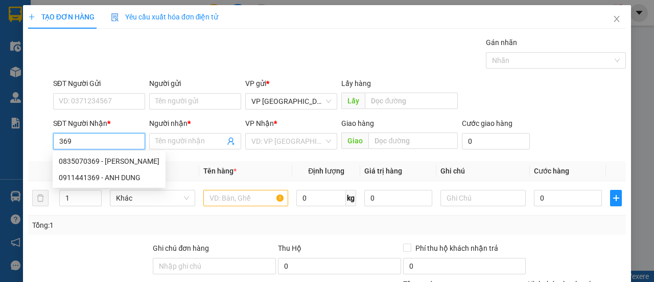
click at [119, 162] on div "0835070369 - [PERSON_NAME]" at bounding box center [109, 160] width 101 height 11
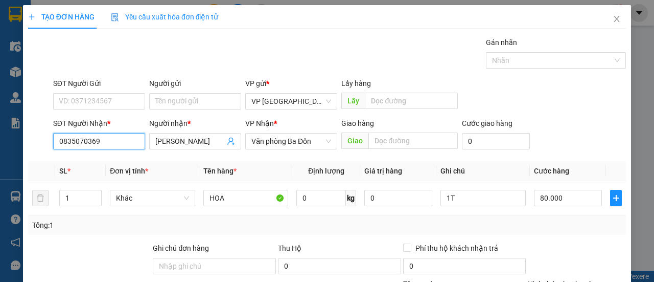
scroll to position [126, 0]
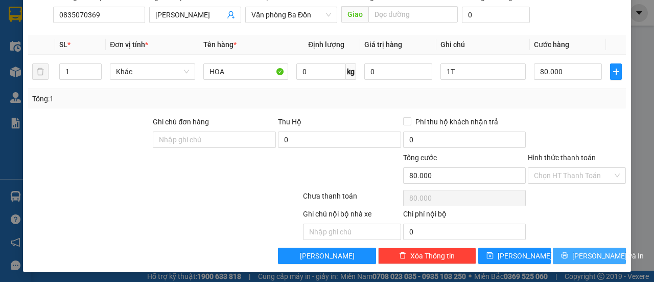
click at [573, 256] on button "[PERSON_NAME] và In" at bounding box center [589, 255] width 73 height 16
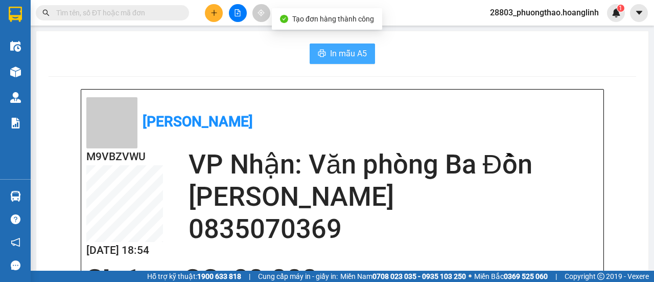
click at [336, 55] on span "In mẫu A5" at bounding box center [348, 53] width 37 height 13
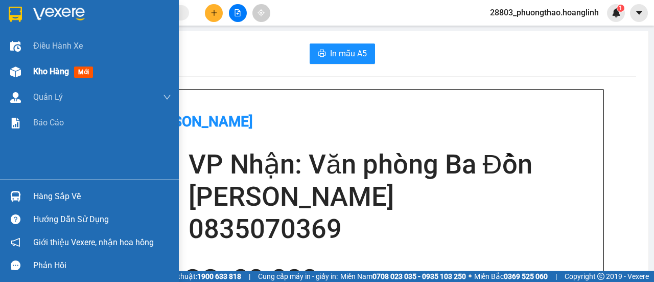
click at [62, 69] on span "Kho hàng" at bounding box center [51, 71] width 36 height 10
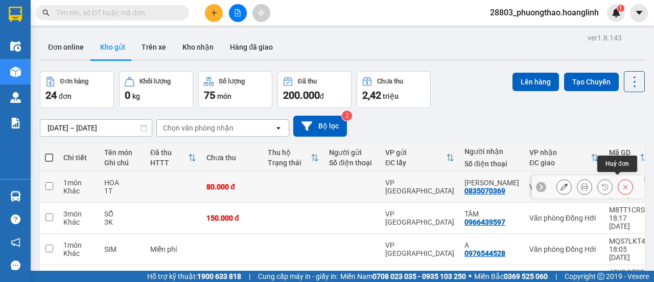
click at [622, 185] on icon at bounding box center [625, 186] width 7 height 7
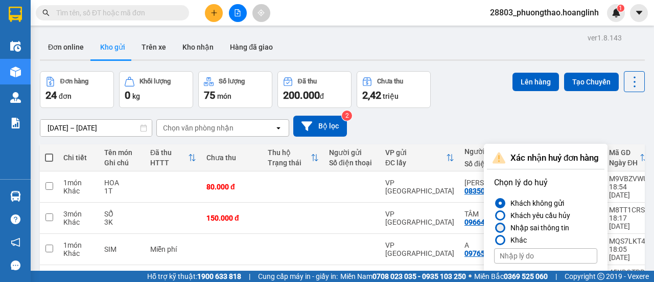
click at [540, 229] on div "Nhập sai thông tin" at bounding box center [538, 227] width 63 height 12
click at [494, 227] on input "Nhập sai thông tin" at bounding box center [494, 227] width 0 height 0
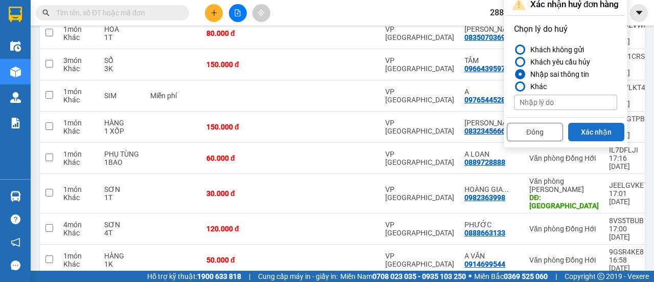
click at [585, 125] on button "Xác nhận" at bounding box center [596, 132] width 56 height 18
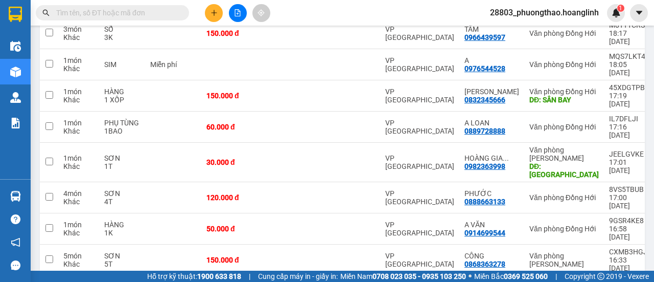
click at [214, 11] on icon "plus" at bounding box center [214, 13] width 1 height 6
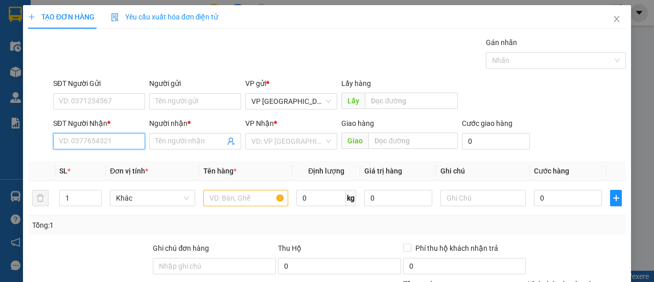
click at [70, 146] on input "SĐT Người Nhận *" at bounding box center [99, 141] width 92 height 16
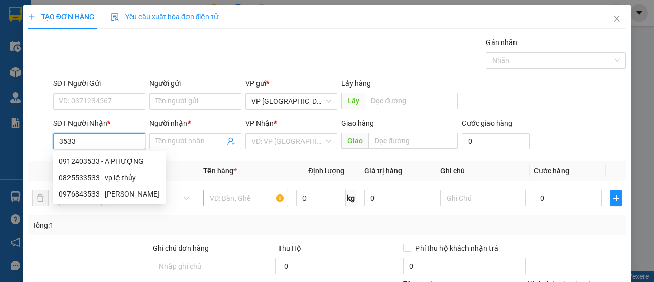
click at [104, 159] on div "0912403533 - A PHƯỢNG" at bounding box center [109, 160] width 101 height 11
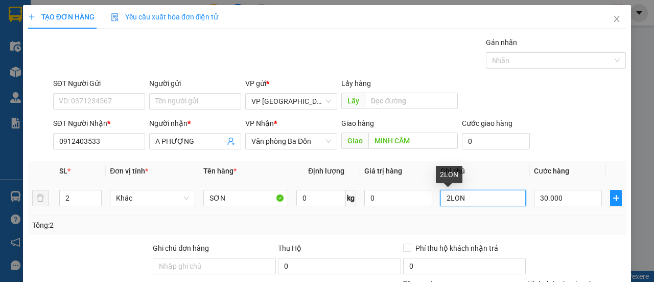
drag, startPoint x: 445, startPoint y: 199, endPoint x: 315, endPoint y: 189, distance: 130.3
click at [315, 189] on tr "2 Khác SƠN 0 kg 0 2LON 30.000" at bounding box center [327, 198] width 598 height 34
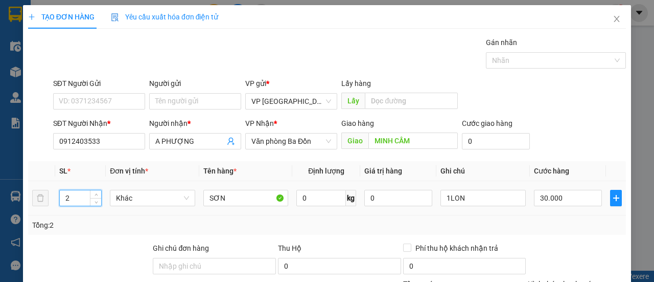
drag, startPoint x: 77, startPoint y: 201, endPoint x: 63, endPoint y: 187, distance: 19.2
click at [58, 195] on td "2" at bounding box center [80, 198] width 51 height 34
click at [554, 202] on input "30.000" at bounding box center [568, 198] width 68 height 16
click at [564, 123] on div "SĐT Người Nhận * 0912403533 Người nhận * A PHƯỢNG VP Nhận * Văn phòng Ba Đồn Gi…" at bounding box center [339, 136] width 577 height 36
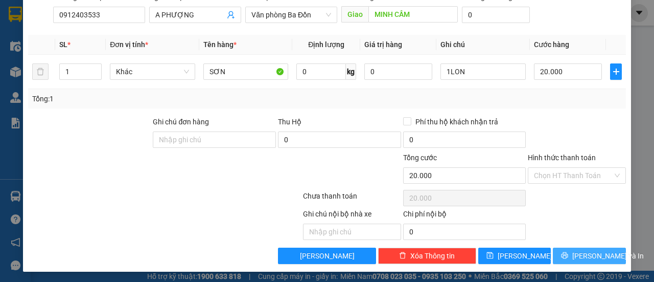
click at [593, 250] on span "[PERSON_NAME] và In" at bounding box center [609, 255] width 72 height 11
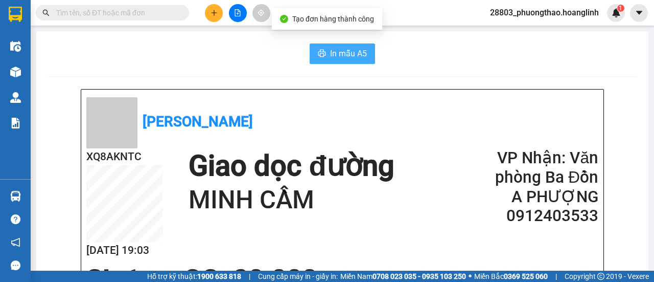
click at [335, 56] on span "In mẫu A5" at bounding box center [348, 53] width 37 height 13
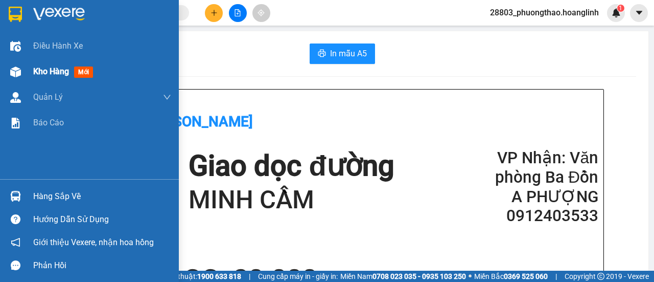
click at [48, 66] on span "Kho hàng" at bounding box center [51, 71] width 36 height 10
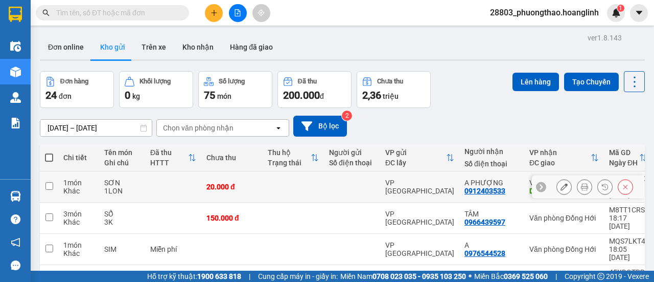
click at [398, 188] on td "VP [GEOGRAPHIC_DATA]" at bounding box center [419, 186] width 79 height 31
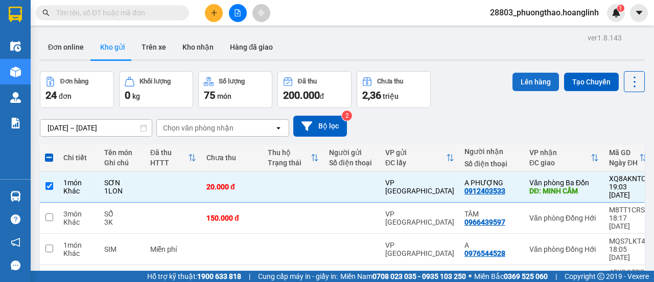
click at [526, 87] on button "Lên hàng" at bounding box center [536, 82] width 47 height 18
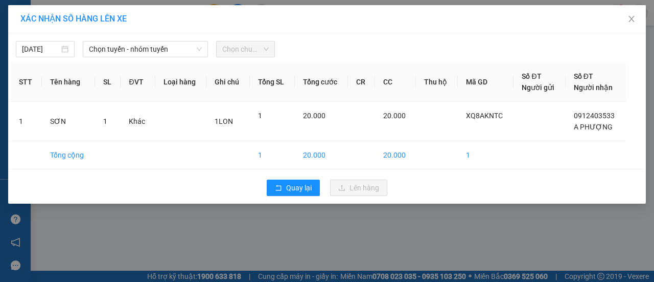
click at [145, 56] on span "Chọn tuyến - nhóm tuyến" at bounding box center [145, 48] width 113 height 15
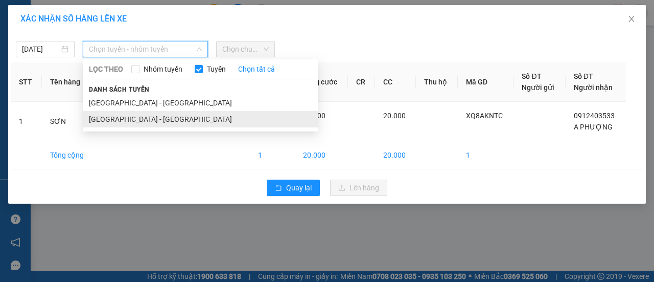
drag, startPoint x: 119, startPoint y: 120, endPoint x: 191, endPoint y: 79, distance: 82.9
click at [119, 120] on li "[GEOGRAPHIC_DATA] - [GEOGRAPHIC_DATA]" at bounding box center [200, 119] width 235 height 16
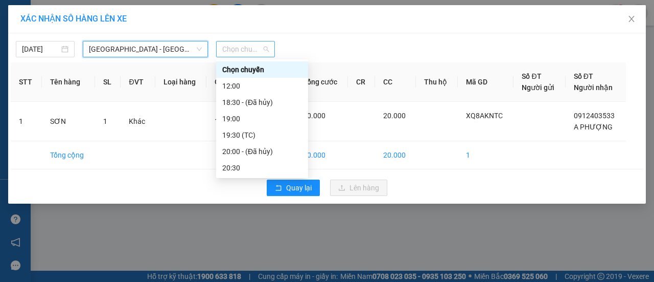
click at [245, 42] on span "Chọn chuyến" at bounding box center [245, 48] width 47 height 15
click at [258, 112] on div "19:00" at bounding box center [262, 118] width 92 height 16
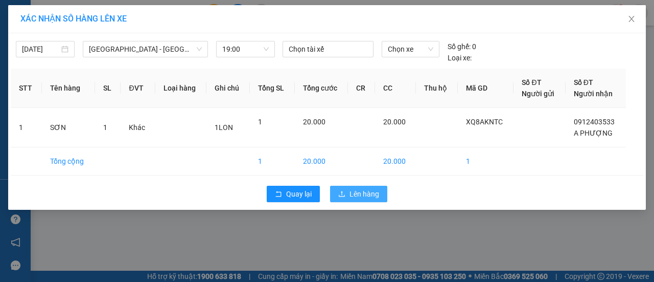
click at [375, 189] on span "Lên hàng" at bounding box center [365, 193] width 30 height 11
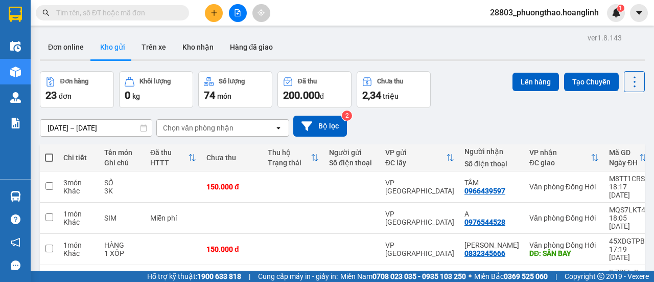
click at [240, 9] on button at bounding box center [238, 13] width 18 height 18
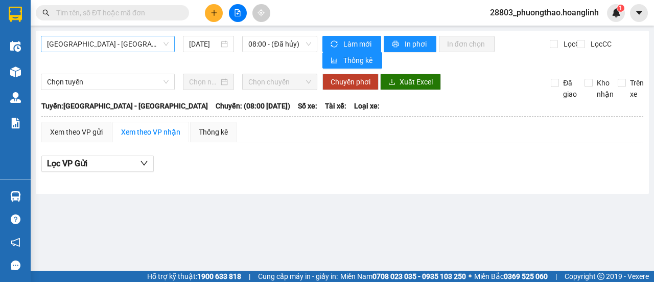
drag, startPoint x: 131, startPoint y: 47, endPoint x: 126, endPoint y: 51, distance: 7.3
click at [130, 47] on span "[GEOGRAPHIC_DATA] - [GEOGRAPHIC_DATA]" at bounding box center [108, 43] width 122 height 15
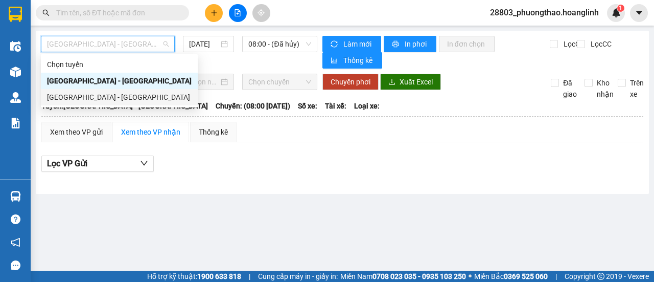
click at [109, 99] on div "[GEOGRAPHIC_DATA] - [GEOGRAPHIC_DATA]" at bounding box center [119, 97] width 145 height 11
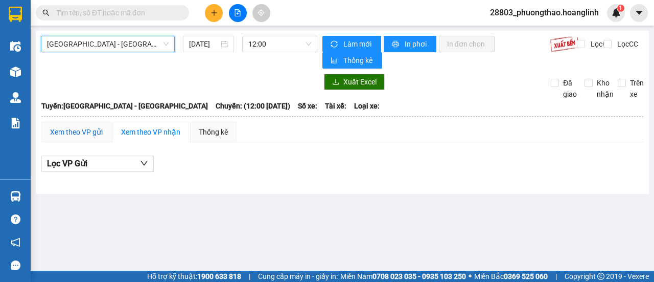
click at [69, 127] on div "Xem theo VP gửi" at bounding box center [76, 131] width 53 height 11
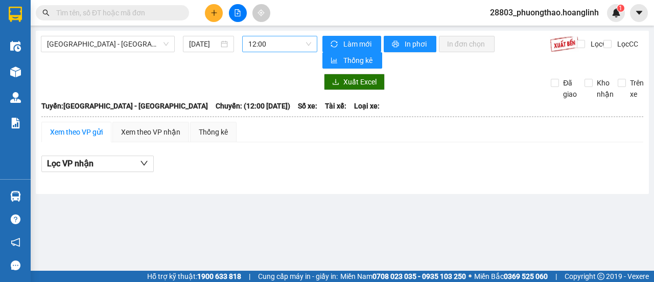
click at [269, 42] on span "12:00" at bounding box center [279, 43] width 62 height 15
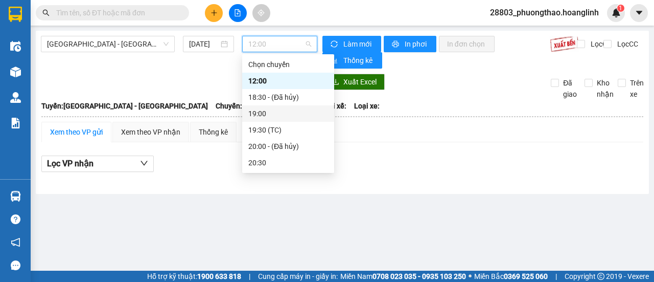
click at [266, 112] on div "19:00" at bounding box center [288, 113] width 80 height 11
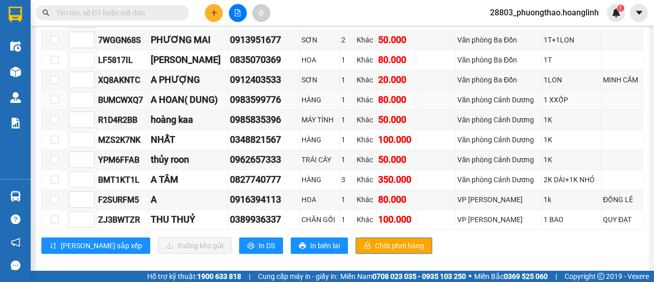
scroll to position [357, 0]
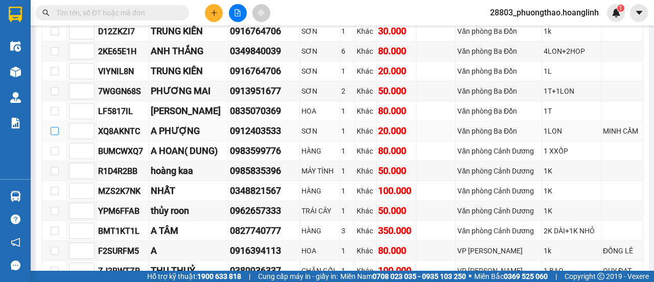
drag, startPoint x: 50, startPoint y: 122, endPoint x: 57, endPoint y: 122, distance: 6.6
click at [51, 127] on input "checkbox" at bounding box center [55, 131] width 8 height 8
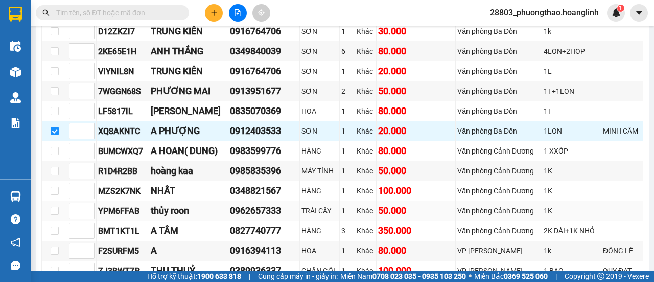
scroll to position [408, 0]
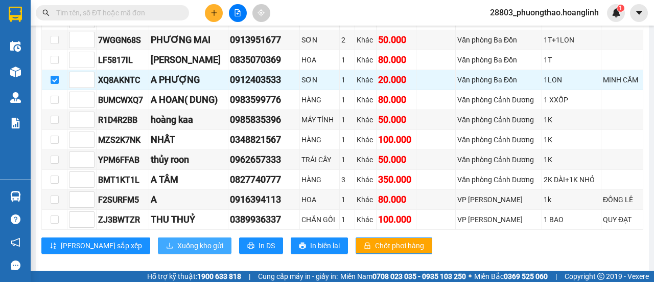
click at [177, 240] on span "Xuống kho gửi" at bounding box center [200, 245] width 46 height 11
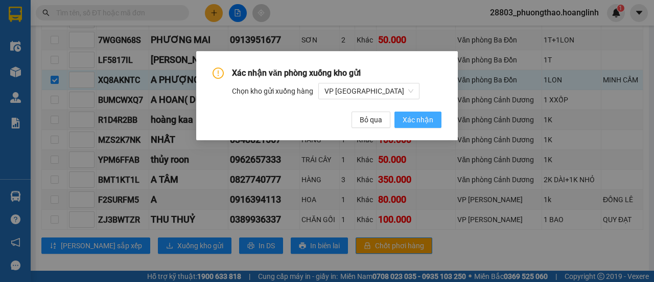
click at [421, 121] on span "Xác nhận" at bounding box center [418, 119] width 31 height 11
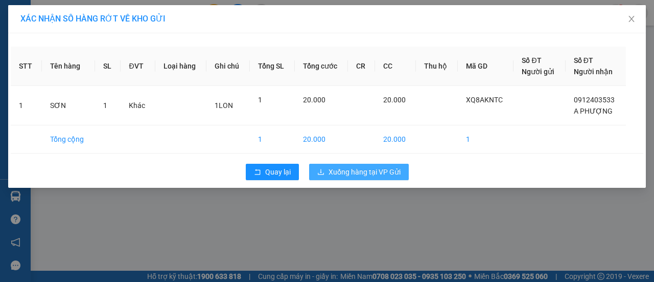
click at [379, 172] on span "Xuống hàng tại VP Gửi" at bounding box center [365, 171] width 72 height 11
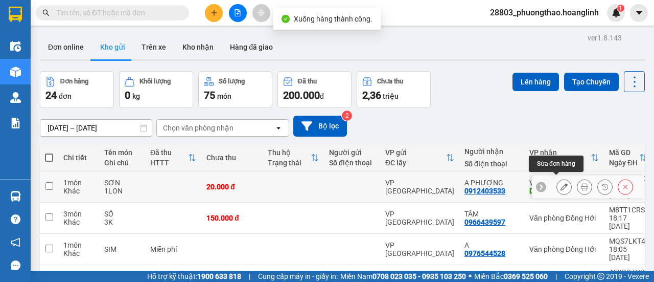
click at [557, 179] on button at bounding box center [564, 187] width 14 height 18
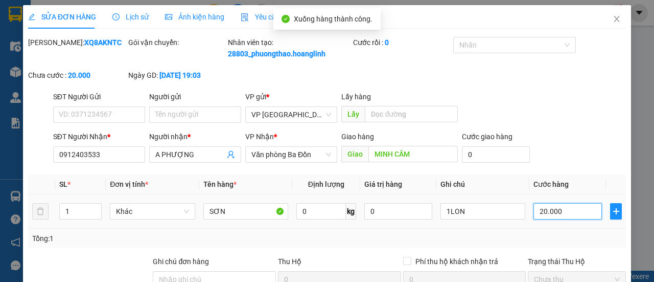
click at [557, 219] on input "20.000" at bounding box center [568, 211] width 69 height 16
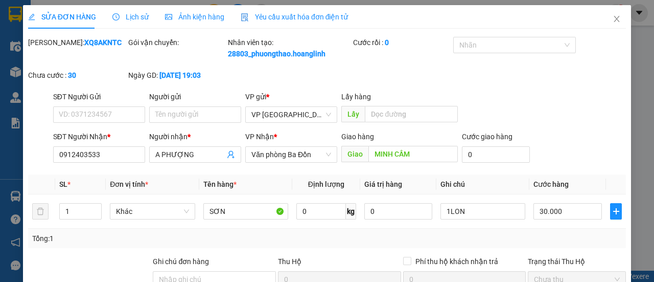
click at [579, 194] on th "Cước hàng" at bounding box center [568, 184] width 77 height 20
click at [463, 221] on div "1LON" at bounding box center [483, 211] width 85 height 20
click at [469, 219] on input "1LON" at bounding box center [483, 211] width 85 height 16
click at [609, 167] on div "SĐT Người Nhận * 0912403533 Người nhận * A PHƯỢNG VP Nhận * Văn phòng Ba Đồn Gi…" at bounding box center [339, 149] width 577 height 36
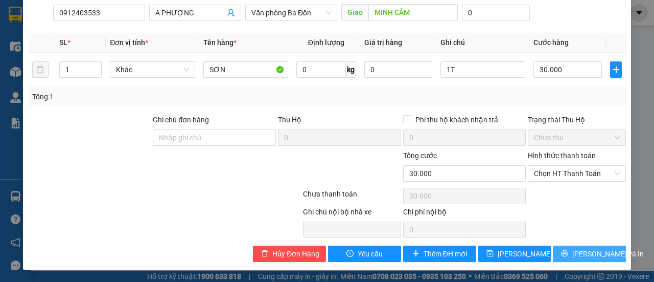
click at [587, 249] on span "[PERSON_NAME] và In" at bounding box center [609, 253] width 72 height 11
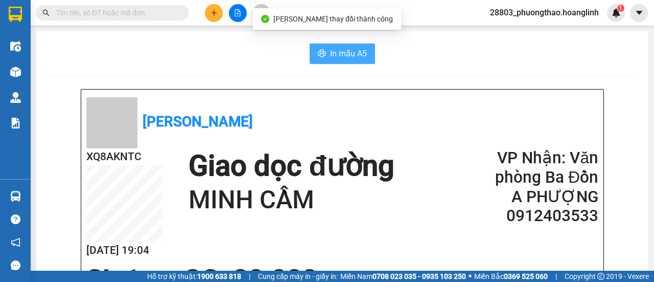
click at [349, 57] on span "In mẫu A5" at bounding box center [348, 53] width 37 height 13
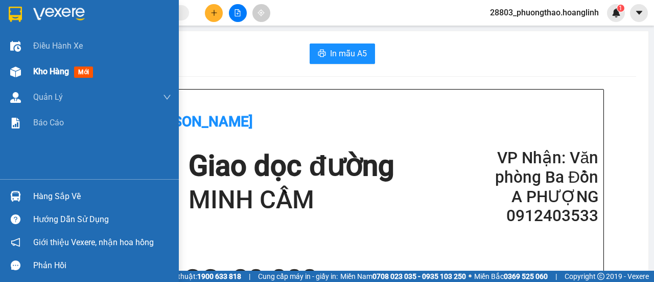
click at [26, 71] on div "Kho hàng mới" at bounding box center [89, 72] width 179 height 26
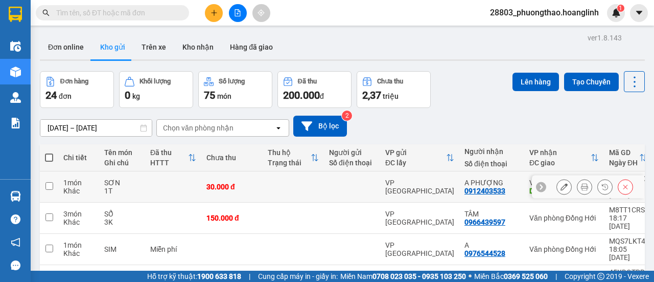
click at [257, 185] on div "30.000 đ" at bounding box center [232, 187] width 51 height 8
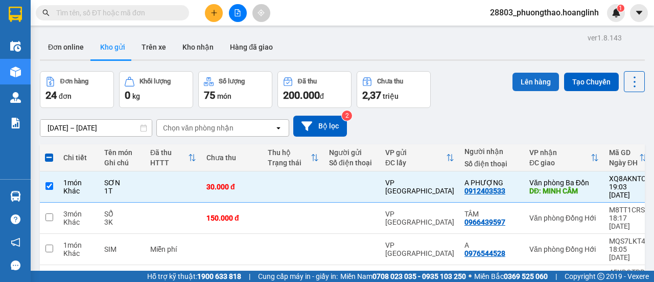
click at [533, 79] on button "Lên hàng" at bounding box center [536, 82] width 47 height 18
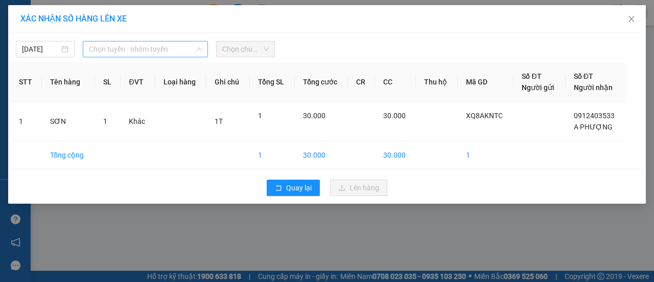
drag, startPoint x: 139, startPoint y: 46, endPoint x: 137, endPoint y: 88, distance: 42.0
click at [139, 48] on span "Chọn tuyến - nhóm tuyến" at bounding box center [145, 48] width 113 height 15
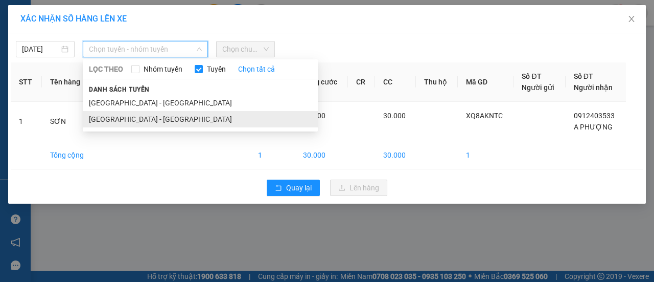
click at [124, 118] on li "[GEOGRAPHIC_DATA] - [GEOGRAPHIC_DATA]" at bounding box center [200, 119] width 235 height 16
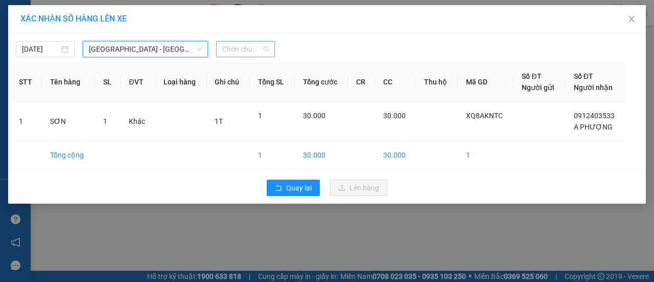
click at [239, 49] on span "Chọn chuyến" at bounding box center [245, 48] width 47 height 15
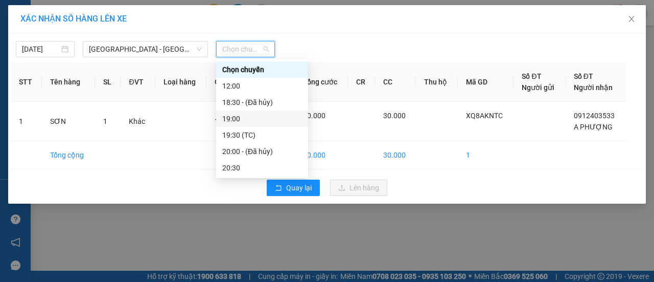
click at [247, 116] on div "19:00" at bounding box center [262, 118] width 80 height 11
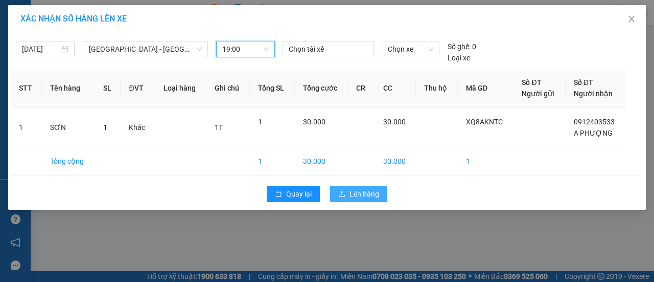
click at [362, 189] on span "Lên hàng" at bounding box center [365, 193] width 30 height 11
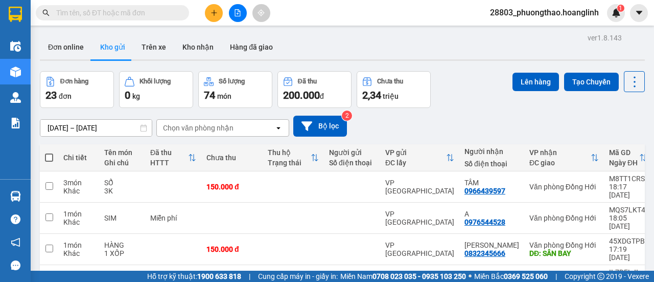
scroll to position [186, 0]
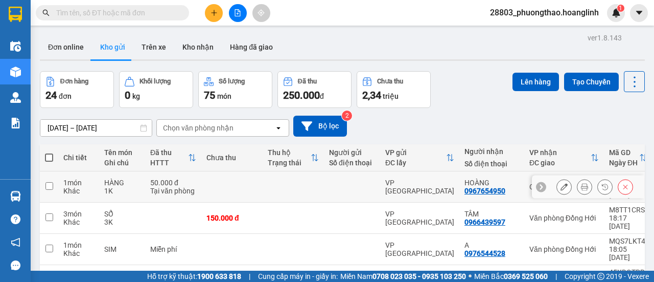
click at [581, 184] on icon at bounding box center [584, 186] width 7 height 7
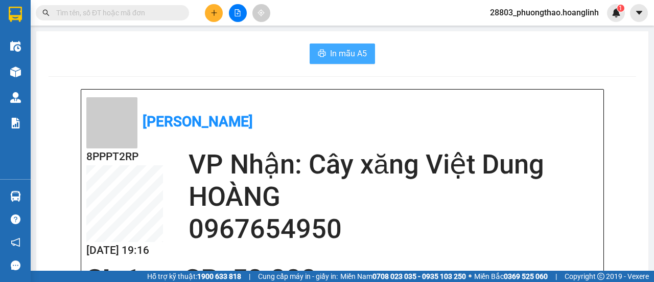
click at [334, 56] on span "In mẫu A5" at bounding box center [348, 53] width 37 height 13
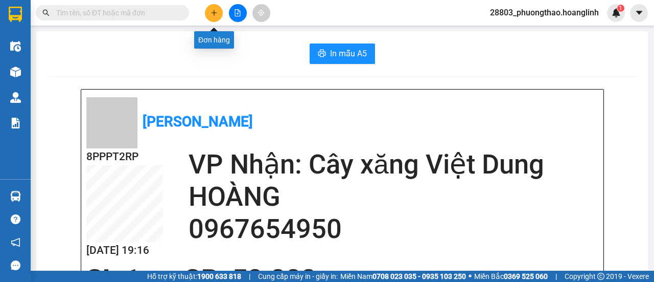
click at [210, 20] on button at bounding box center [214, 13] width 18 height 18
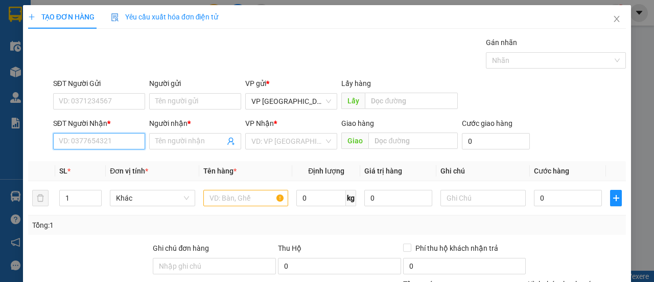
click at [74, 147] on input "SĐT Người Nhận *" at bounding box center [99, 141] width 92 height 16
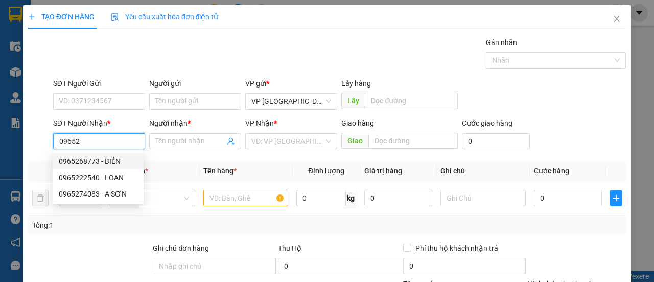
click at [87, 159] on div "0965268773 - BIỂN" at bounding box center [98, 160] width 79 height 11
type input "0965268773"
type input "BIỂN"
type input "CẦU BÙNG"
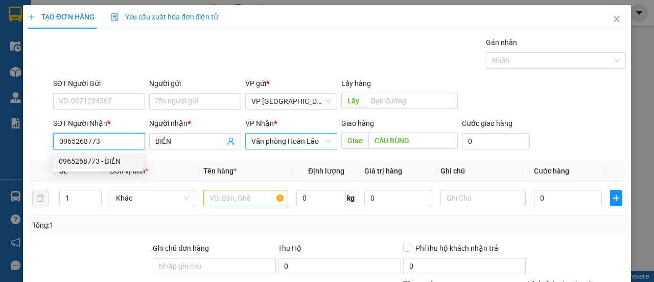
type input "70.000"
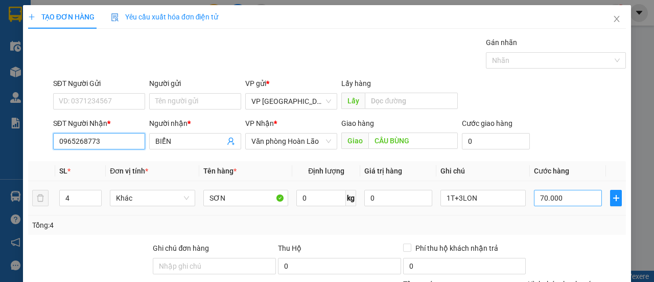
type input "0965268773"
click at [551, 204] on input "70.000" at bounding box center [568, 198] width 68 height 16
type input "3"
type input "00.003"
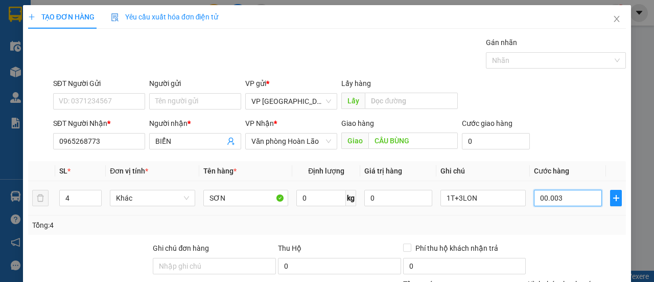
type input "30"
type input "0.000.030"
type input "30.000"
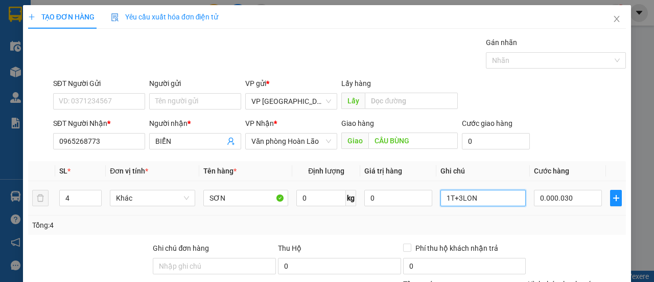
type input "30.000"
drag, startPoint x: 482, startPoint y: 200, endPoint x: 449, endPoint y: 199, distance: 32.7
click at [449, 199] on input "1T+3LON" at bounding box center [483, 198] width 85 height 16
type input "1T"
drag, startPoint x: 76, startPoint y: 202, endPoint x: 0, endPoint y: 202, distance: 75.7
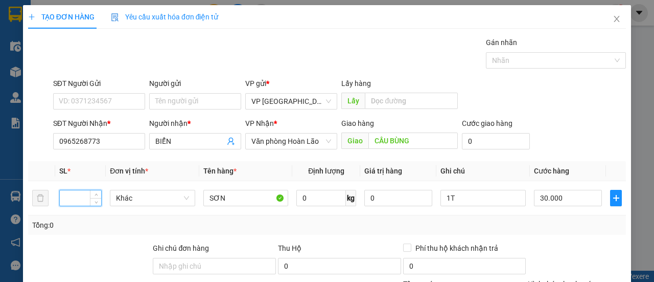
click at [1, 200] on div "TẠO ĐƠN HÀNG Yêu cầu xuất hóa đơn điện tử Transit Pickup Surcharge Ids Transit …" at bounding box center [327, 141] width 654 height 282
type input "1"
drag, startPoint x: 546, startPoint y: 135, endPoint x: 552, endPoint y: 135, distance: 6.1
click at [548, 135] on div "SĐT Người Nhận * 0965268773 Người nhận * BIỂN VP Nhận * Văn phòng Hoàn Lão Giao…" at bounding box center [339, 136] width 577 height 36
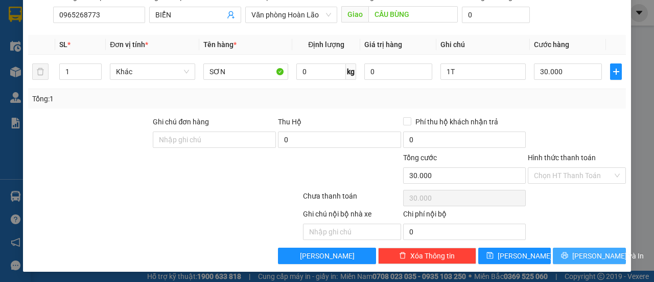
drag, startPoint x: 583, startPoint y: 252, endPoint x: 554, endPoint y: 242, distance: 30.1
click at [581, 251] on span "[PERSON_NAME] và In" at bounding box center [609, 255] width 72 height 11
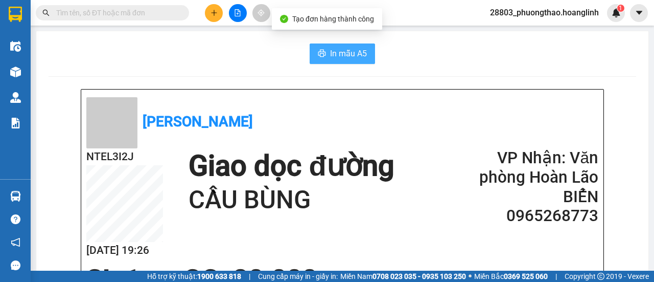
click at [333, 52] on span "In mẫu A5" at bounding box center [348, 53] width 37 height 13
